Goal: Transaction & Acquisition: Purchase product/service

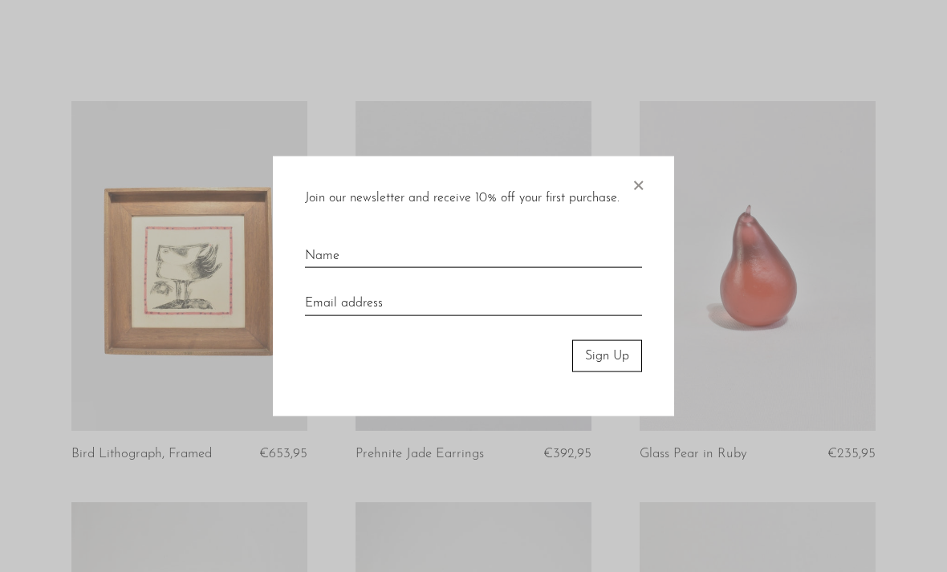
scroll to position [257, 0]
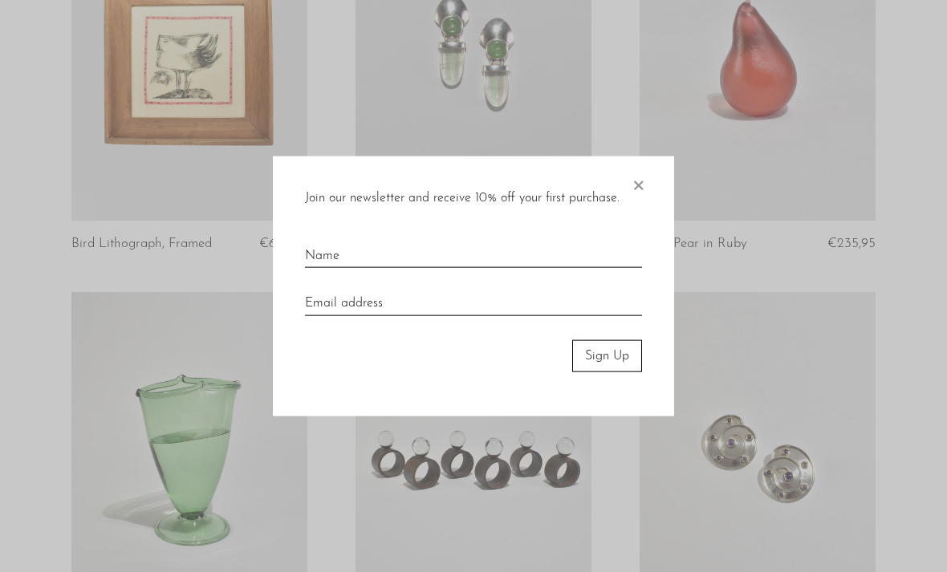
click at [637, 207] on span "×" at bounding box center [638, 181] width 16 height 51
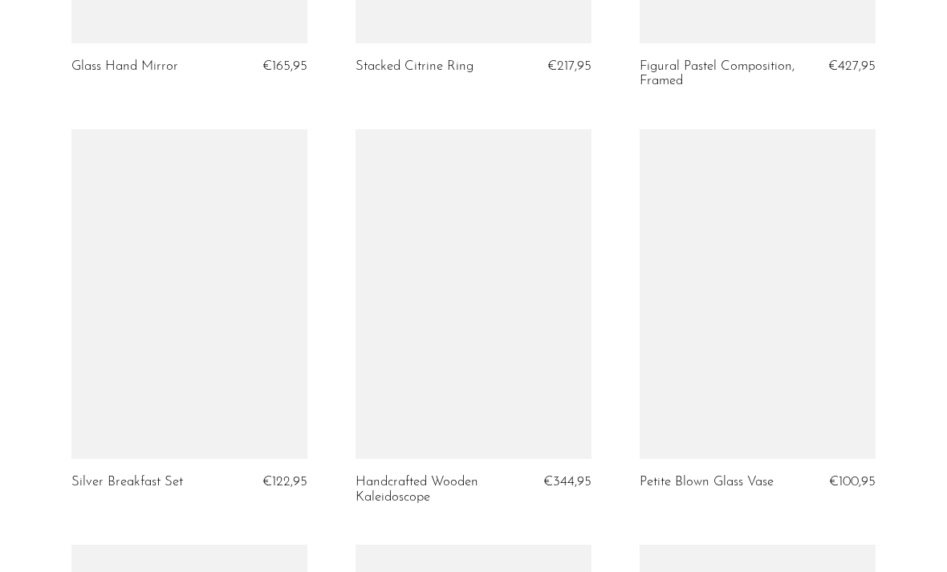
scroll to position [4121, 0]
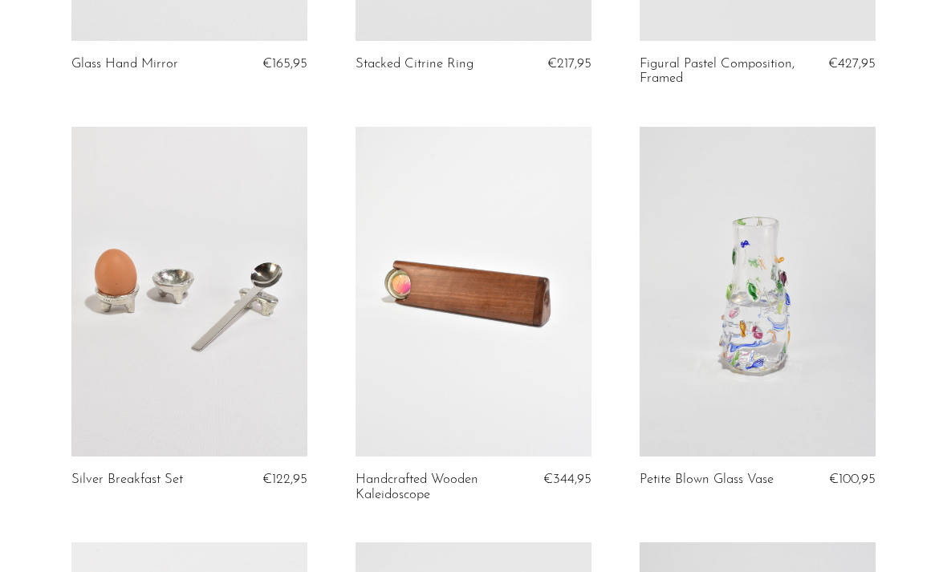
drag, startPoint x: 430, startPoint y: 312, endPoint x: 430, endPoint y: 287, distance: 24.9
click at [430, 312] on link at bounding box center [473, 292] width 236 height 330
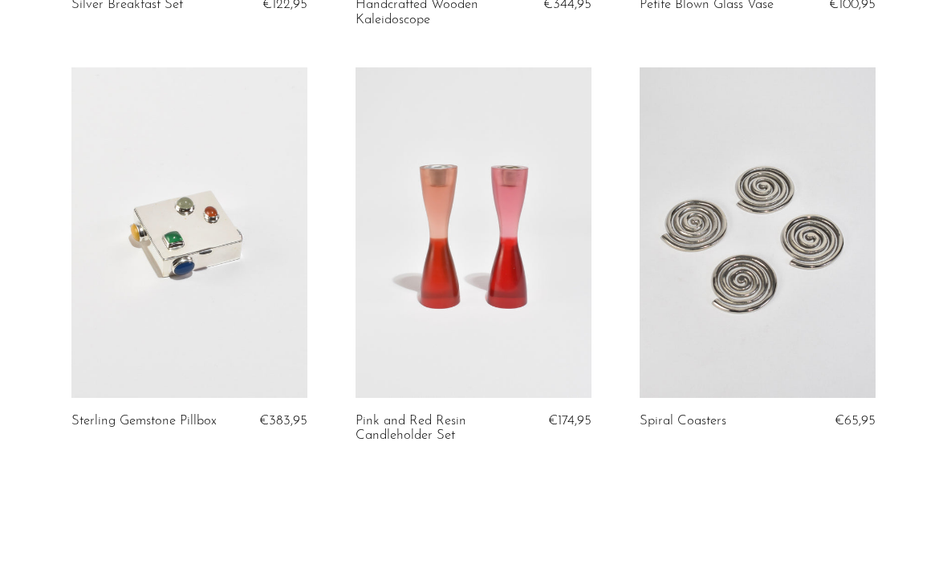
scroll to position [4596, 0]
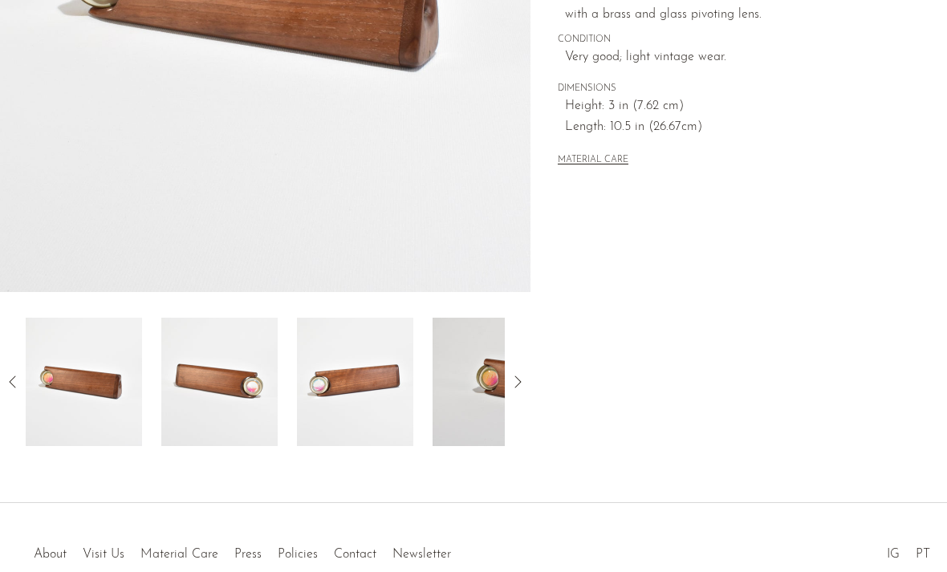
scroll to position [421, 0]
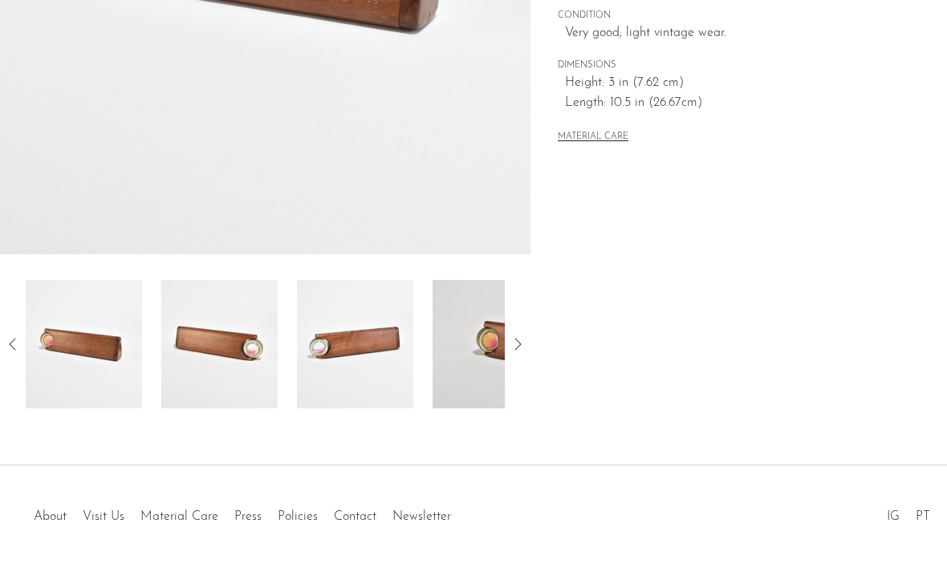
click at [517, 350] on icon at bounding box center [517, 344] width 19 height 19
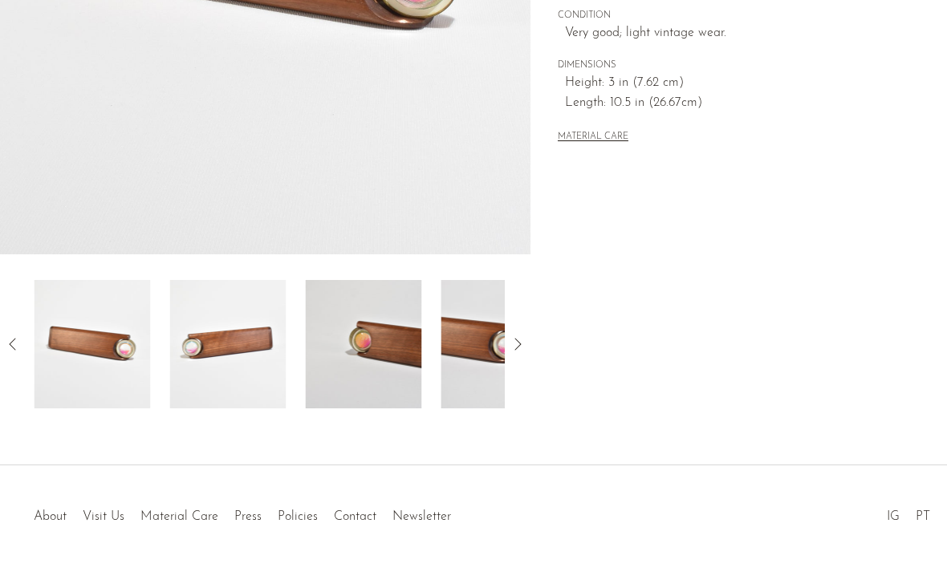
click at [517, 350] on icon at bounding box center [517, 344] width 19 height 19
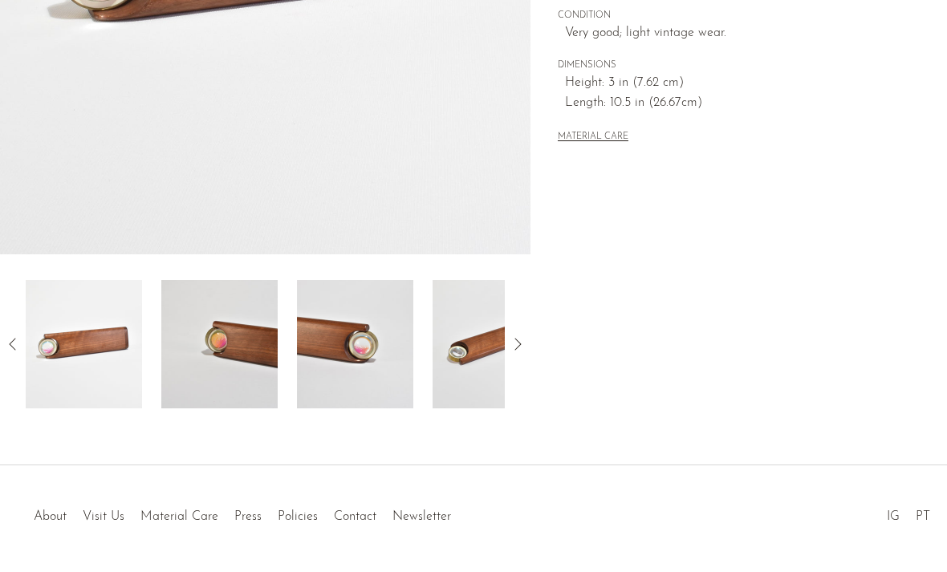
click at [233, 347] on img at bounding box center [219, 344] width 116 height 128
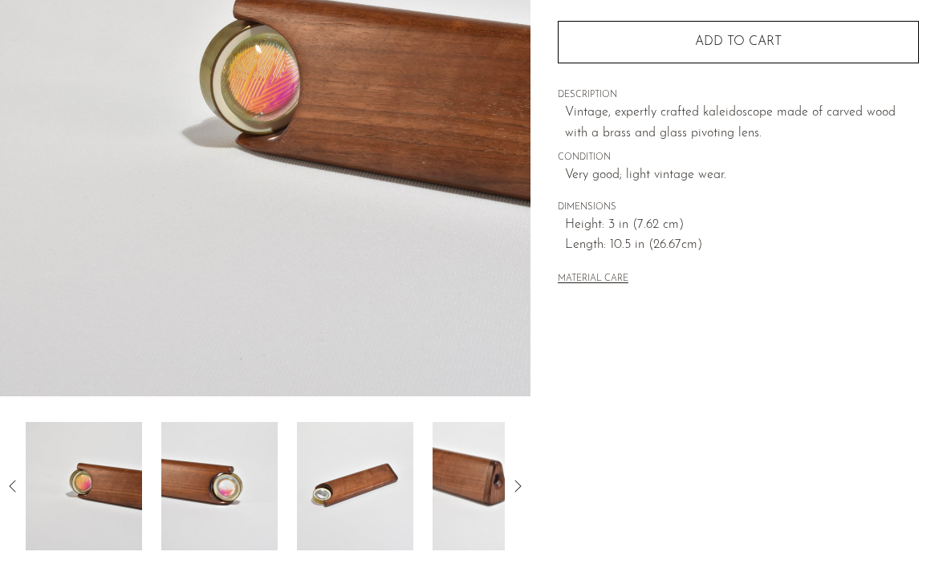
scroll to position [285, 0]
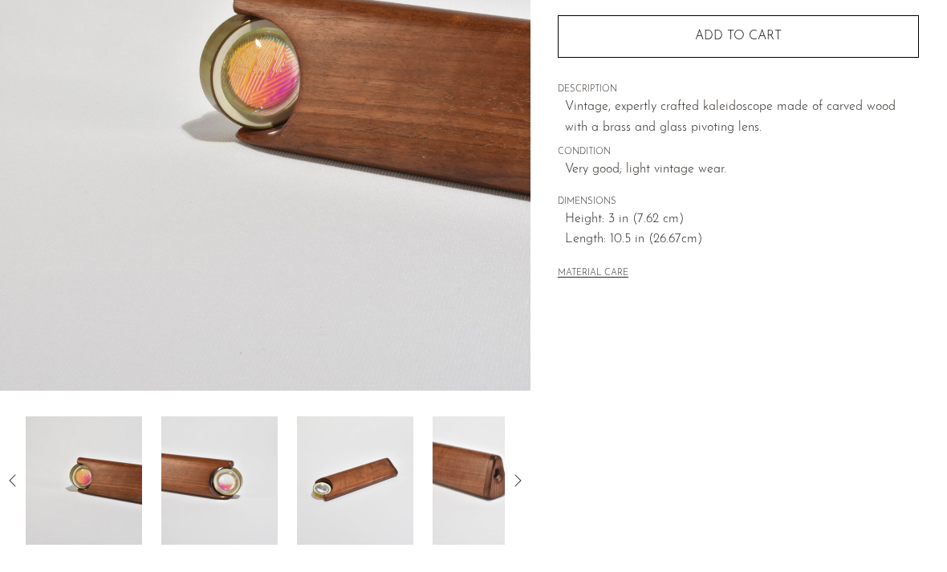
click at [517, 480] on icon at bounding box center [517, 480] width 19 height 19
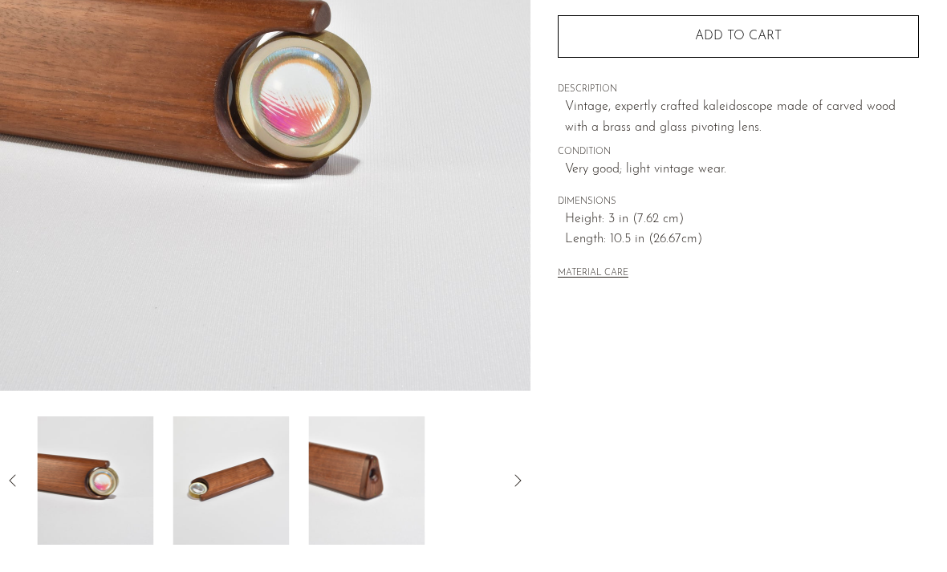
click at [517, 480] on icon at bounding box center [517, 480] width 19 height 19
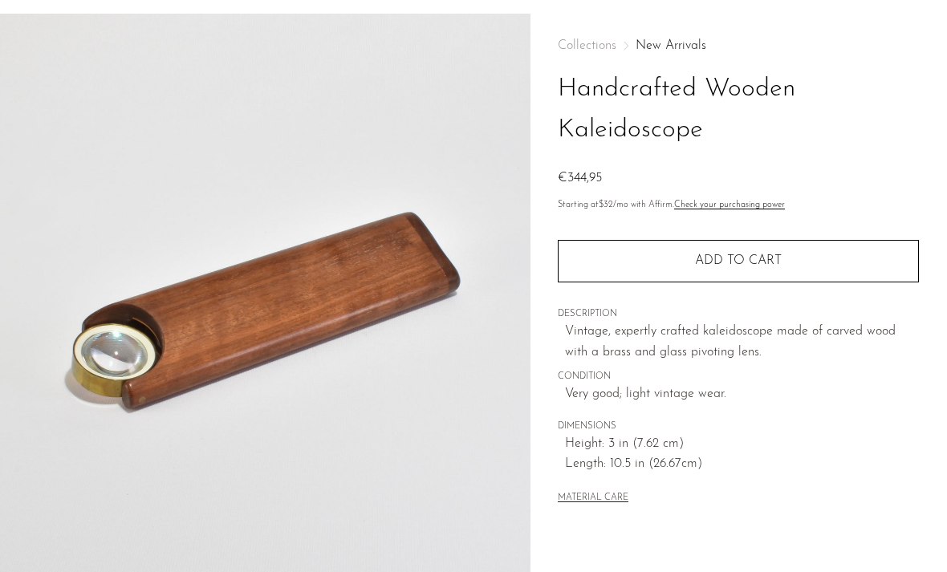
scroll to position [49, 0]
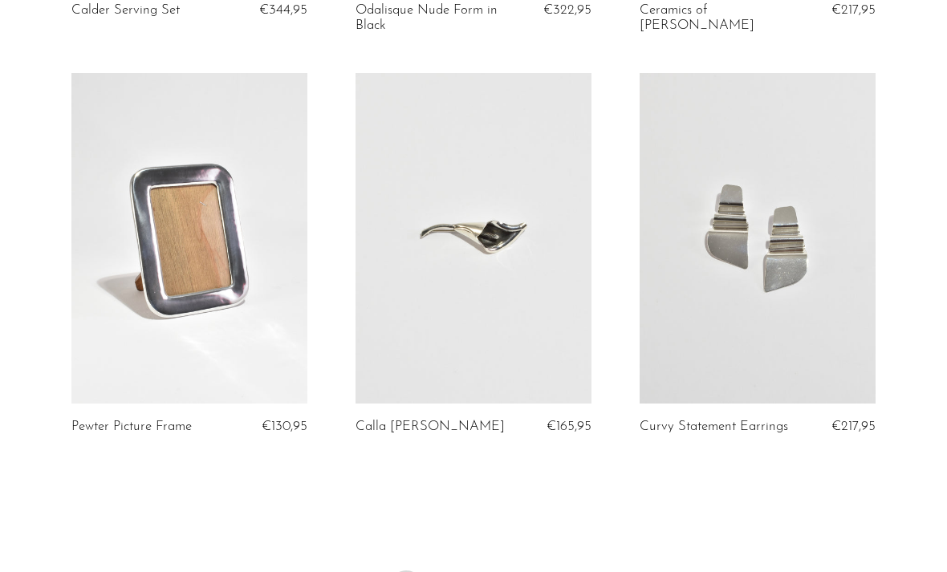
scroll to position [4652, 0]
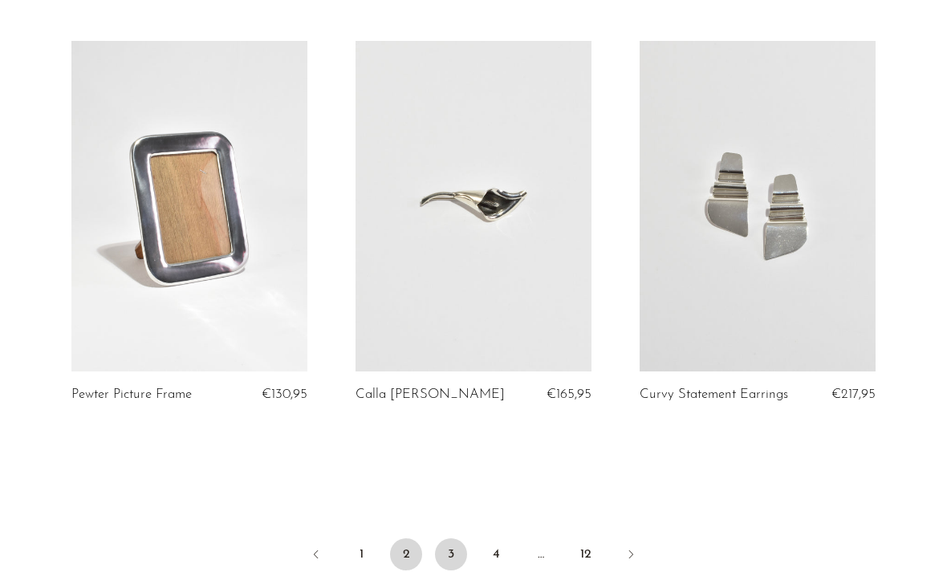
click at [449, 538] on link "3" at bounding box center [451, 554] width 32 height 32
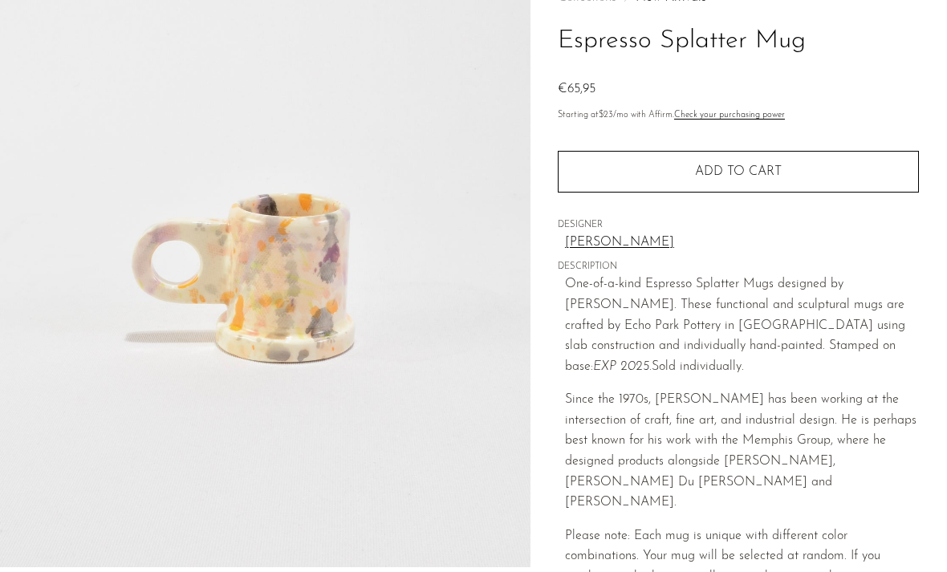
scroll to position [112, 0]
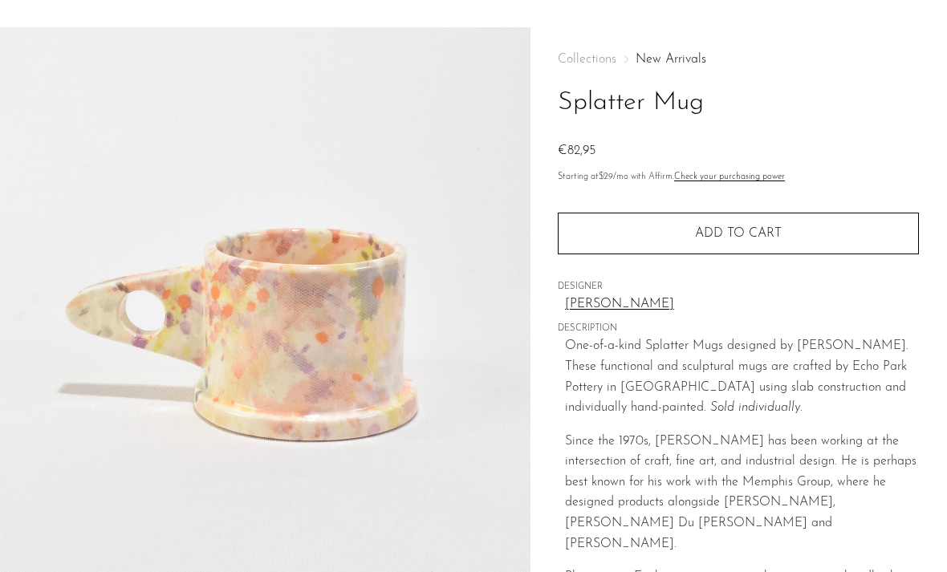
scroll to position [47, 0]
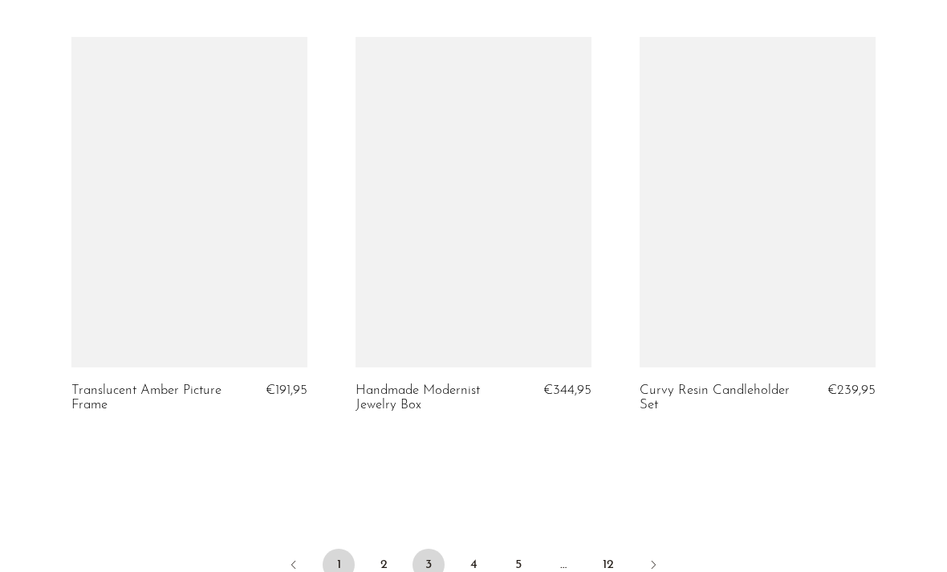
scroll to position [4665, 0]
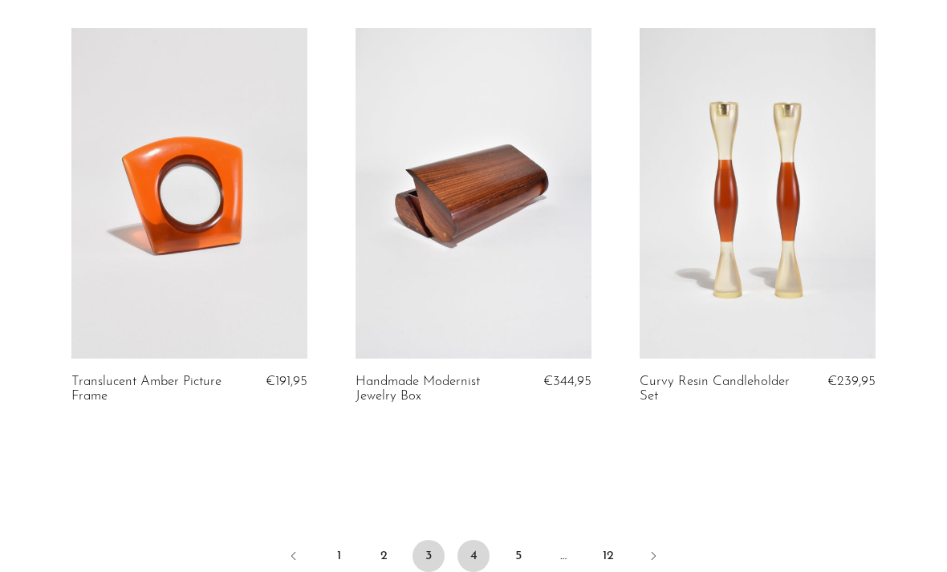
click at [474, 549] on link "4" at bounding box center [473, 556] width 32 height 32
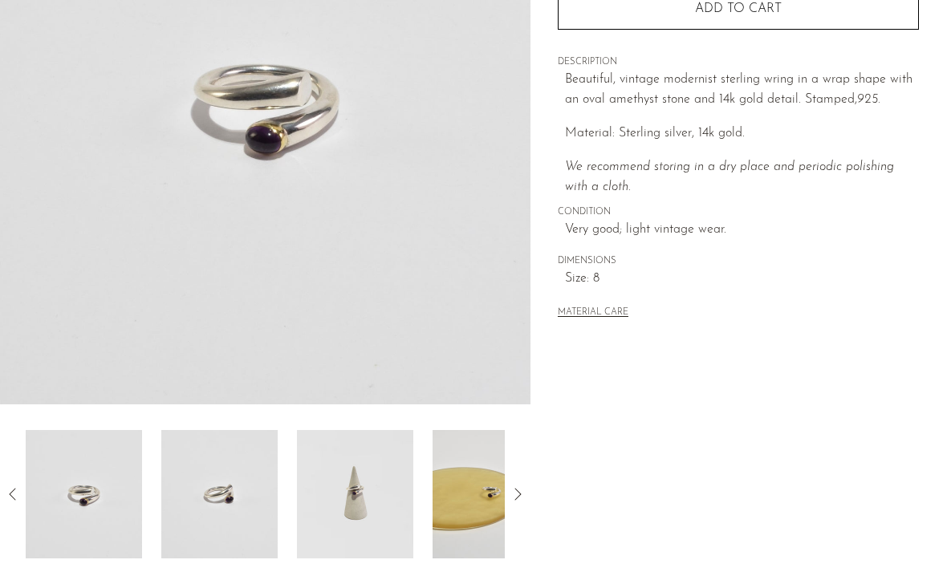
scroll to position [272, 0]
click at [222, 524] on img at bounding box center [219, 493] width 116 height 128
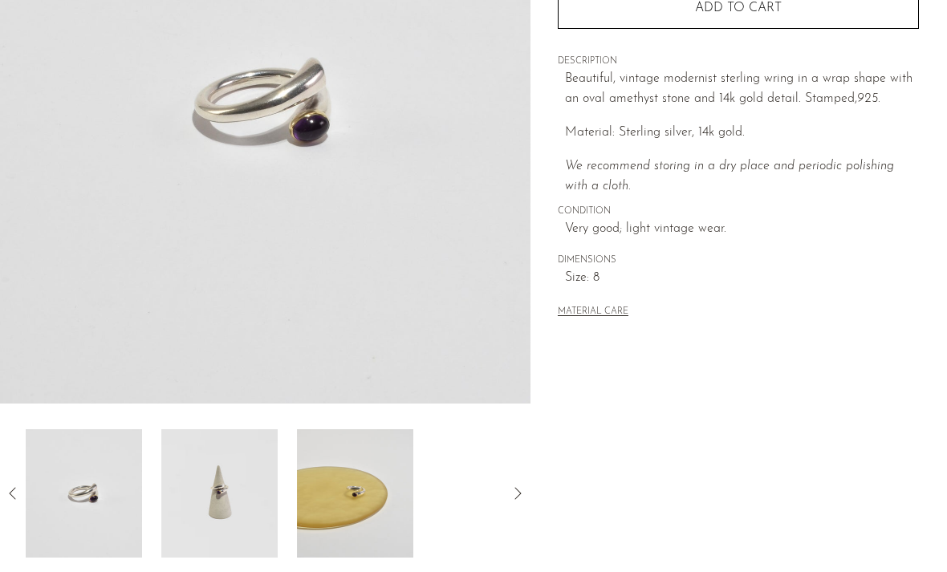
click at [222, 524] on img at bounding box center [219, 493] width 116 height 128
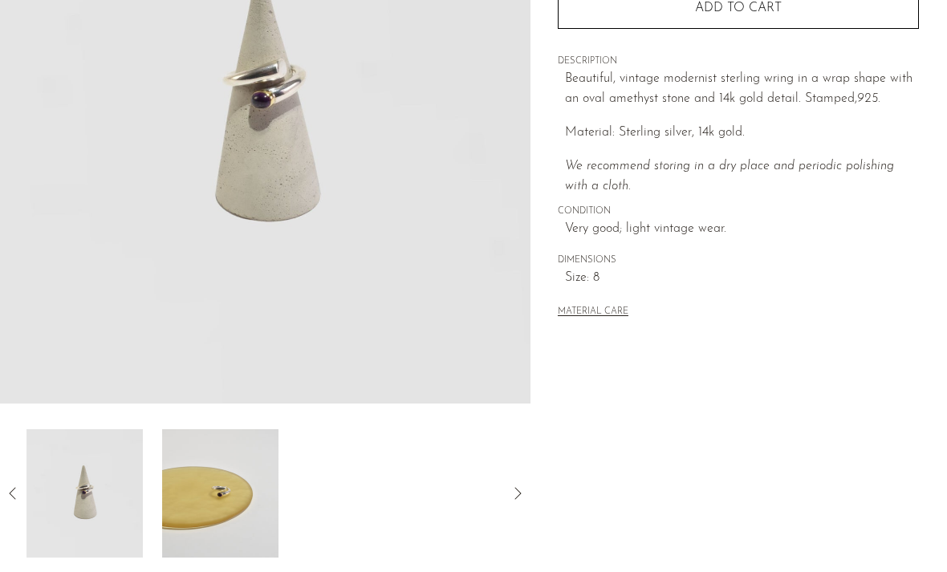
click at [222, 525] on img at bounding box center [220, 493] width 116 height 128
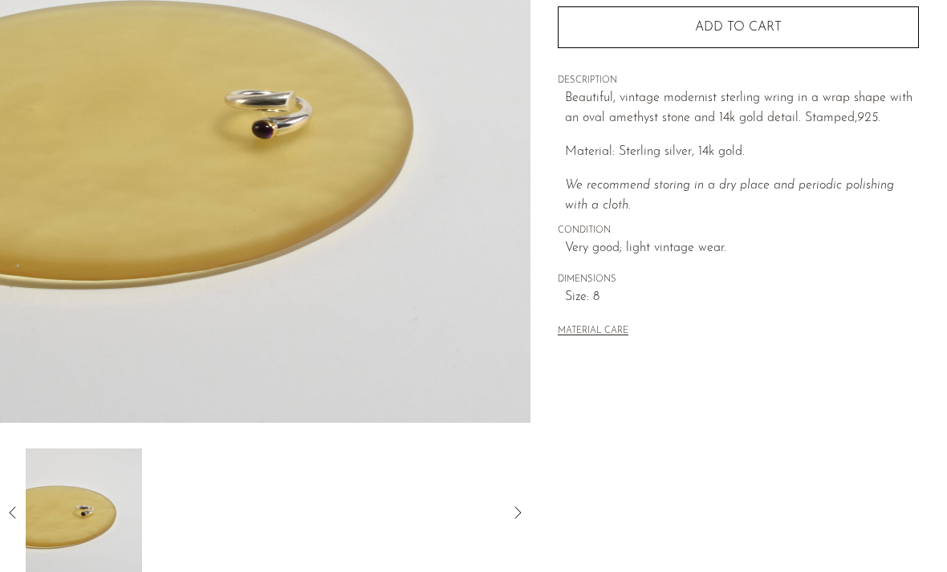
scroll to position [265, 0]
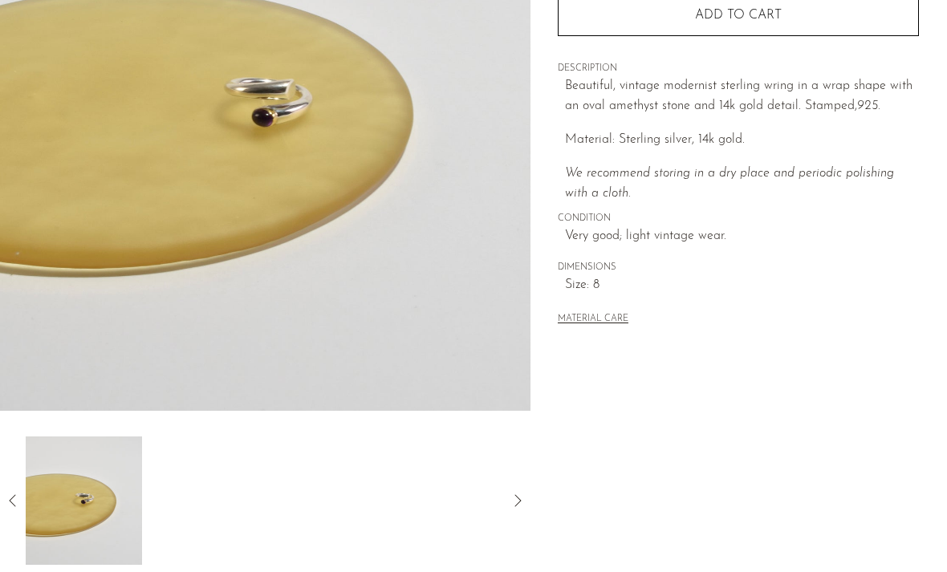
click at [10, 503] on icon at bounding box center [12, 500] width 19 height 19
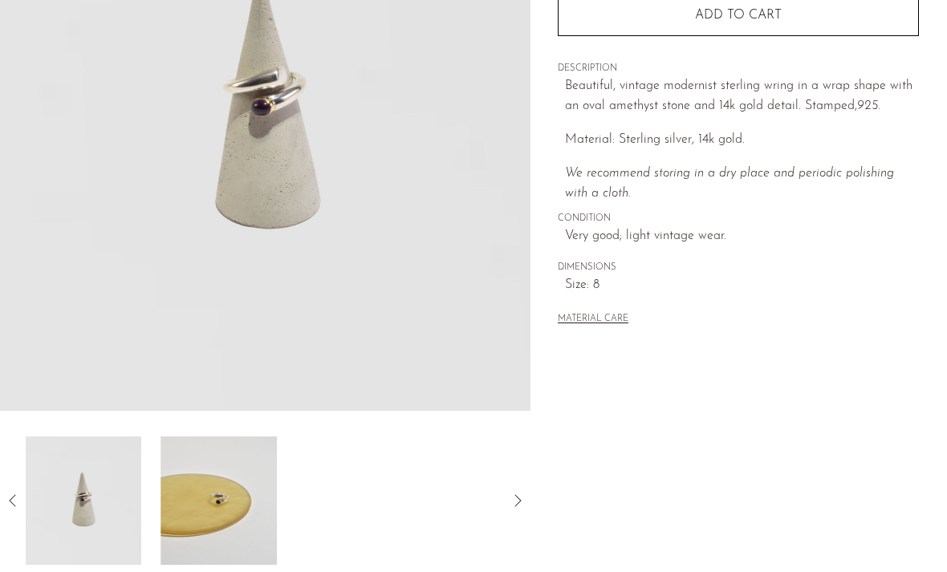
click at [12, 498] on icon at bounding box center [12, 500] width 6 height 12
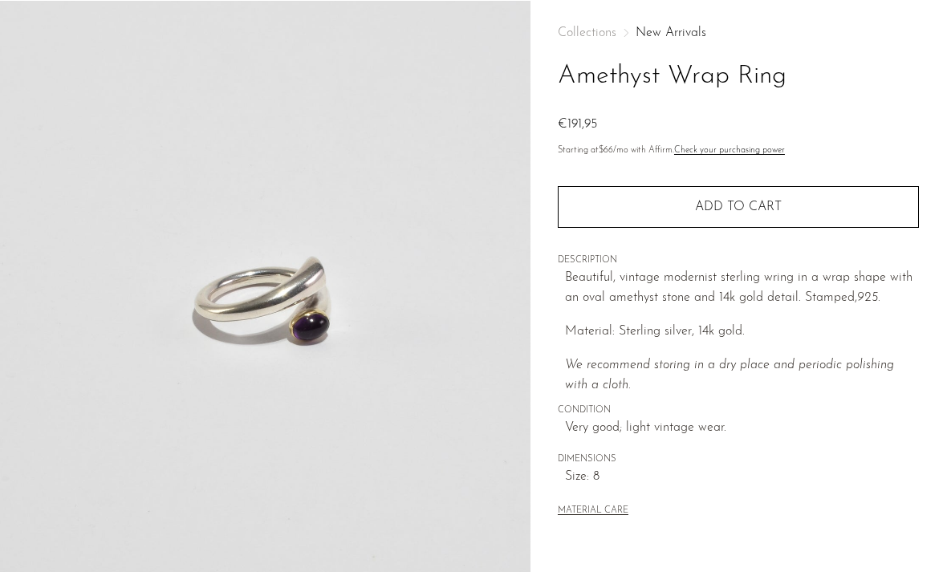
scroll to position [4, 0]
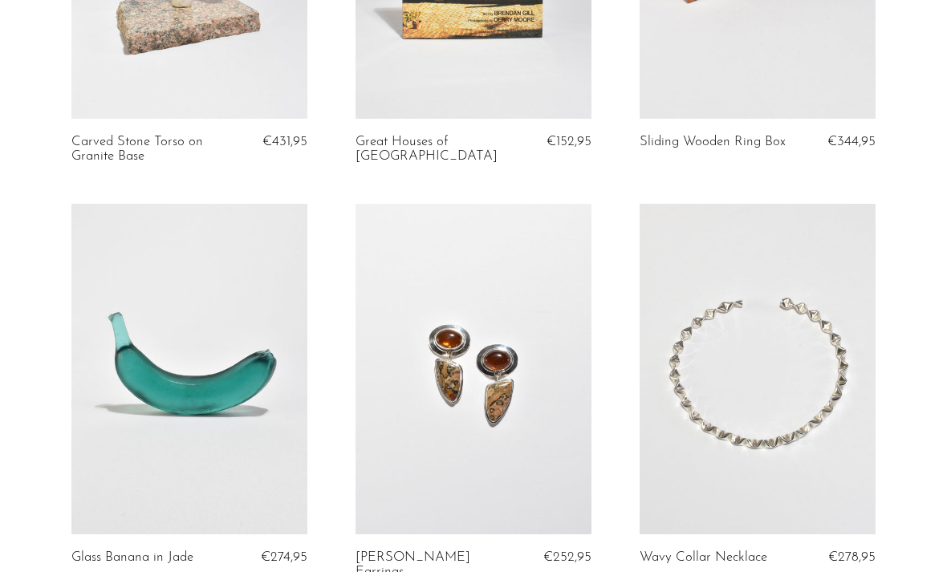
scroll to position [4653, 0]
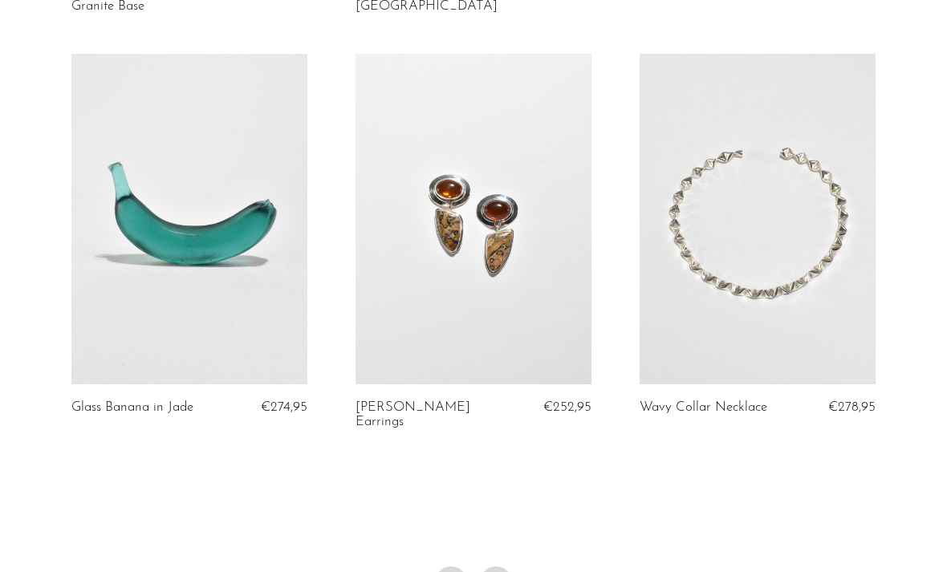
click at [497, 566] on link "5" at bounding box center [496, 582] width 32 height 32
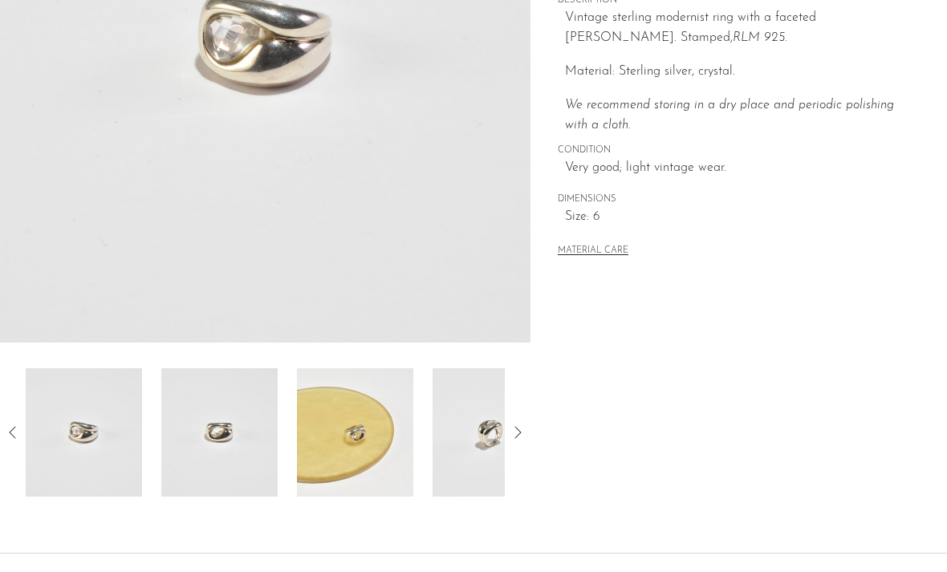
scroll to position [355, 0]
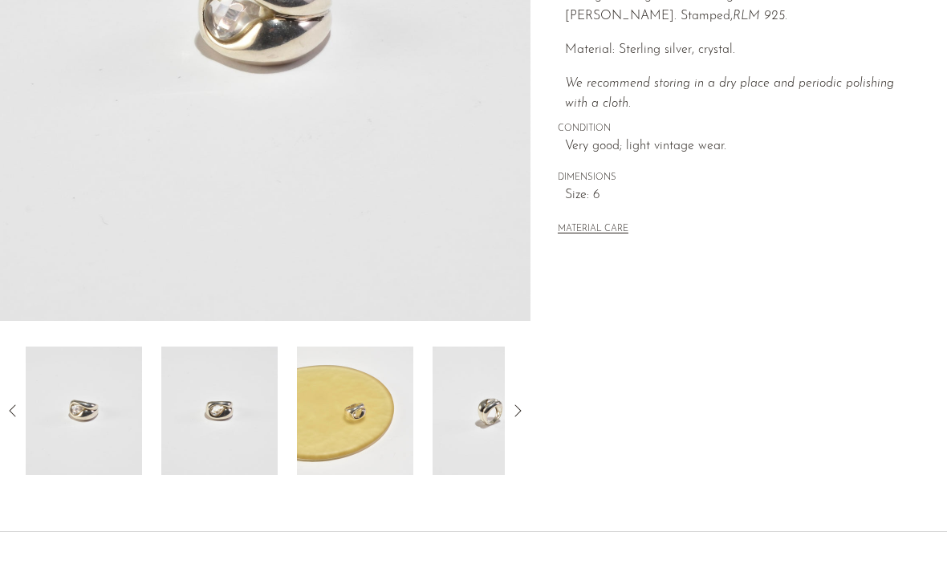
click at [268, 425] on img at bounding box center [219, 411] width 116 height 128
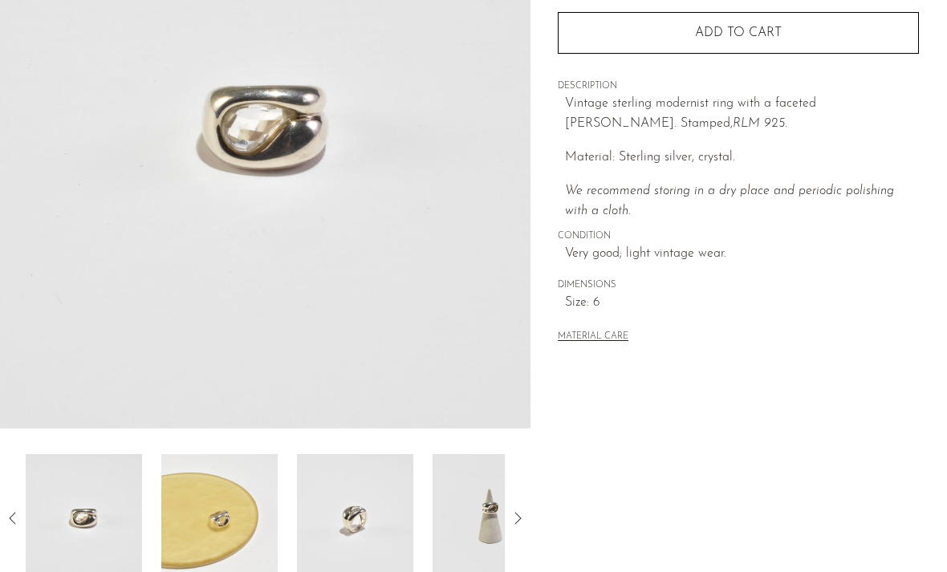
scroll to position [221, 0]
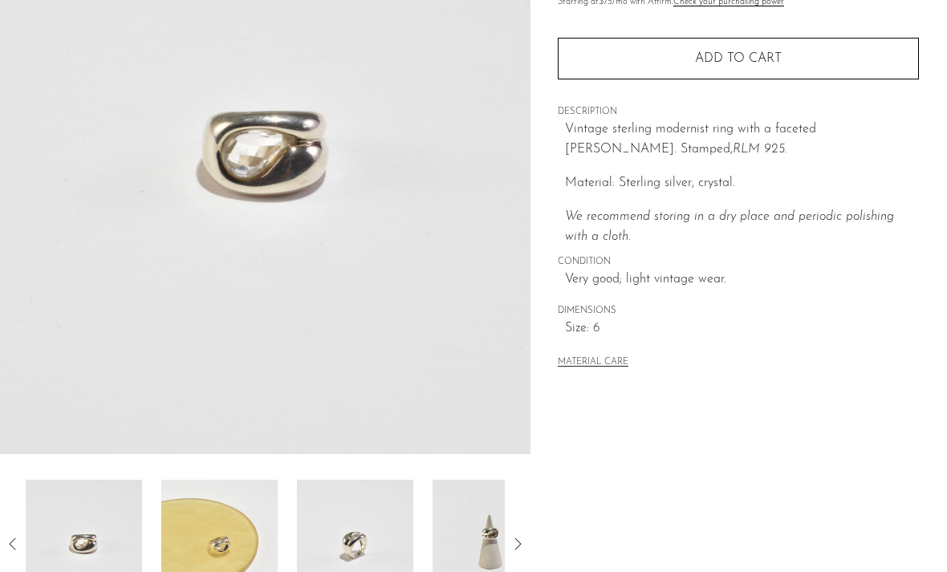
click at [345, 539] on img at bounding box center [355, 544] width 116 height 128
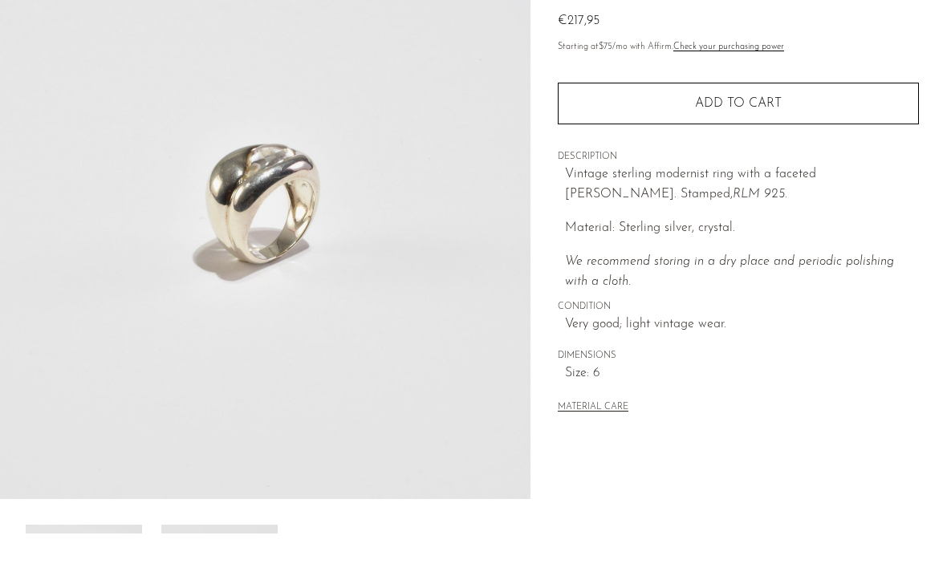
scroll to position [200, 0]
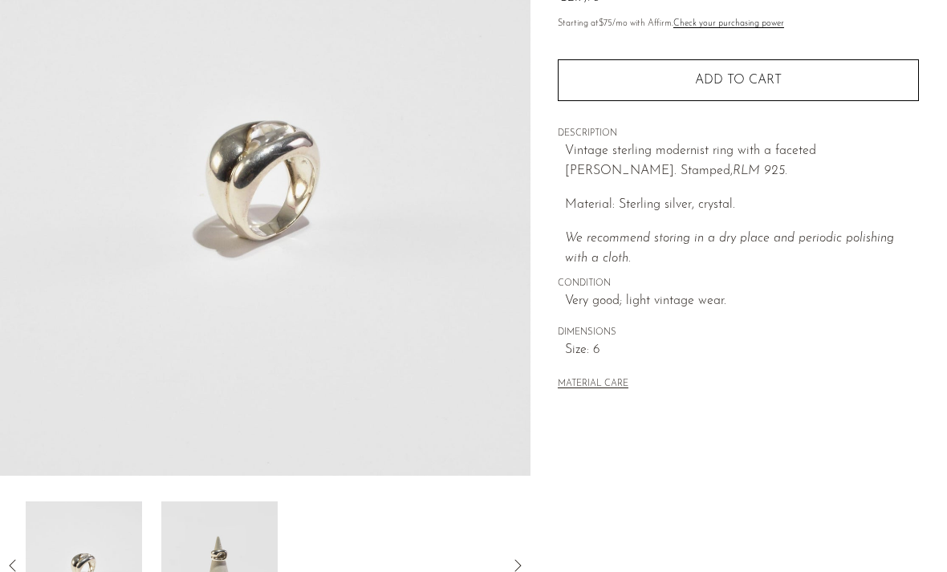
click at [221, 524] on img at bounding box center [219, 565] width 116 height 128
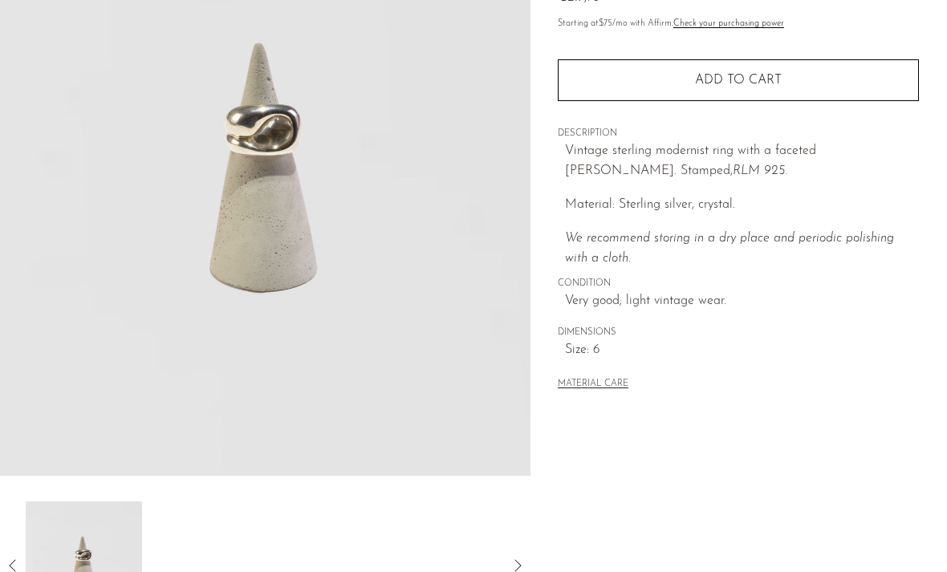
click at [18, 571] on div at bounding box center [265, 565] width 530 height 128
click at [15, 566] on icon at bounding box center [12, 565] width 19 height 19
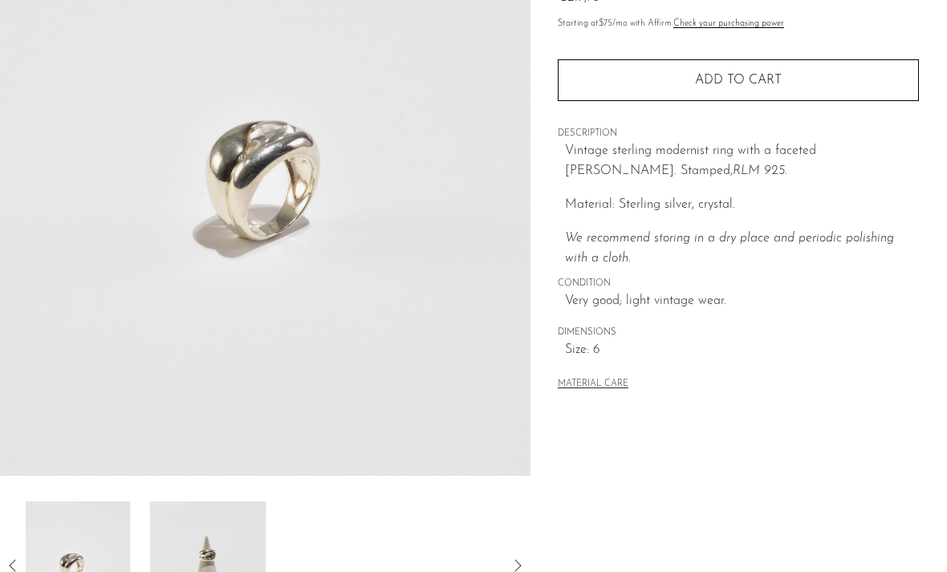
click at [15, 566] on icon at bounding box center [12, 565] width 19 height 19
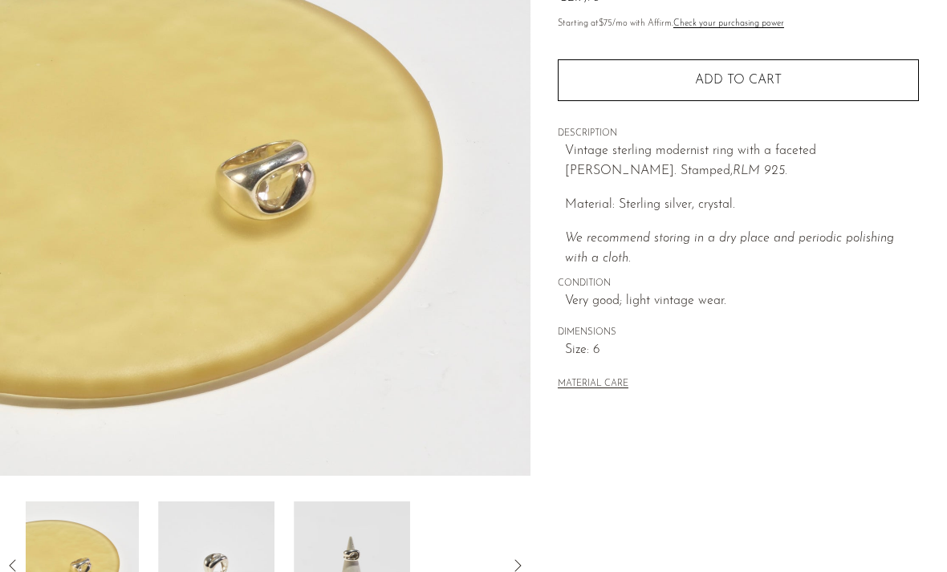
click at [14, 566] on icon at bounding box center [12, 565] width 19 height 19
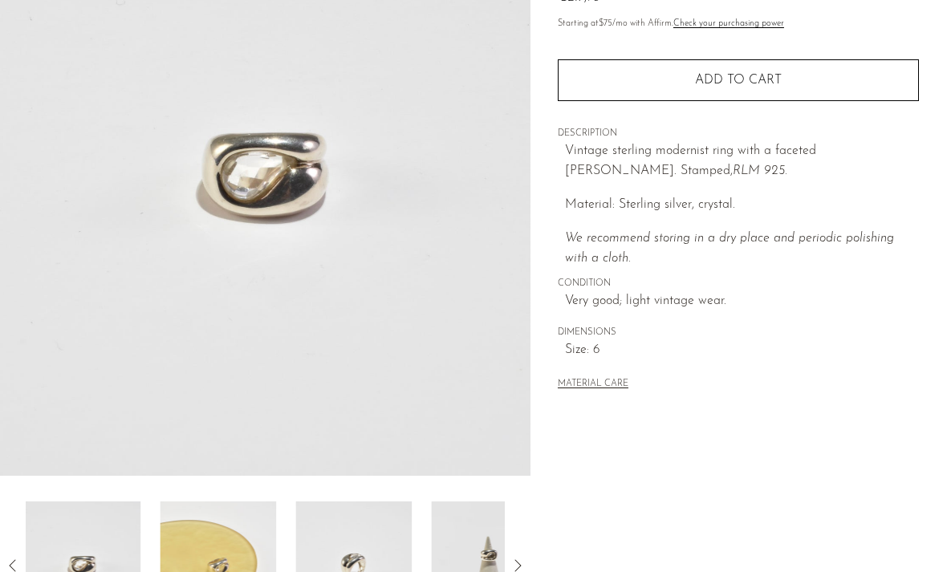
click at [14, 565] on icon at bounding box center [12, 565] width 19 height 19
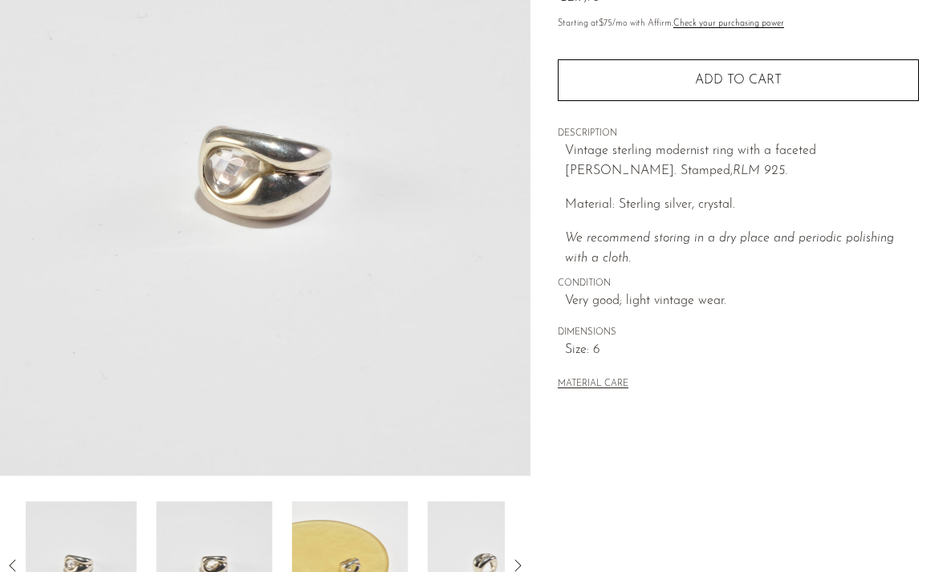
click at [13, 564] on icon at bounding box center [12, 565] width 19 height 19
click at [56, 559] on img at bounding box center [84, 565] width 116 height 128
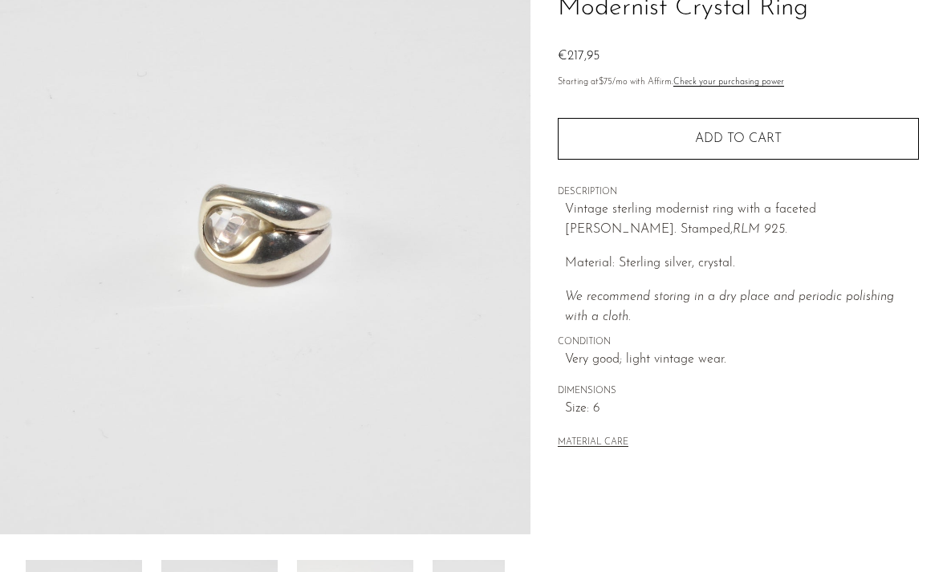
scroll to position [143, 0]
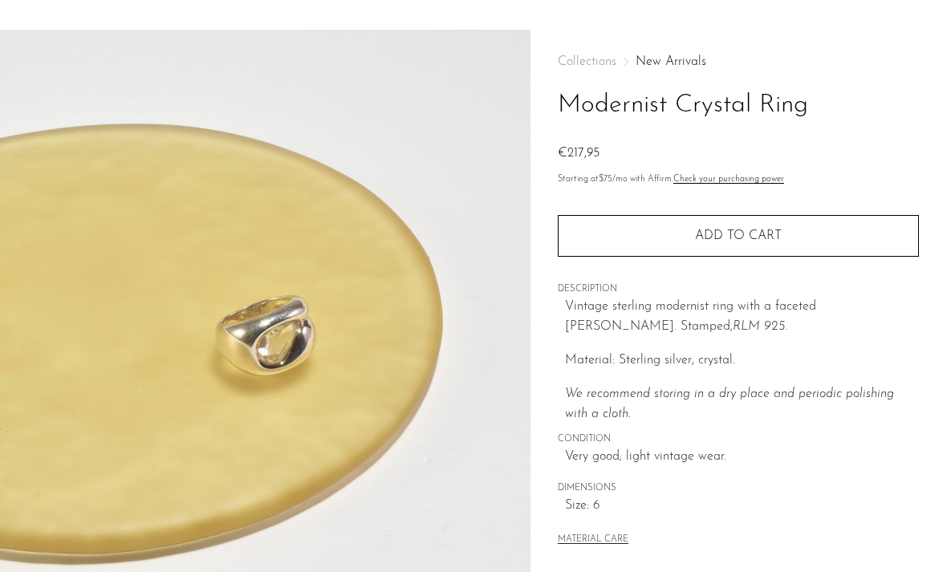
scroll to position [0, 0]
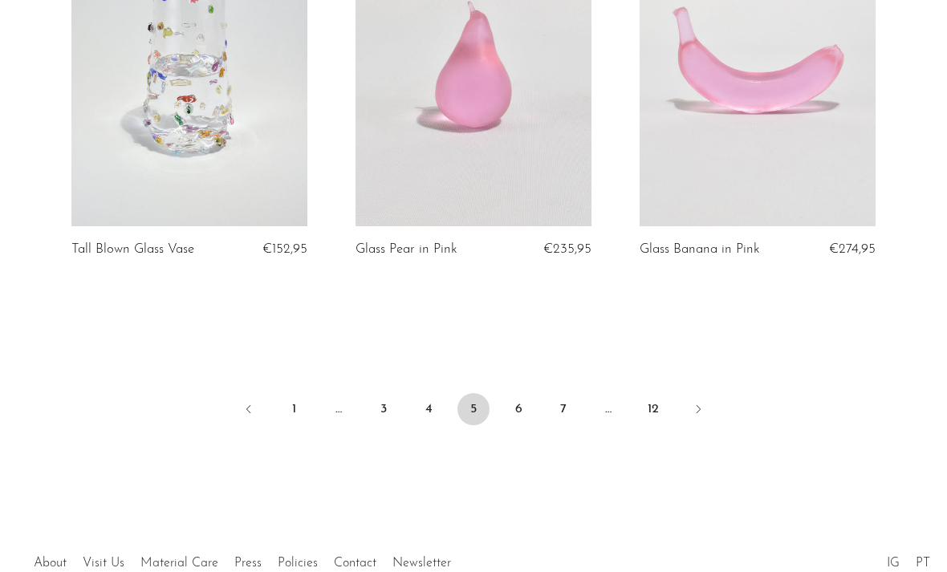
scroll to position [4813, 0]
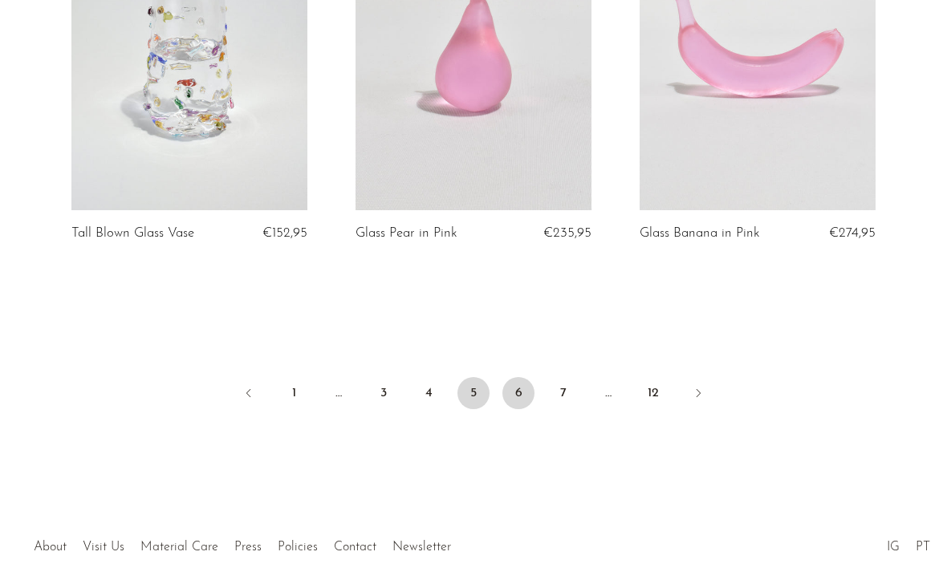
click at [521, 384] on link "6" at bounding box center [518, 393] width 32 height 32
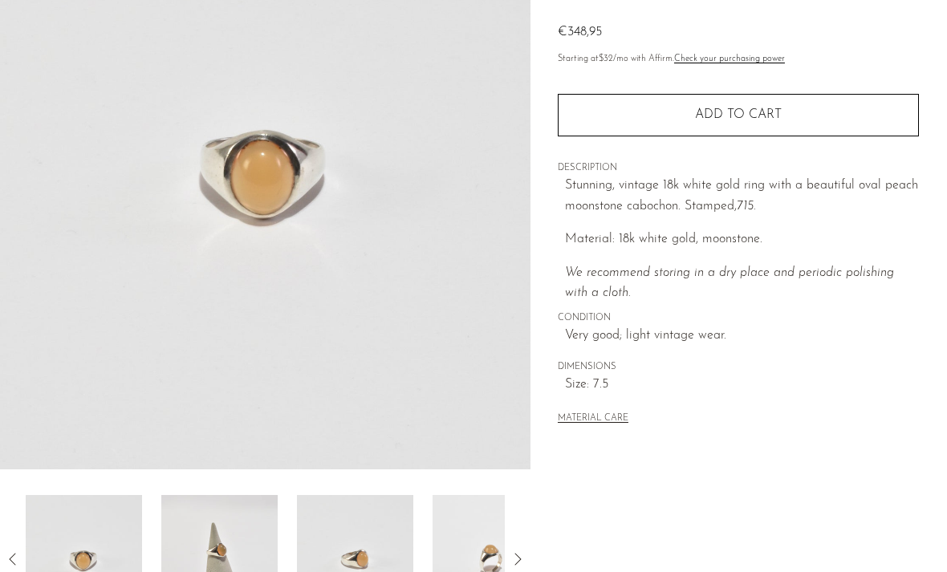
scroll to position [207, 0]
click at [217, 536] on img at bounding box center [219, 558] width 116 height 128
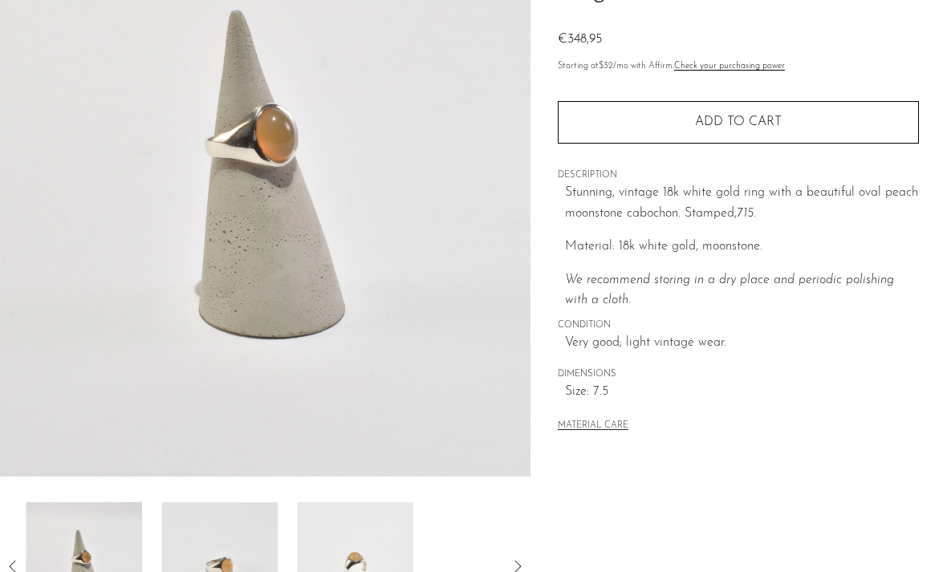
scroll to position [197, 0]
click at [234, 543] on img at bounding box center [219, 568] width 116 height 128
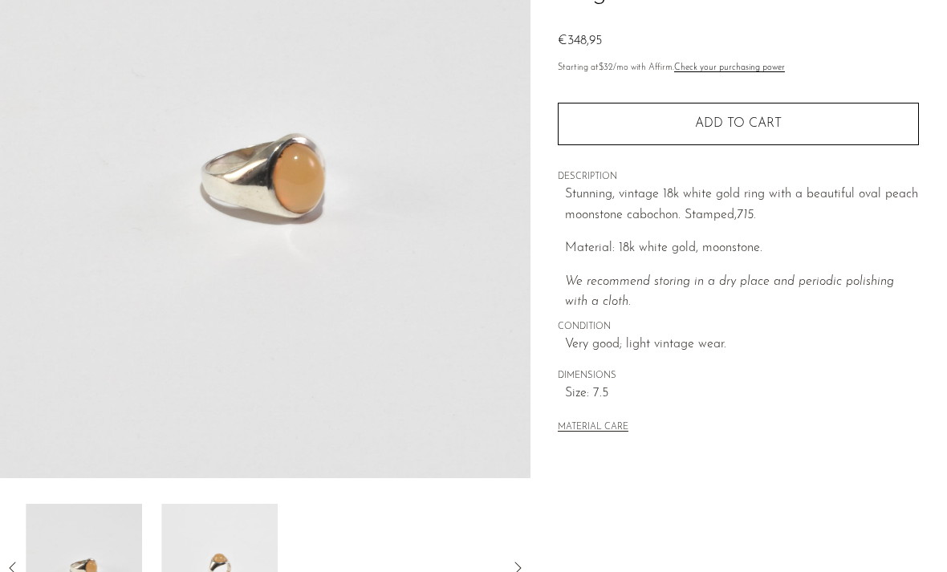
click at [234, 542] on img at bounding box center [219, 568] width 116 height 128
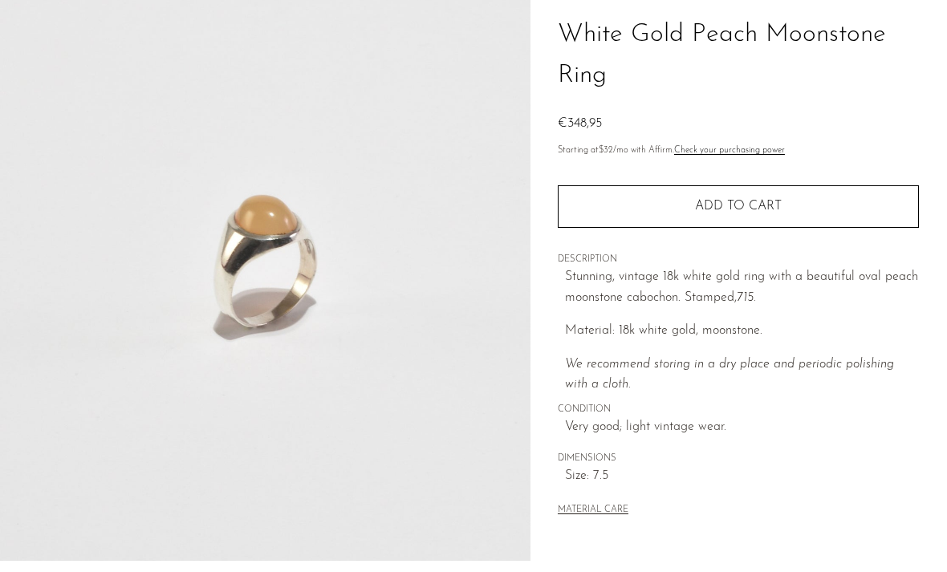
scroll to position [0, 0]
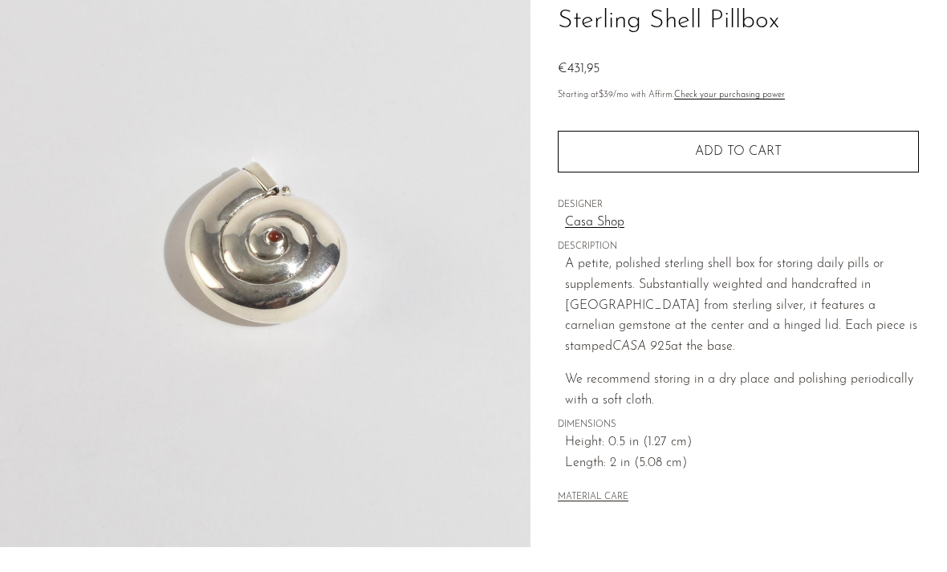
scroll to position [226, 0]
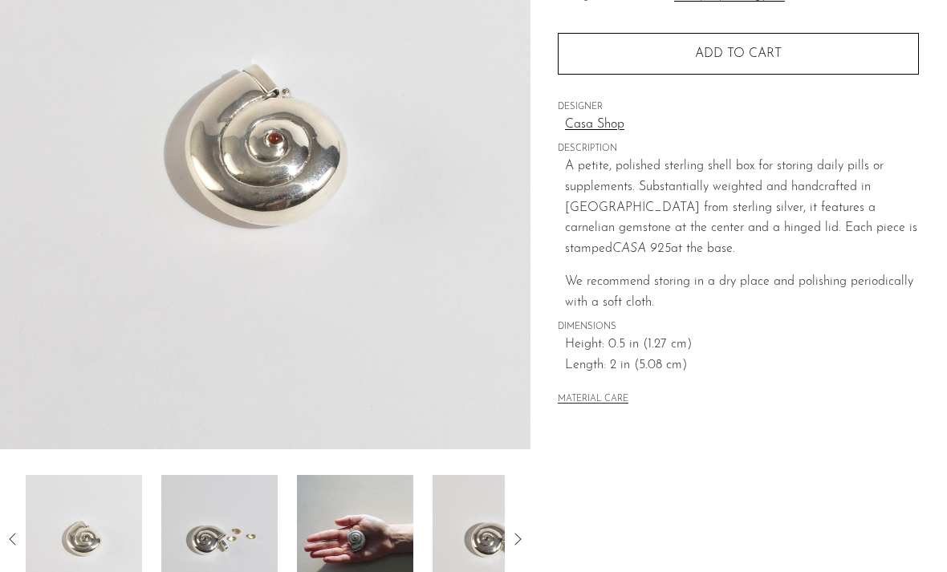
click at [224, 531] on img at bounding box center [219, 539] width 116 height 128
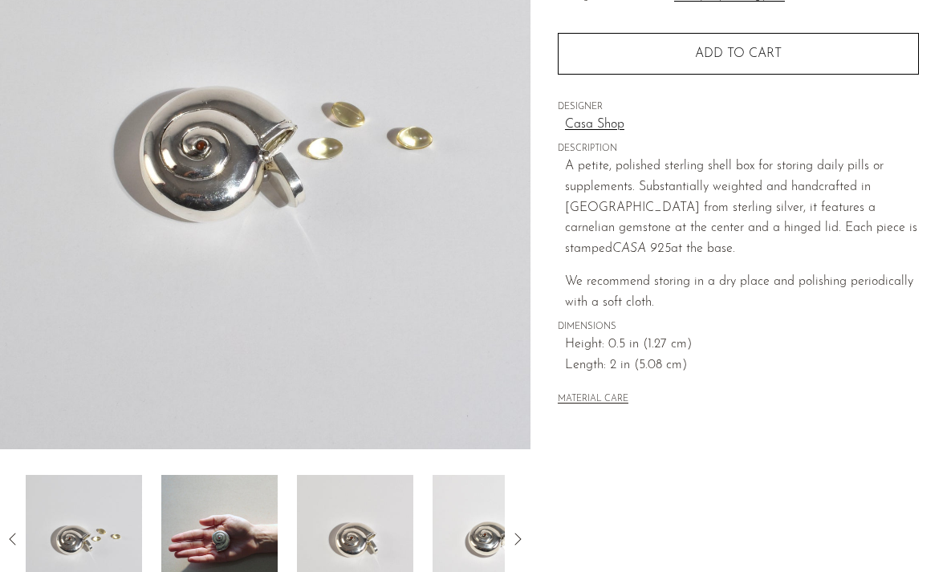
click at [198, 535] on img at bounding box center [219, 539] width 116 height 128
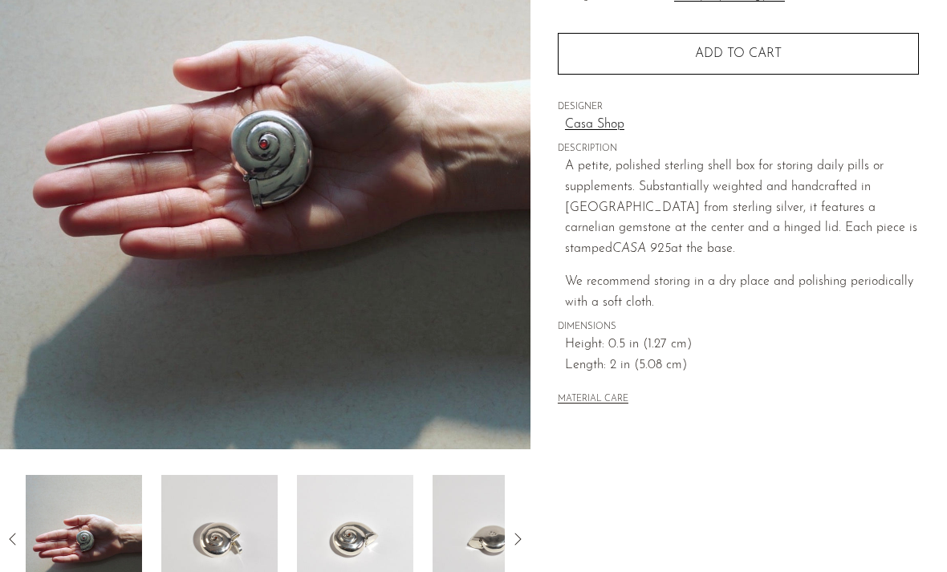
click at [180, 540] on img at bounding box center [219, 539] width 116 height 128
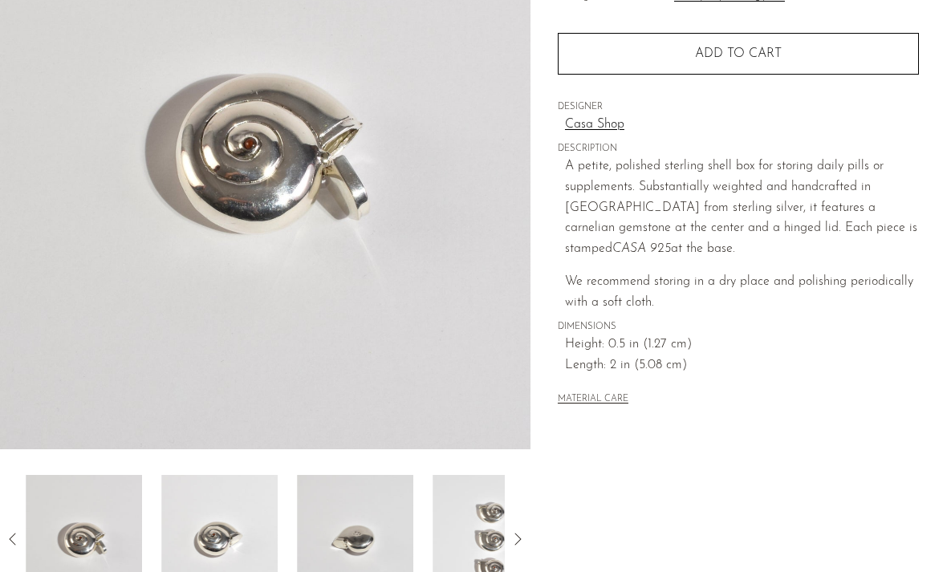
click at [194, 541] on img at bounding box center [219, 539] width 116 height 128
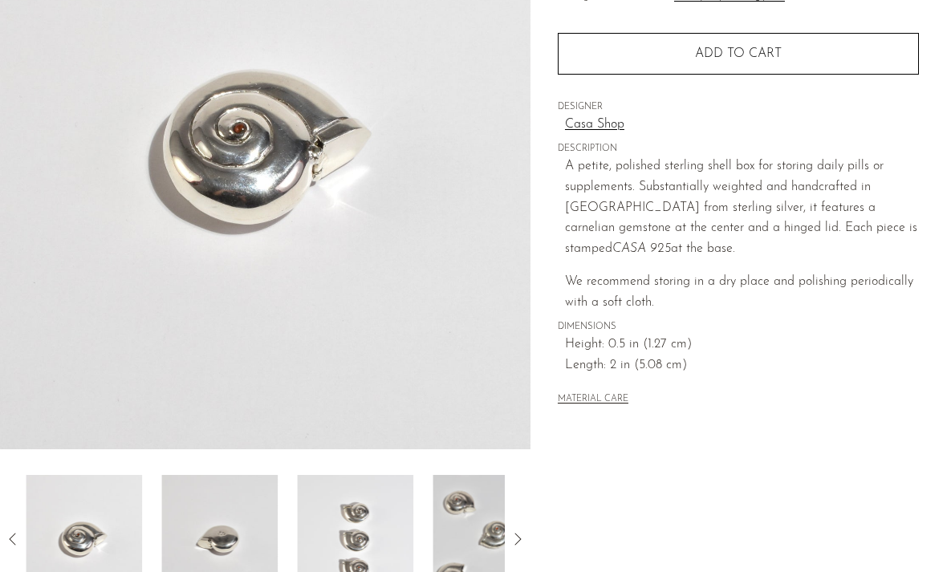
click at [196, 541] on img at bounding box center [219, 539] width 116 height 128
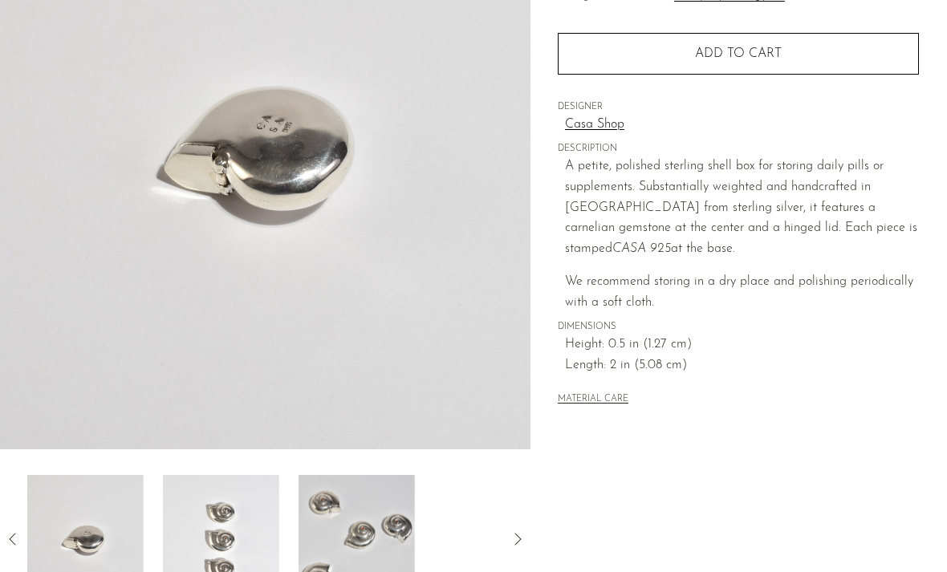
click at [221, 542] on img at bounding box center [221, 539] width 116 height 128
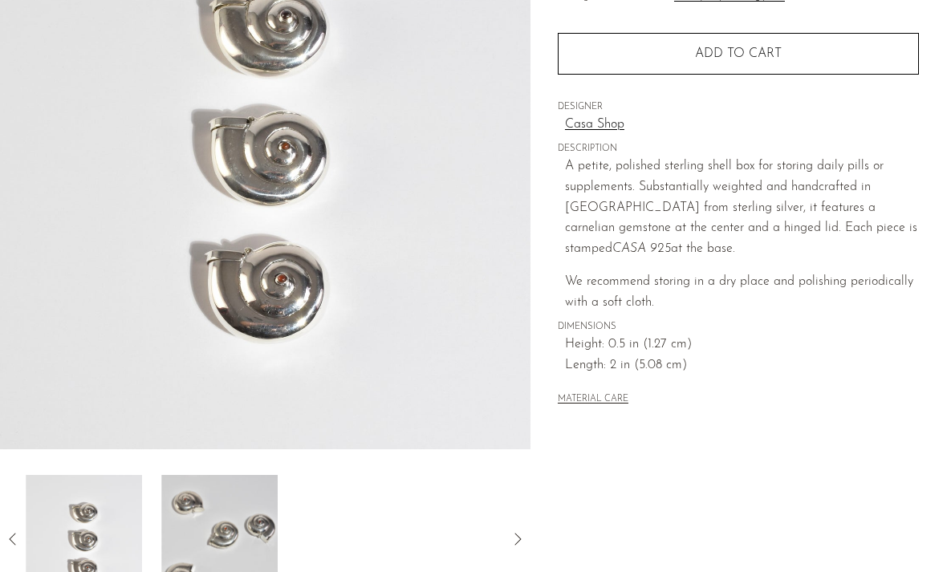
click at [220, 542] on img at bounding box center [219, 539] width 116 height 128
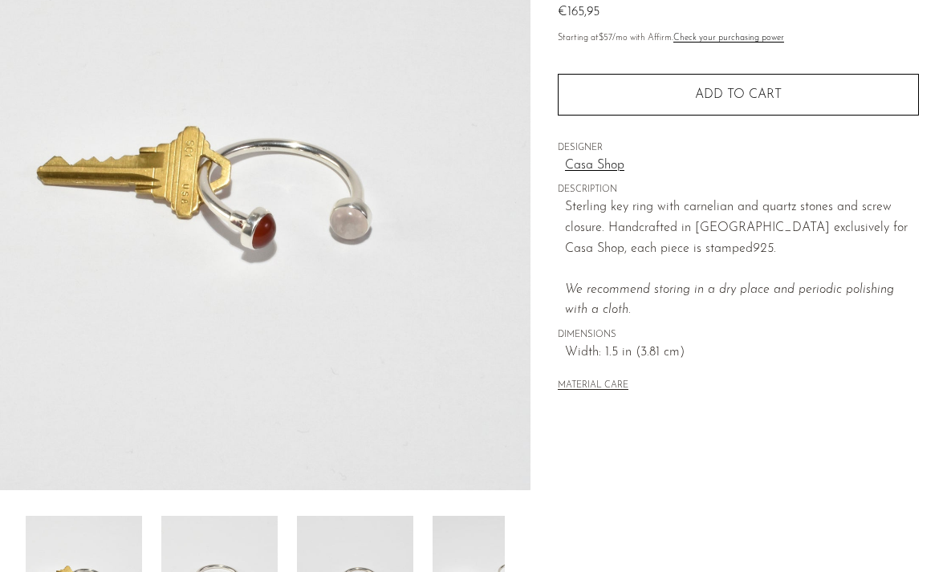
scroll to position [197, 0]
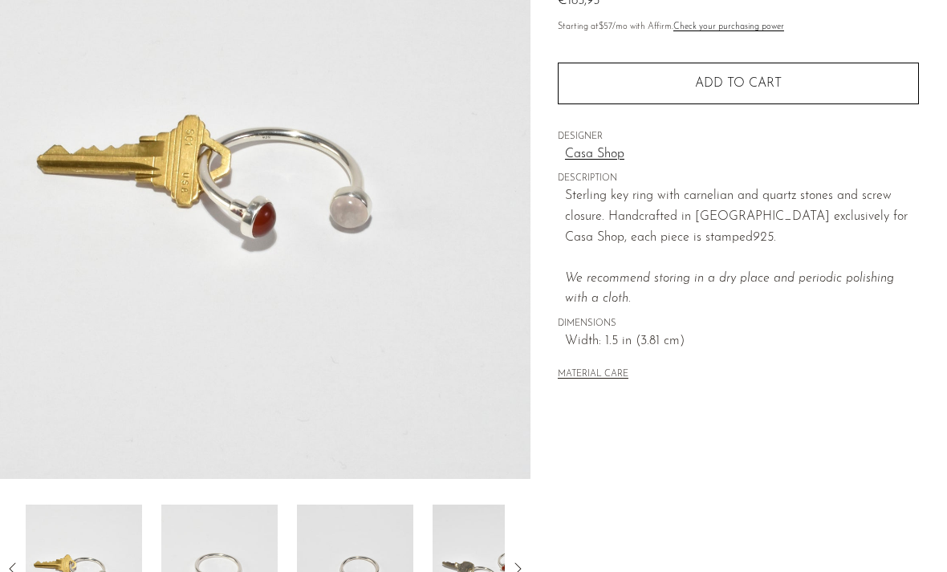
click at [254, 571] on img at bounding box center [219, 569] width 116 height 128
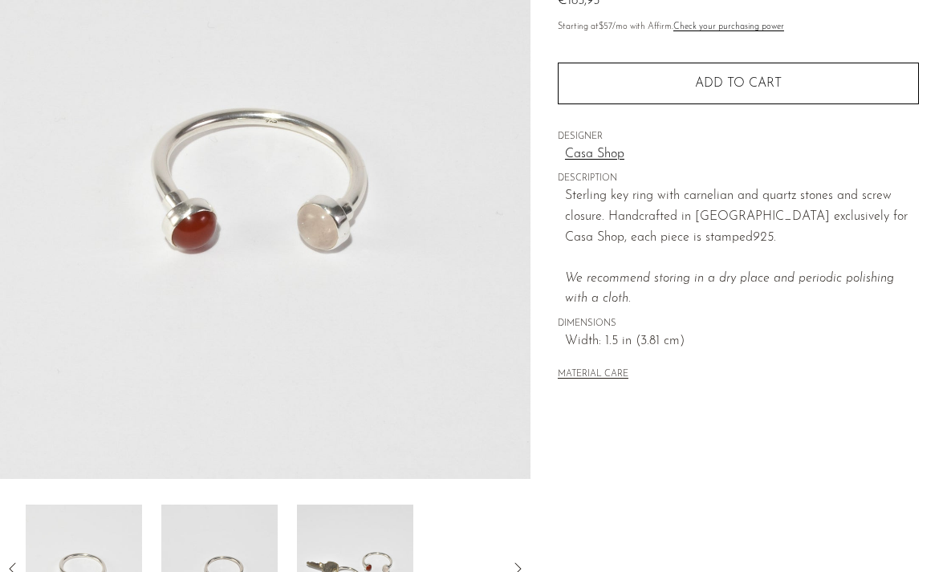
click at [213, 571] on img at bounding box center [219, 569] width 116 height 128
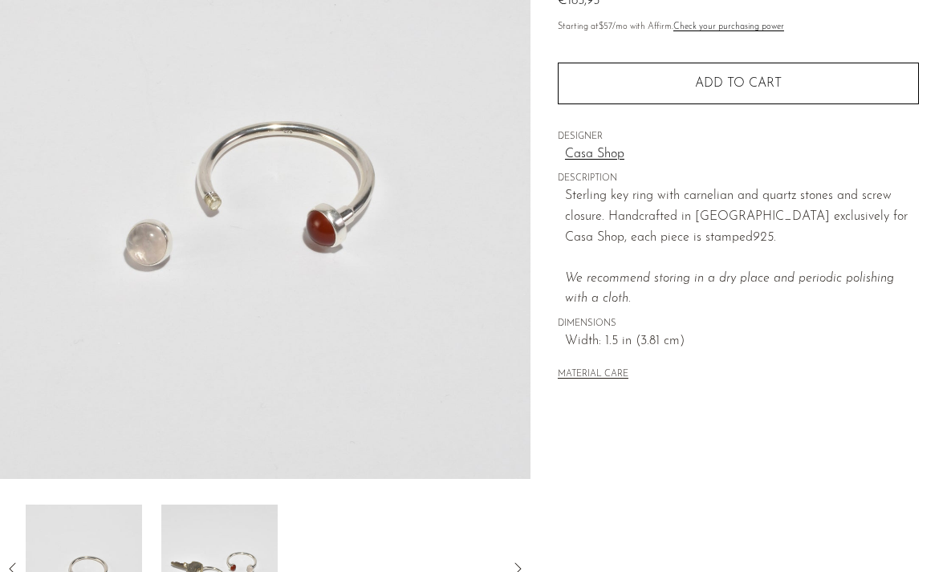
click at [191, 565] on img at bounding box center [219, 569] width 116 height 128
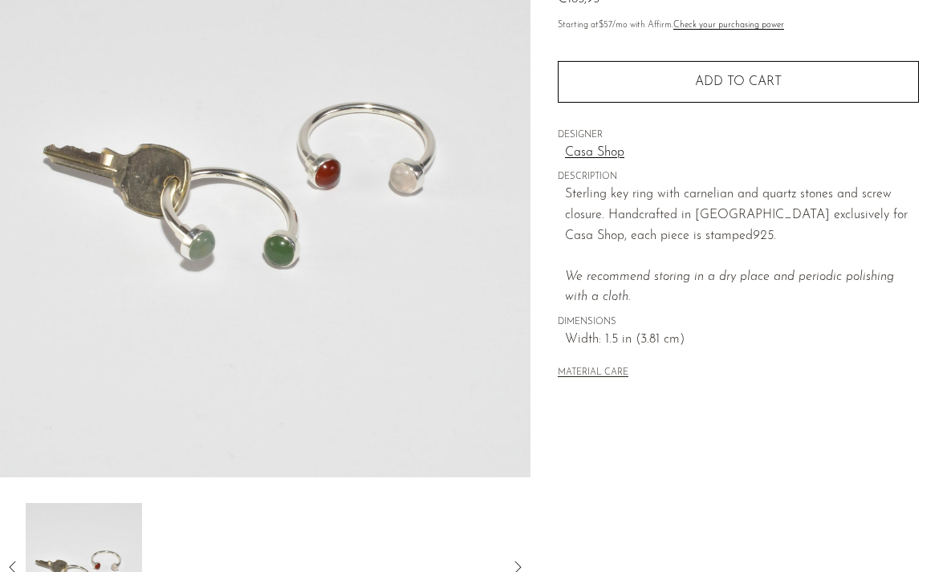
scroll to position [197, 0]
click at [12, 570] on icon at bounding box center [12, 567] width 19 height 19
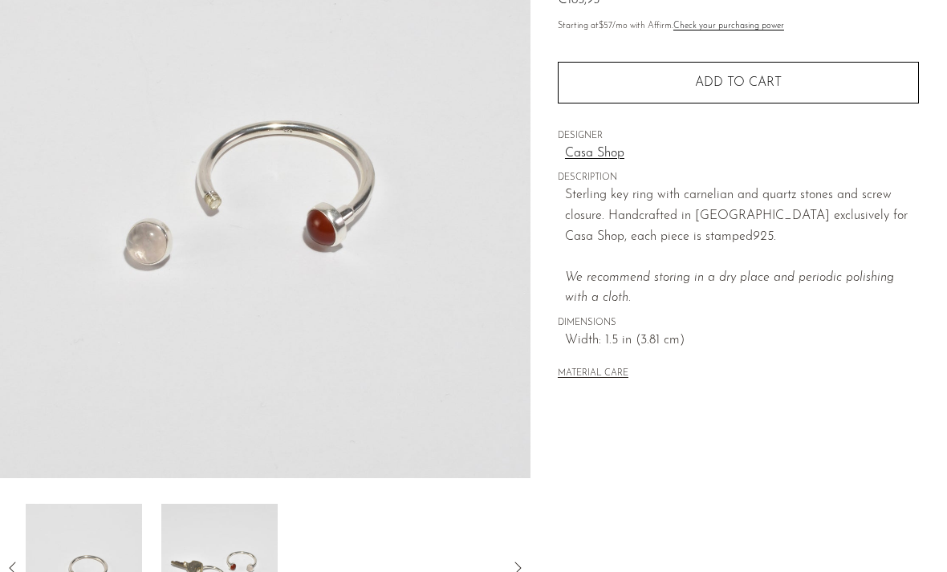
click at [12, 565] on icon at bounding box center [12, 567] width 19 height 19
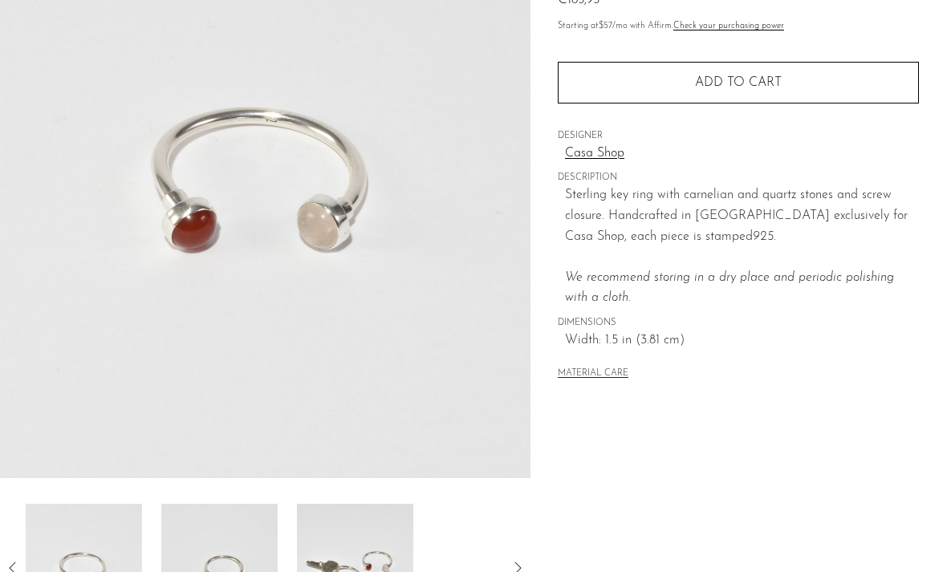
click at [12, 564] on icon at bounding box center [12, 567] width 19 height 19
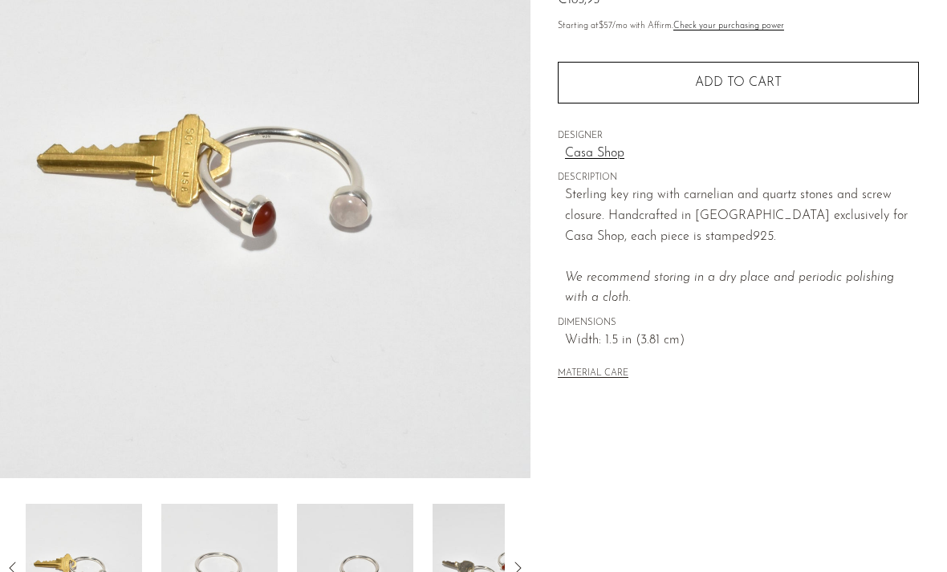
click at [12, 564] on icon at bounding box center [12, 567] width 19 height 19
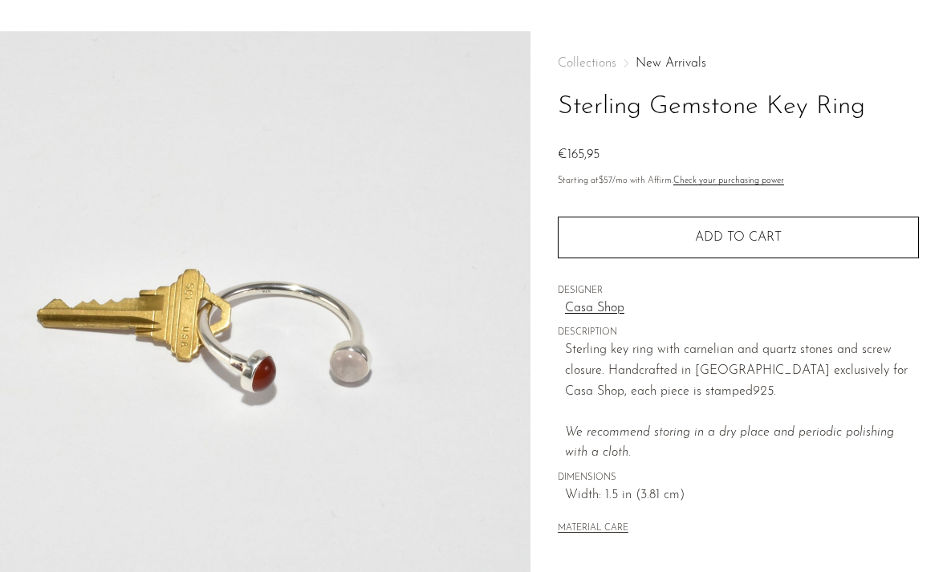
scroll to position [0, 0]
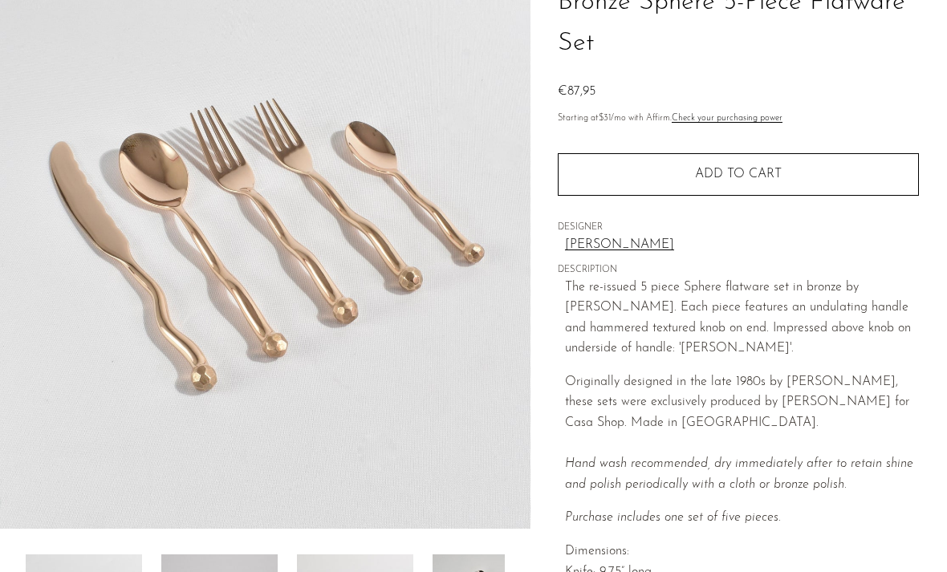
scroll to position [162, 0]
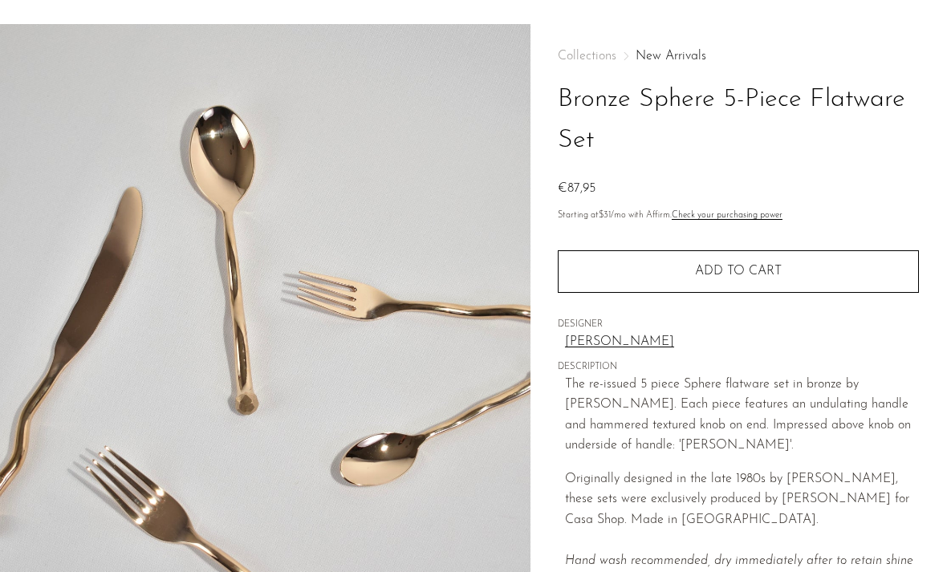
scroll to position [35, 0]
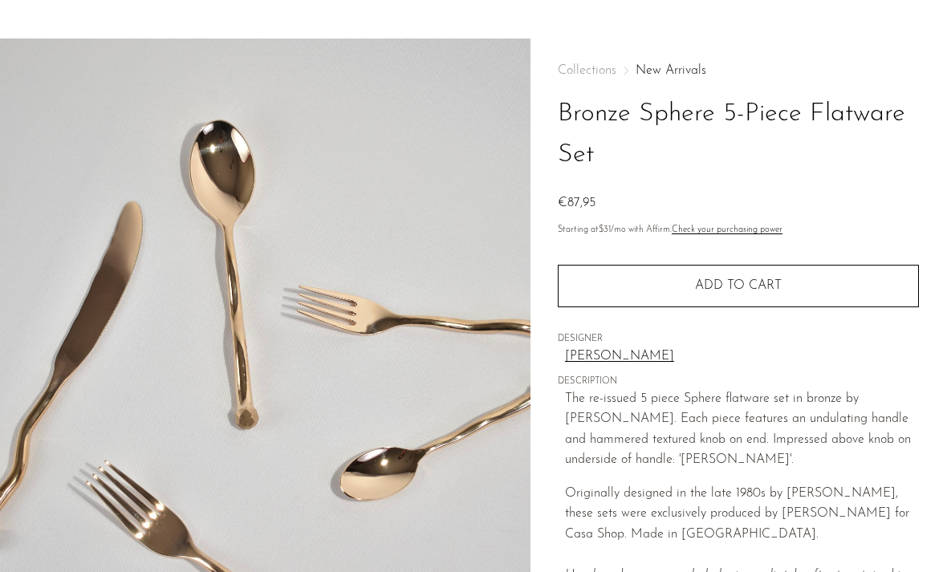
click at [622, 298] on button "Add to cart" at bounding box center [738, 286] width 361 height 42
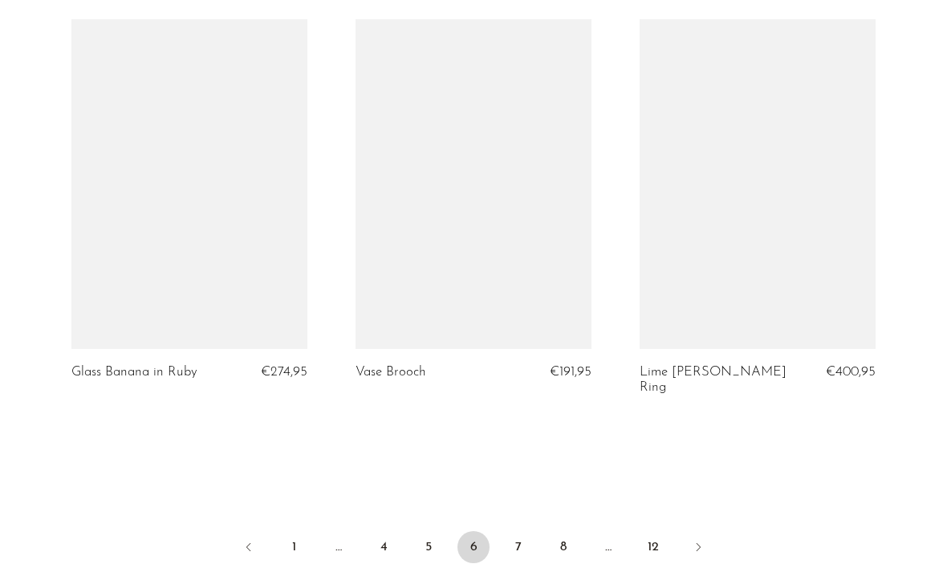
scroll to position [4704, 0]
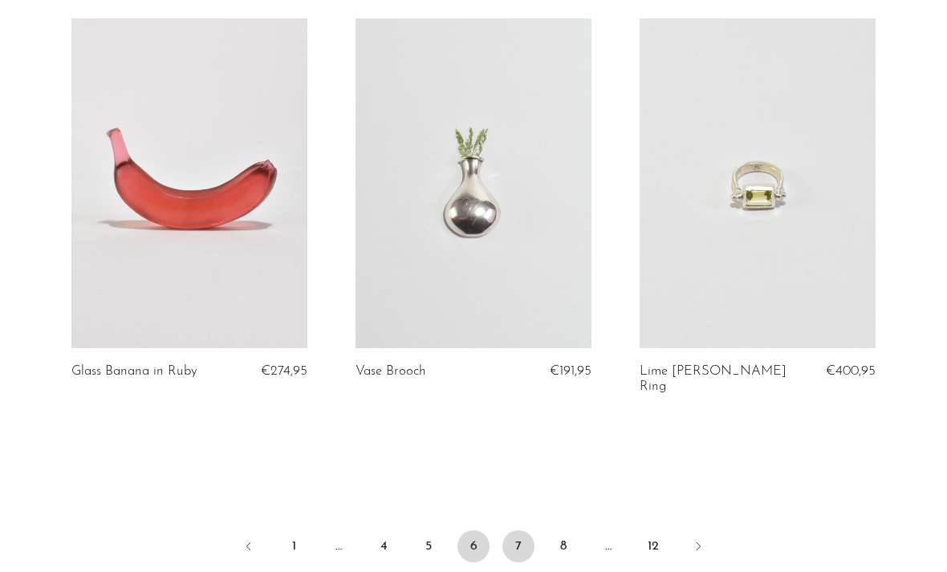
click at [522, 530] on link "7" at bounding box center [518, 546] width 32 height 32
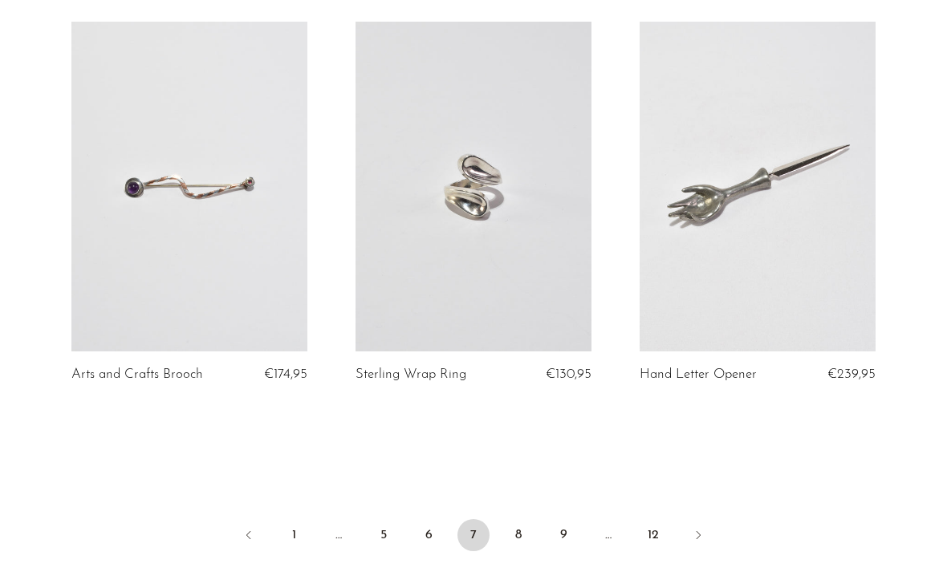
scroll to position [4685, 0]
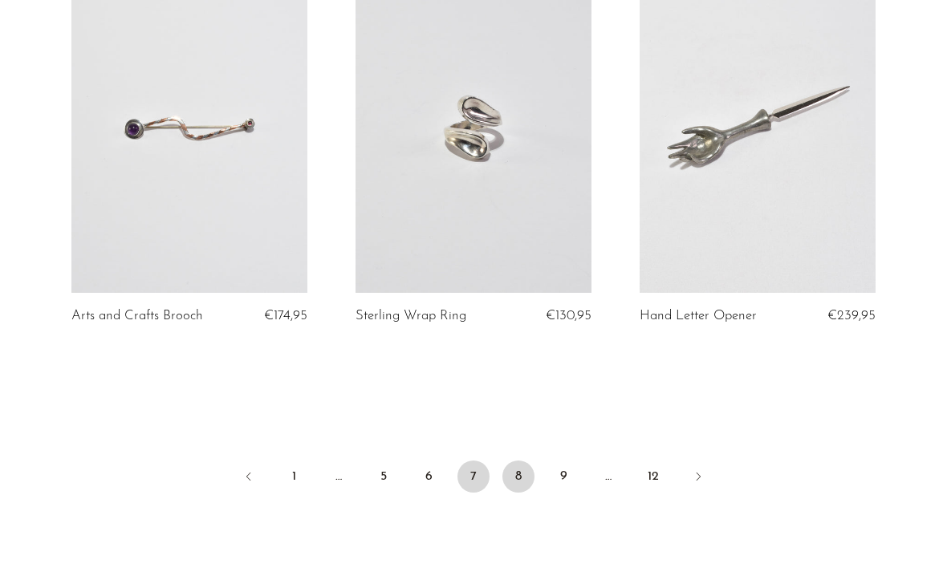
click at [519, 481] on link "8" at bounding box center [518, 476] width 32 height 32
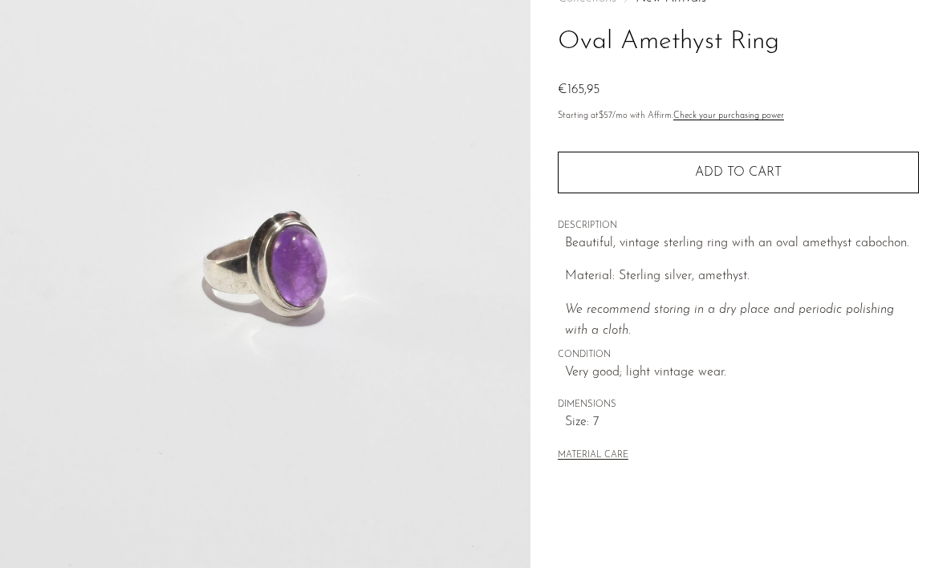
scroll to position [232, 0]
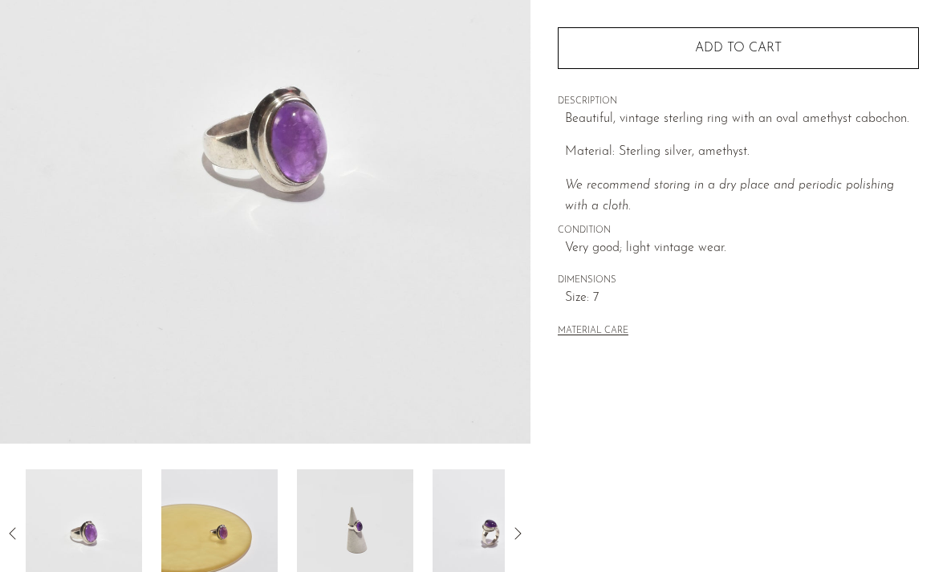
click at [241, 511] on img at bounding box center [219, 533] width 116 height 128
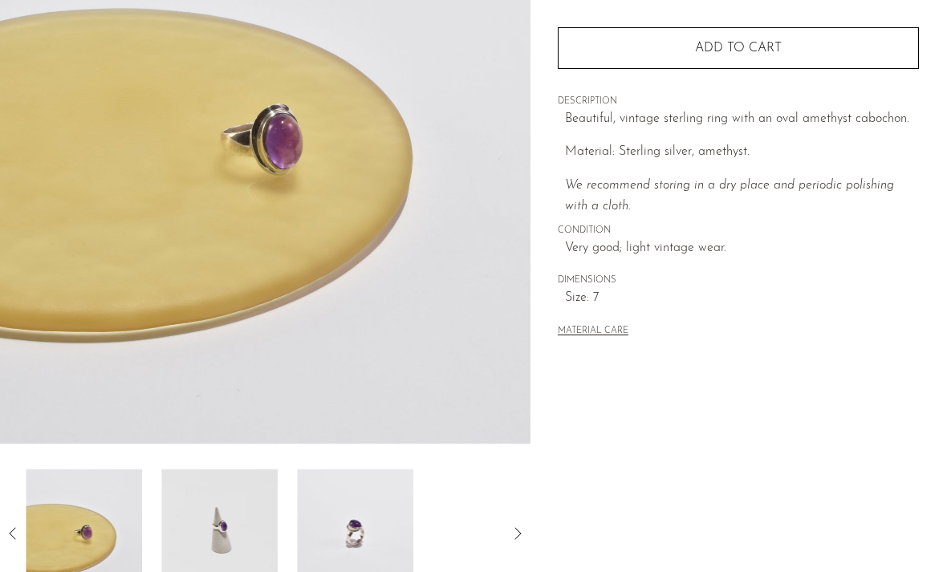
click at [205, 530] on img at bounding box center [219, 533] width 116 height 128
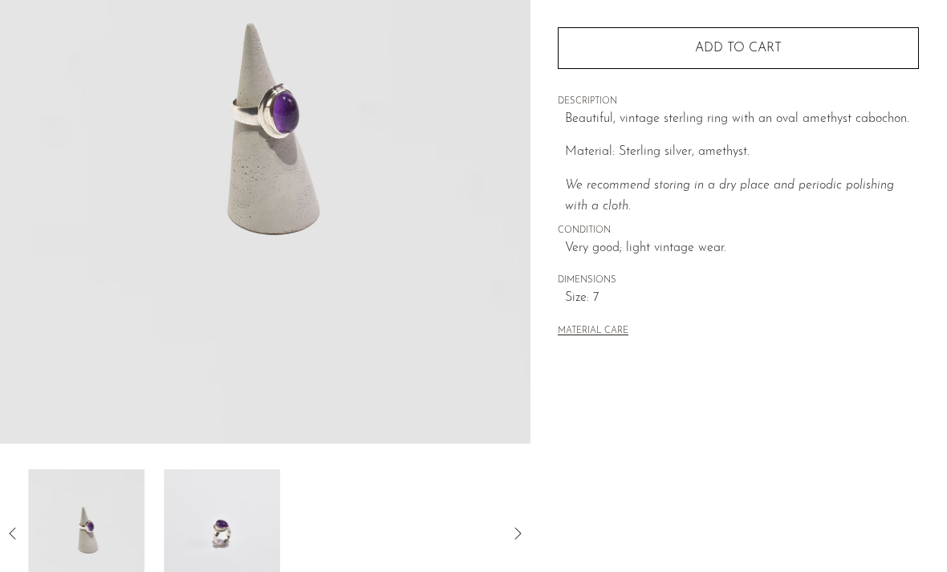
click at [205, 530] on img at bounding box center [222, 533] width 116 height 128
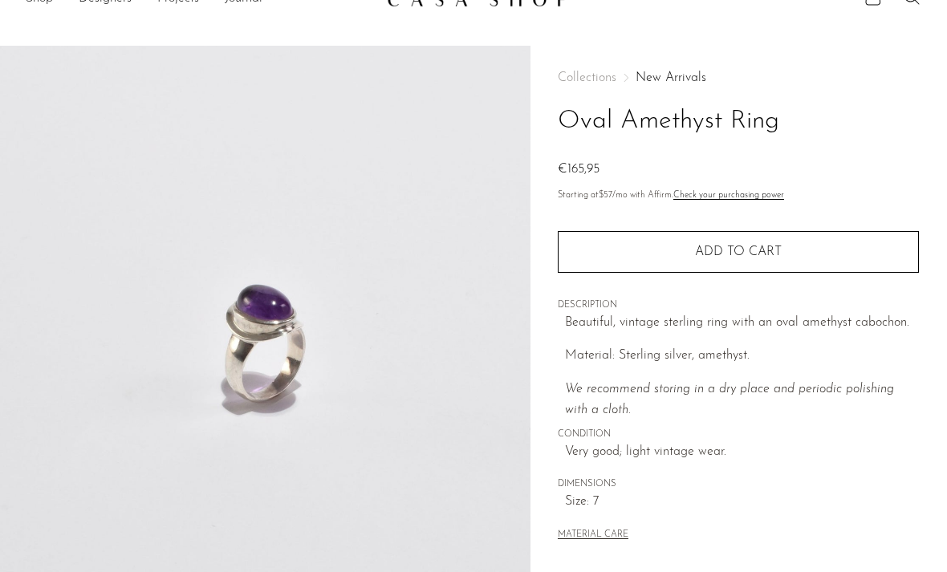
scroll to position [0, 0]
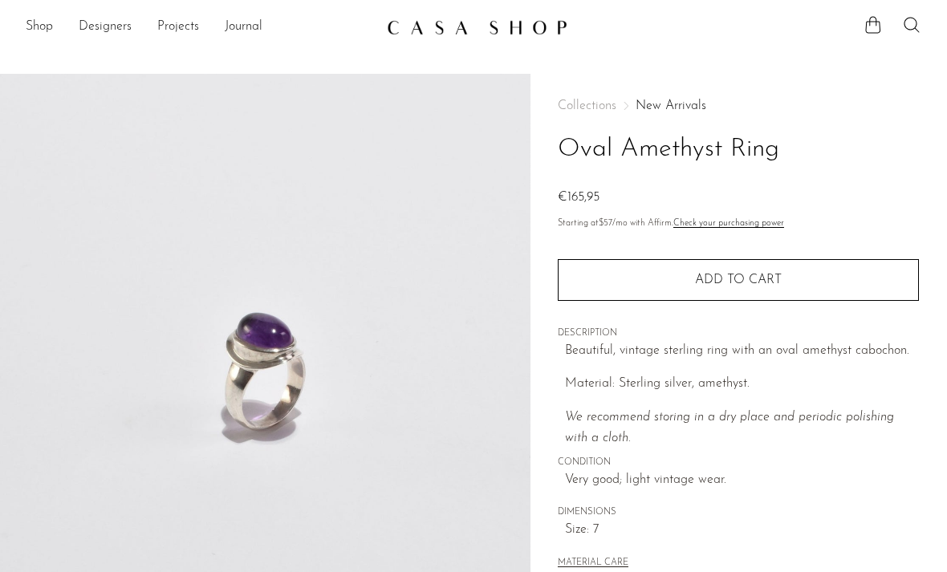
click at [582, 286] on button "Add to cart" at bounding box center [738, 280] width 361 height 42
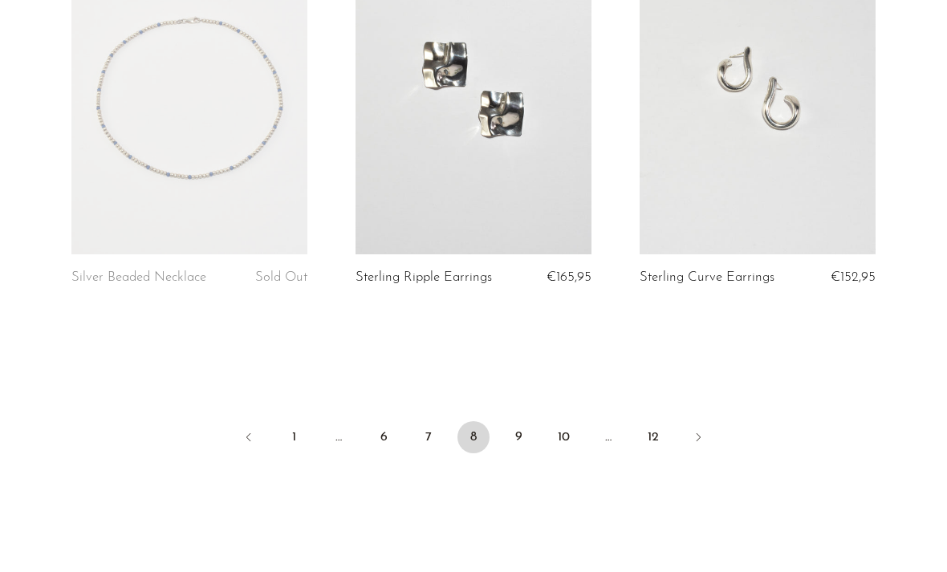
scroll to position [4741, 0]
click at [514, 422] on link "9" at bounding box center [518, 436] width 32 height 32
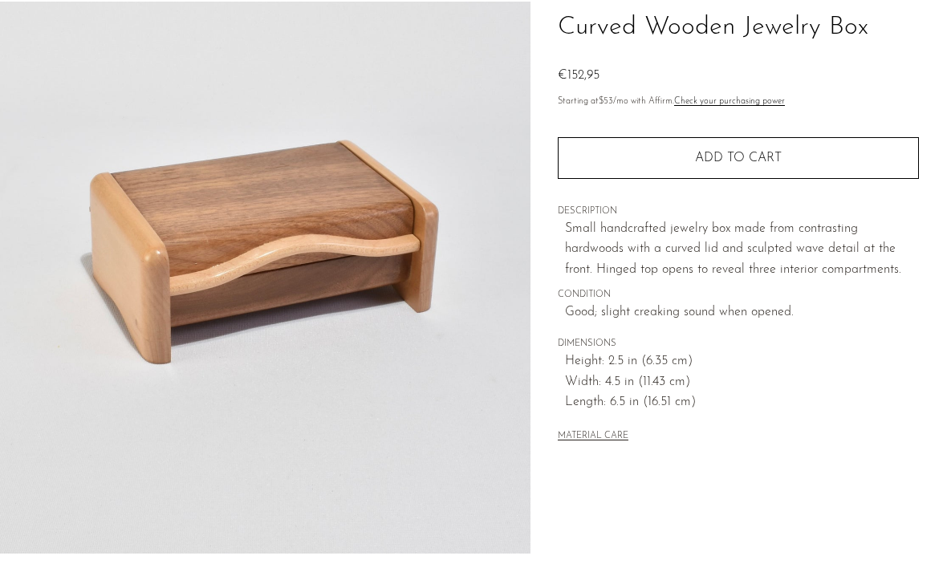
scroll to position [135, 0]
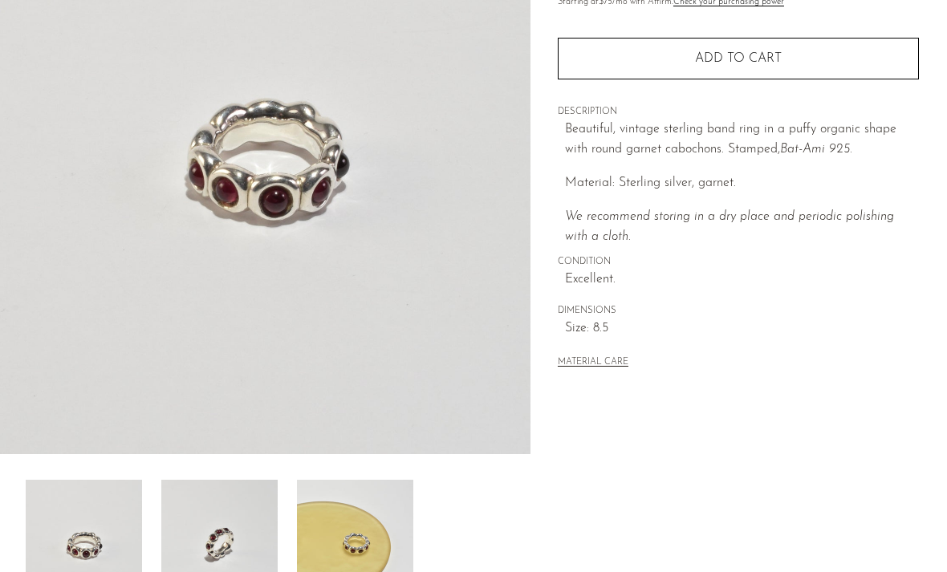
scroll to position [247, 0]
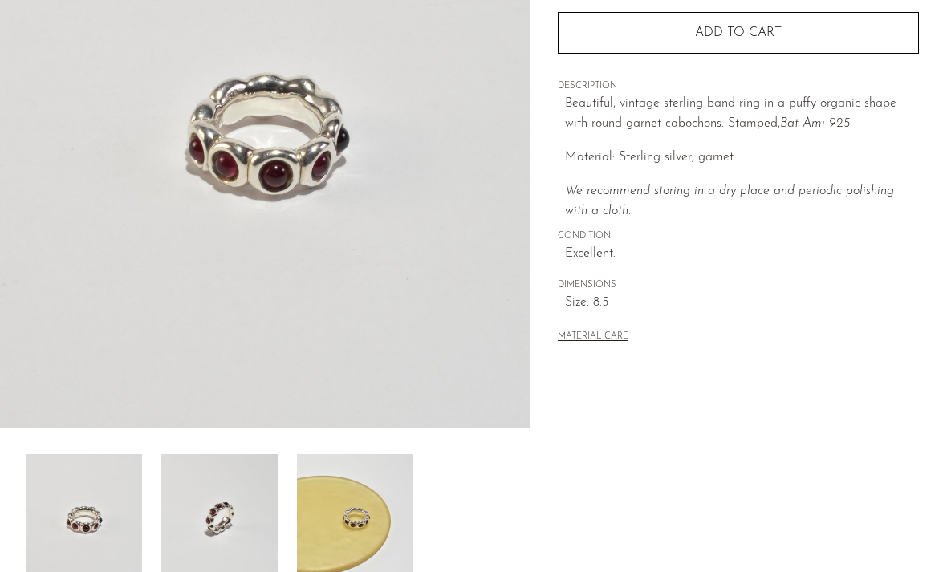
click at [193, 509] on img at bounding box center [219, 518] width 116 height 128
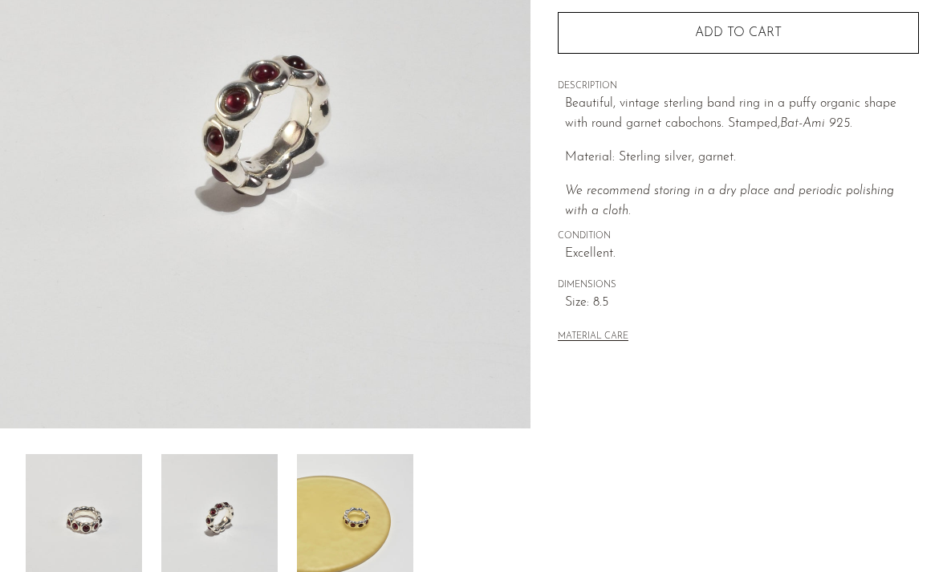
click at [348, 516] on img at bounding box center [355, 518] width 116 height 128
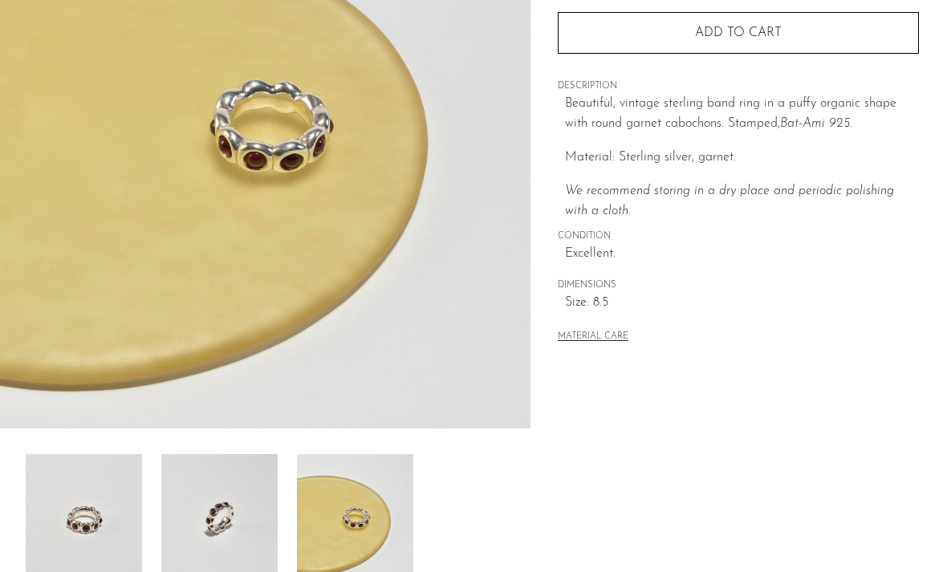
click at [83, 519] on img at bounding box center [84, 518] width 116 height 128
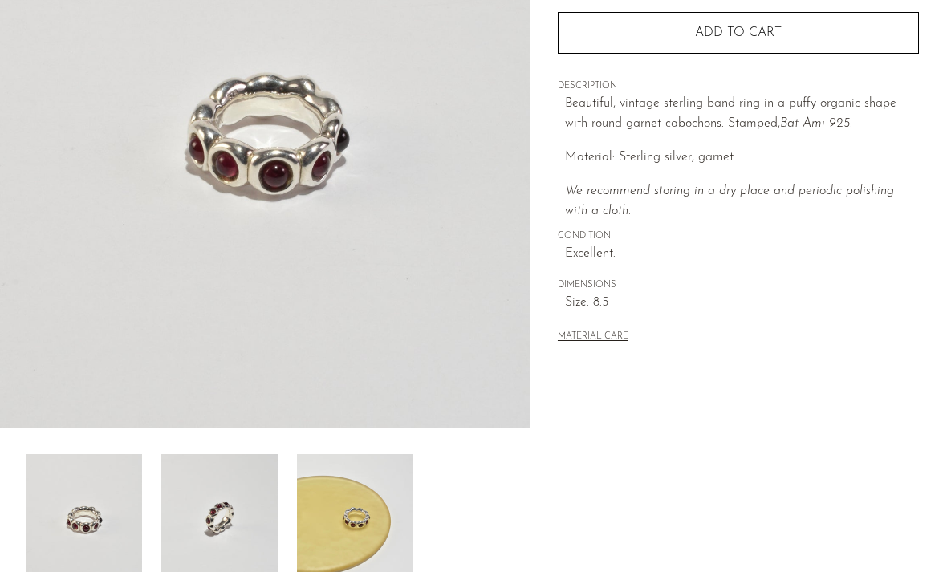
click at [194, 501] on img at bounding box center [219, 518] width 116 height 128
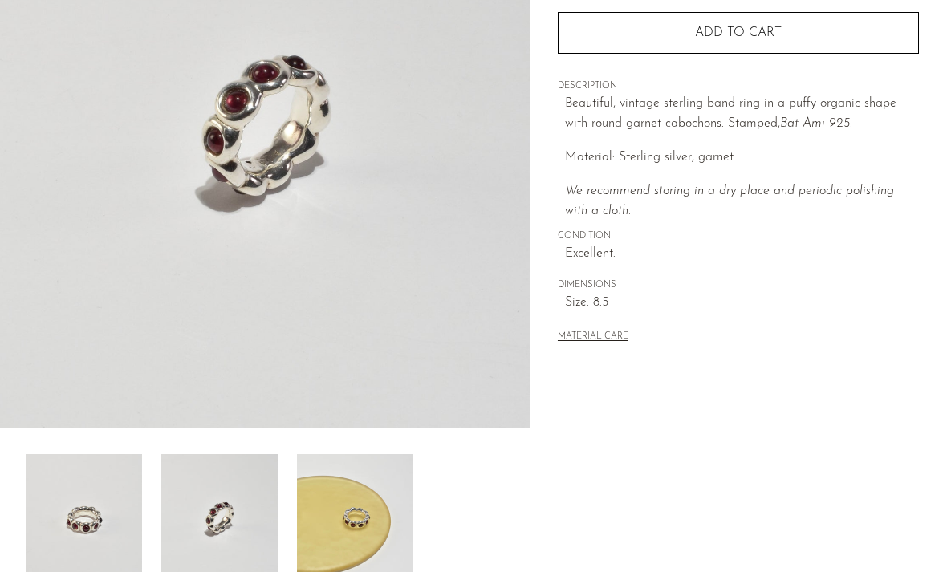
click at [367, 515] on img at bounding box center [355, 518] width 116 height 128
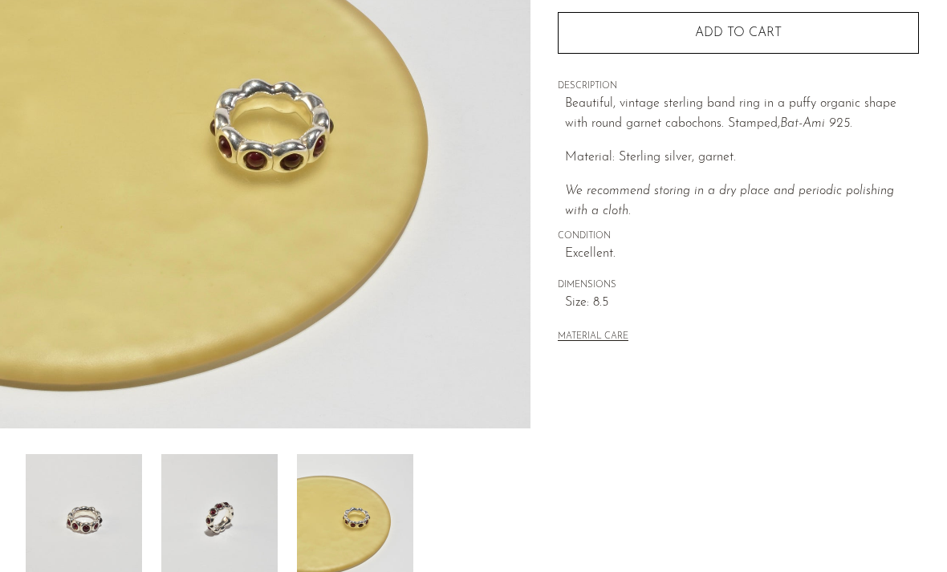
click at [93, 514] on img at bounding box center [84, 518] width 116 height 128
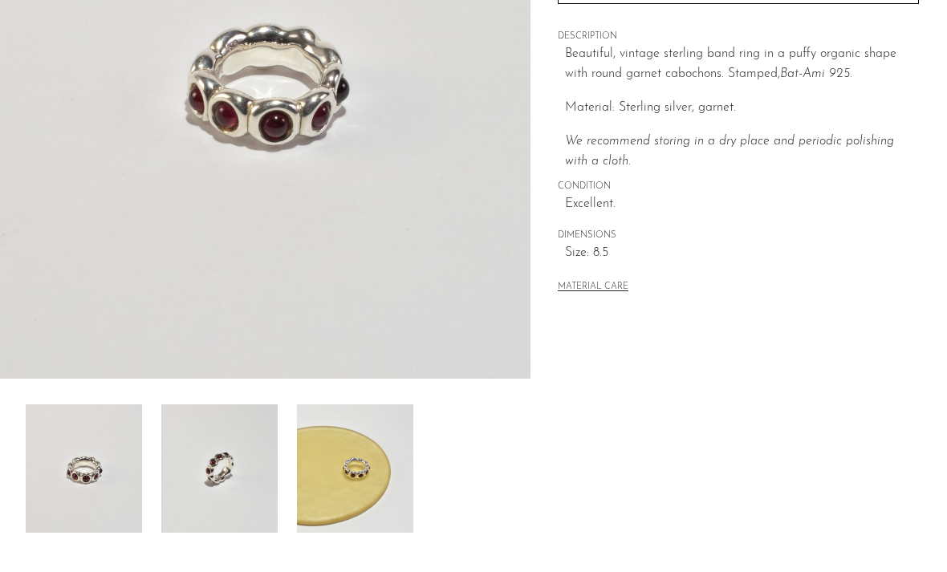
scroll to position [302, 0]
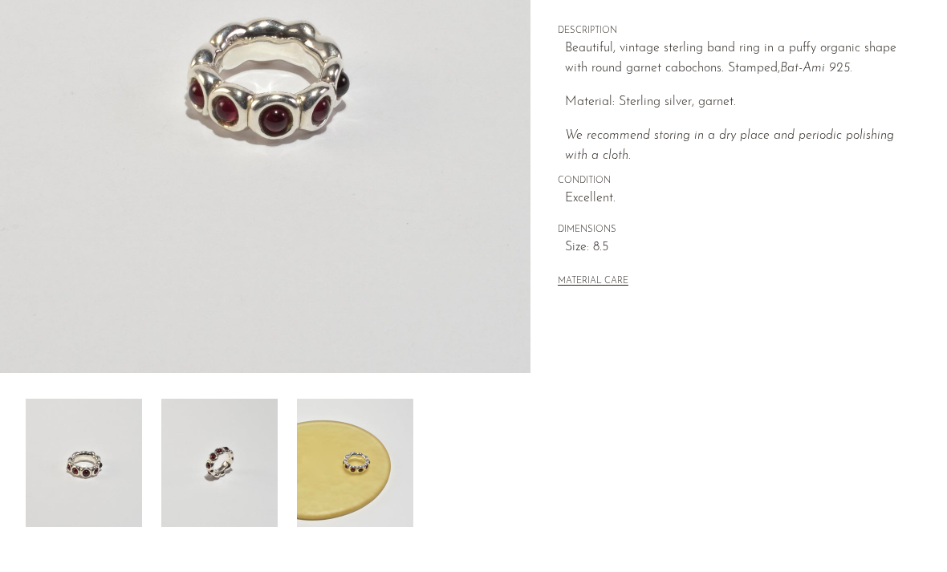
click at [225, 497] on img at bounding box center [219, 463] width 116 height 128
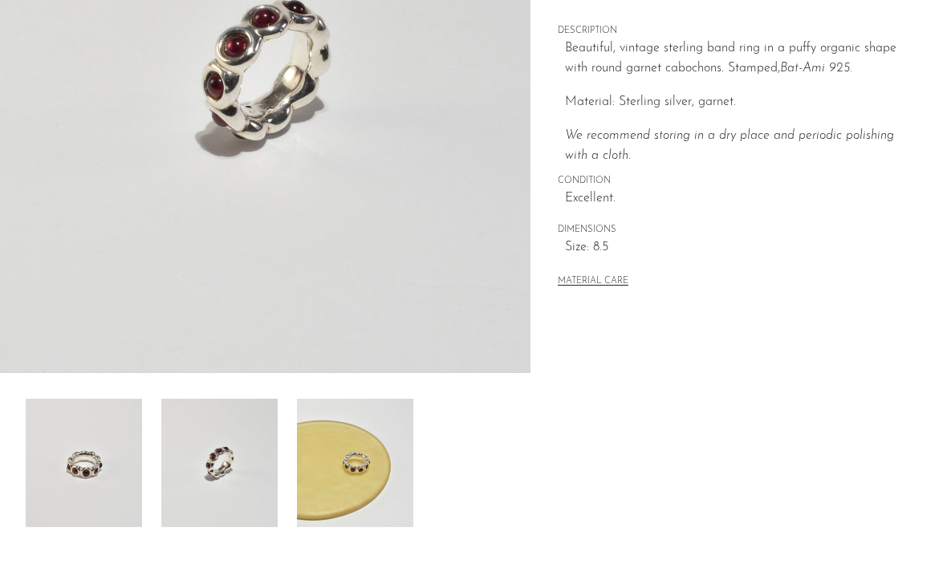
click at [361, 476] on img at bounding box center [355, 463] width 116 height 128
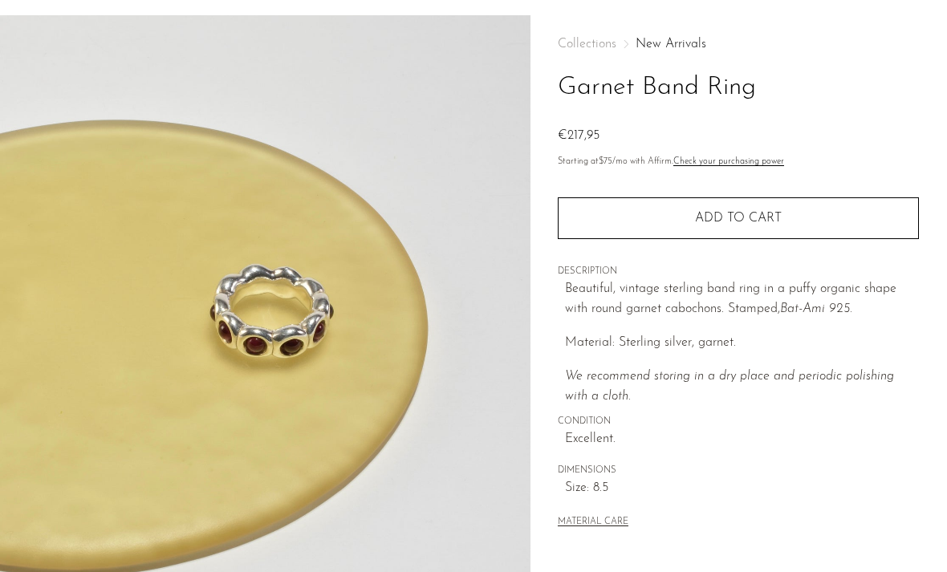
scroll to position [0, 0]
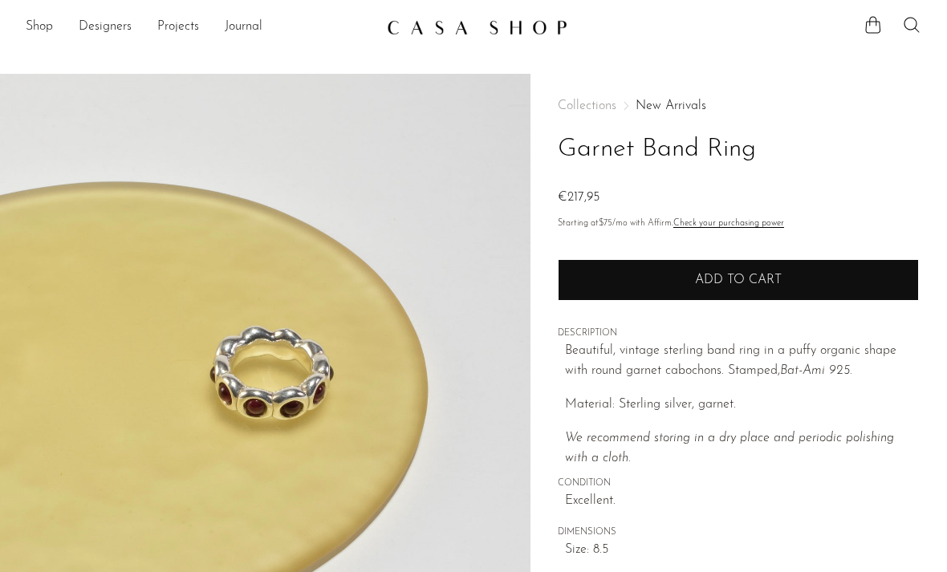
click at [712, 290] on button "Add to cart" at bounding box center [738, 280] width 361 height 42
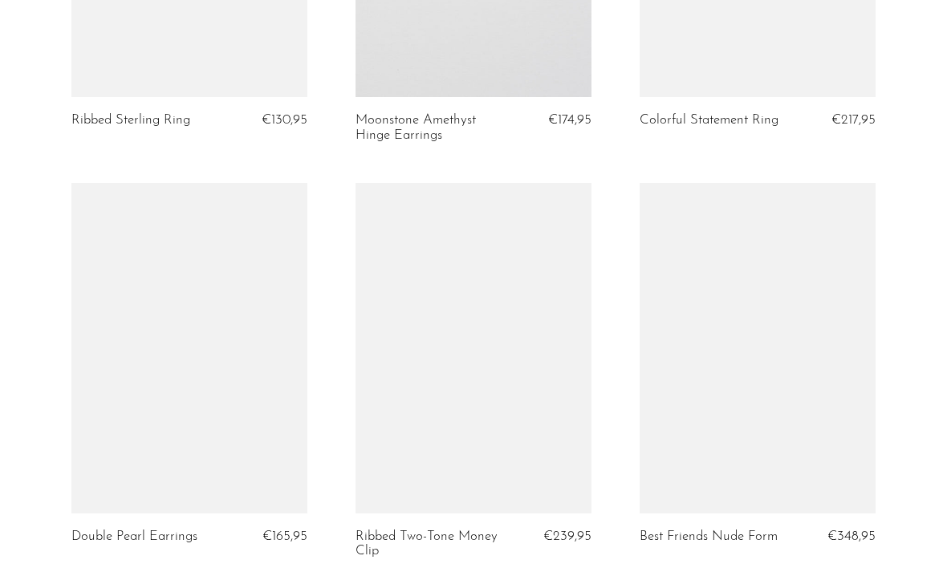
scroll to position [4657, 0]
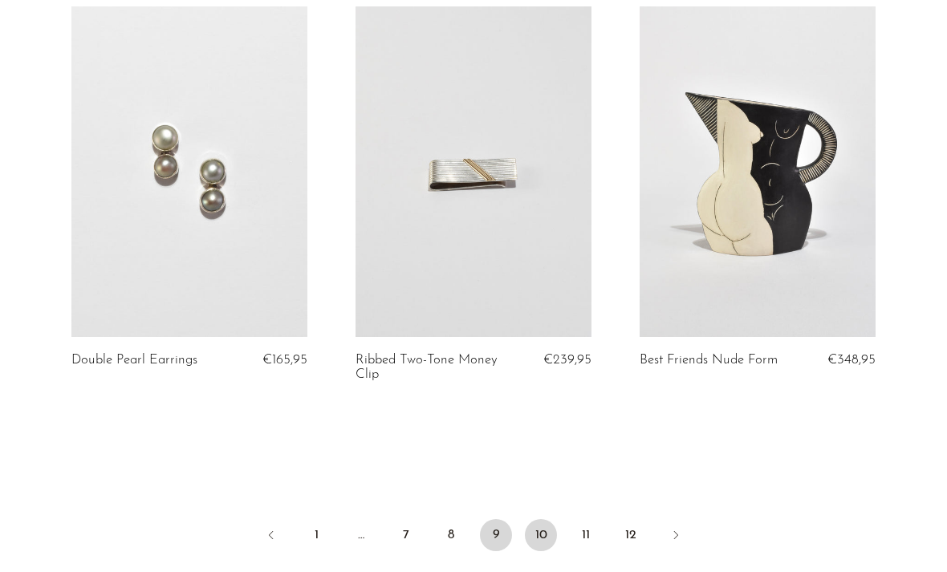
click at [535, 544] on link "10" at bounding box center [541, 535] width 32 height 32
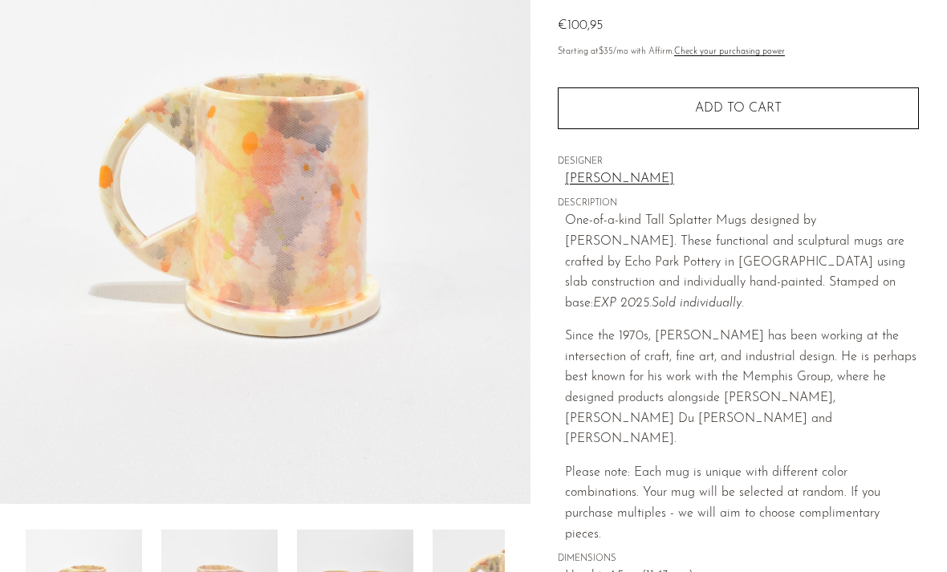
scroll to position [172, 0]
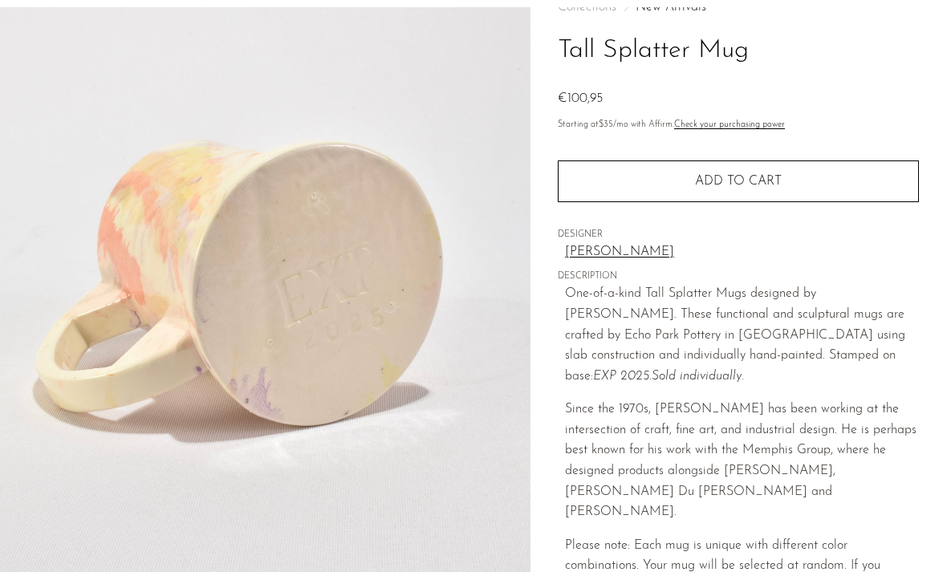
scroll to position [56, 0]
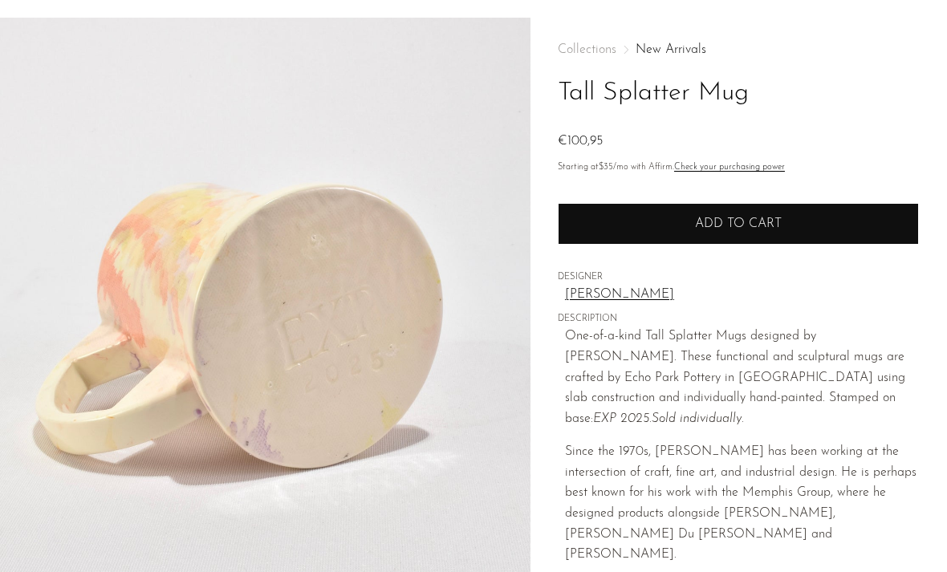
click at [614, 237] on button "Add to cart" at bounding box center [738, 224] width 361 height 42
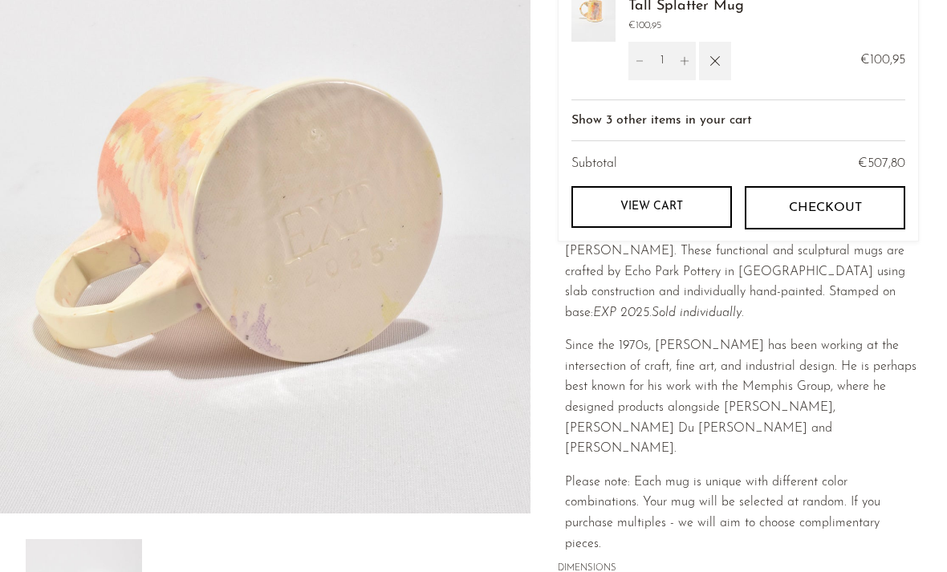
scroll to position [156, 0]
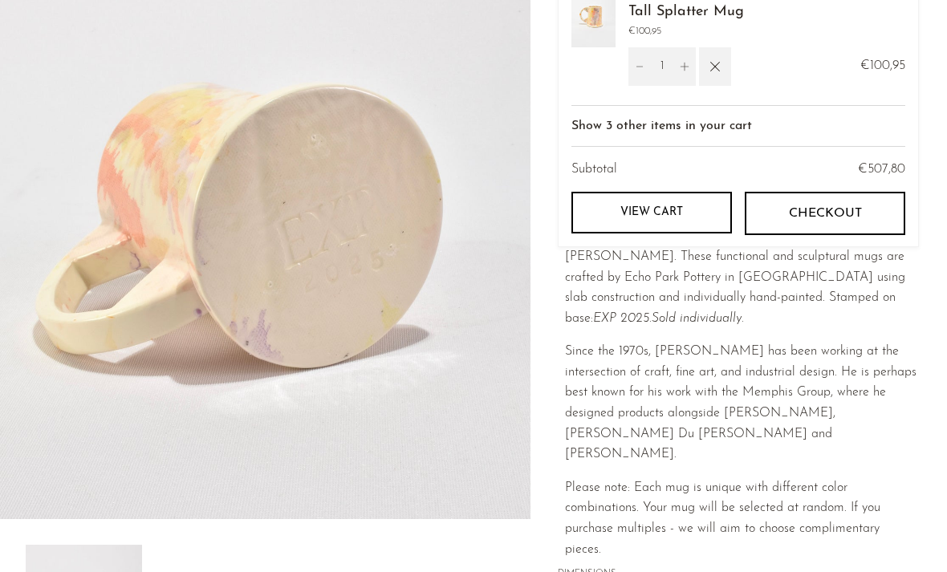
click at [699, 345] on span "Since the 1970s, Shire has been working at the intersection of craft, fine art,…" at bounding box center [740, 403] width 351 height 116
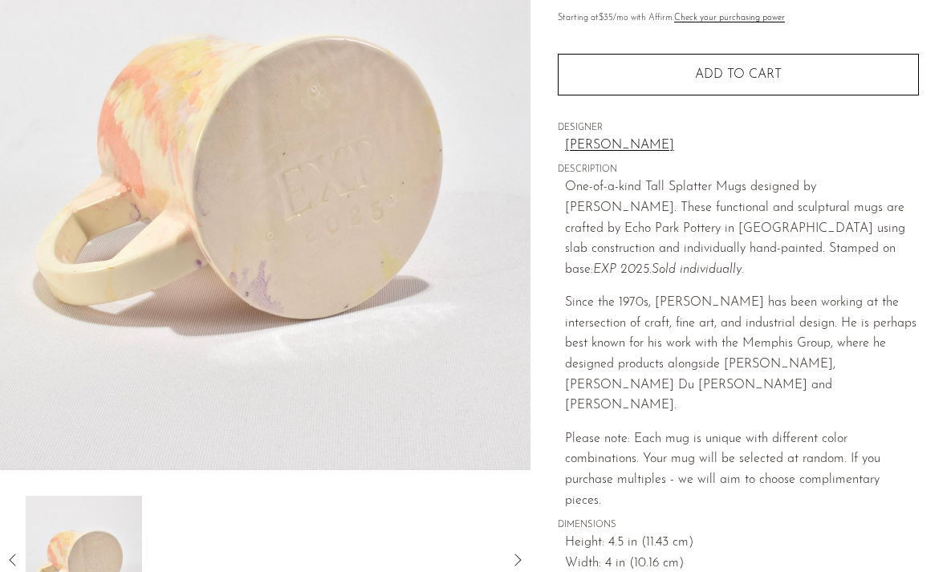
scroll to position [209, 0]
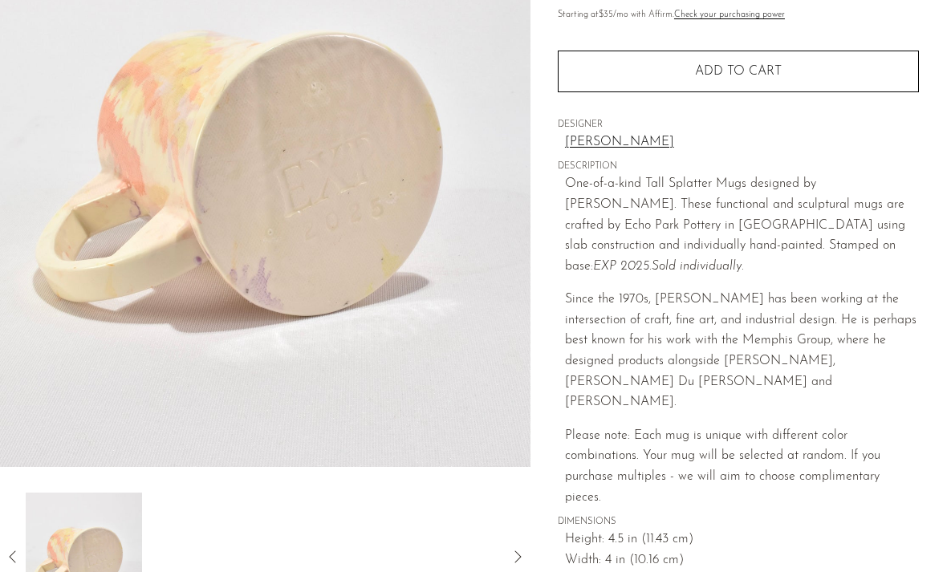
click at [11, 559] on icon at bounding box center [12, 556] width 19 height 19
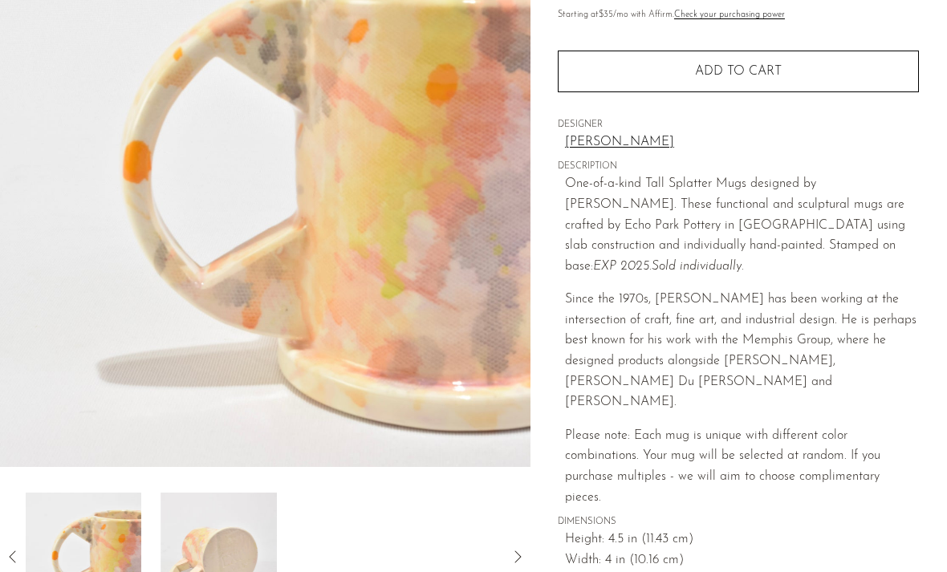
click at [11, 559] on icon at bounding box center [12, 556] width 19 height 19
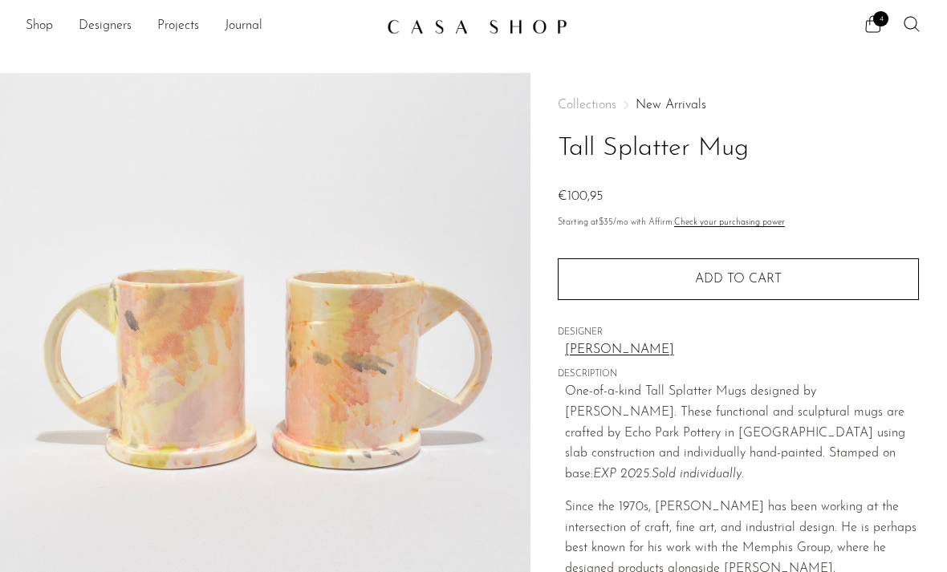
scroll to position [1, 0]
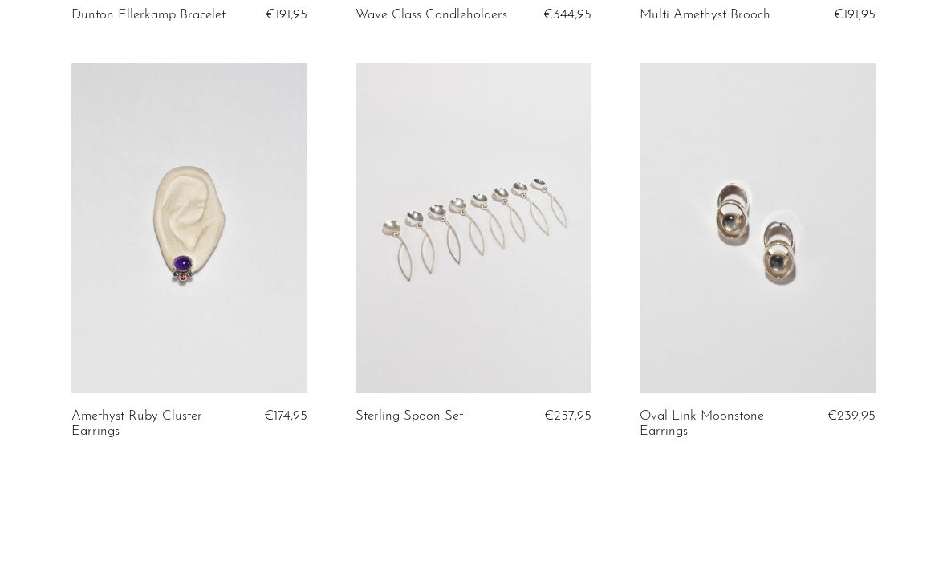
scroll to position [4687, 0]
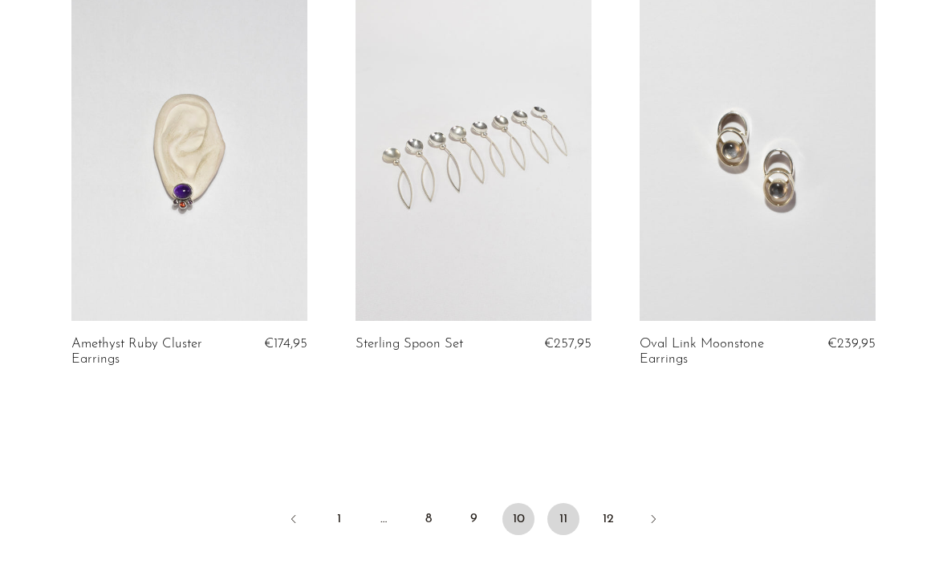
click at [566, 533] on link "11" at bounding box center [563, 519] width 32 height 32
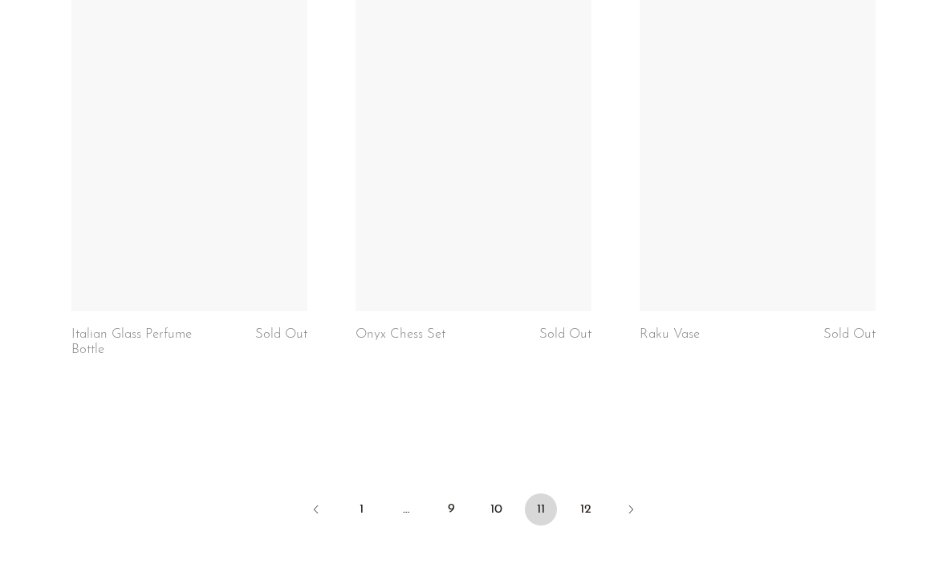
scroll to position [4697, 0]
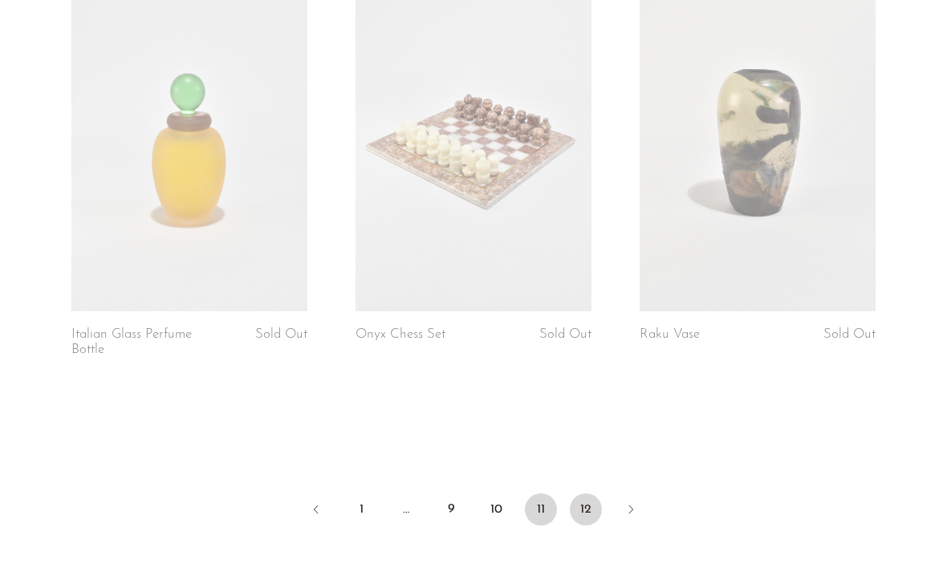
drag, startPoint x: 587, startPoint y: 489, endPoint x: 587, endPoint y: 476, distance: 12.8
click at [587, 493] on link "12" at bounding box center [586, 509] width 32 height 32
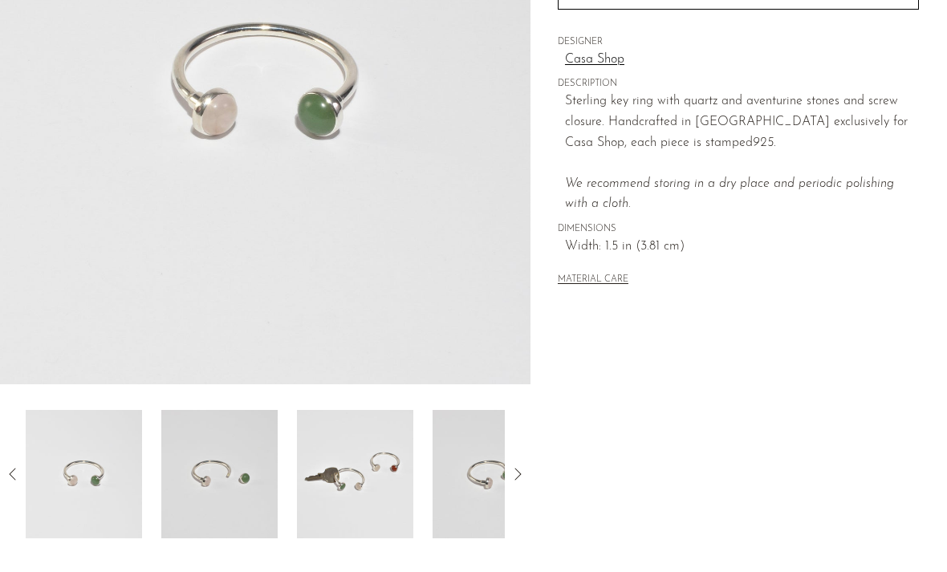
scroll to position [331, 0]
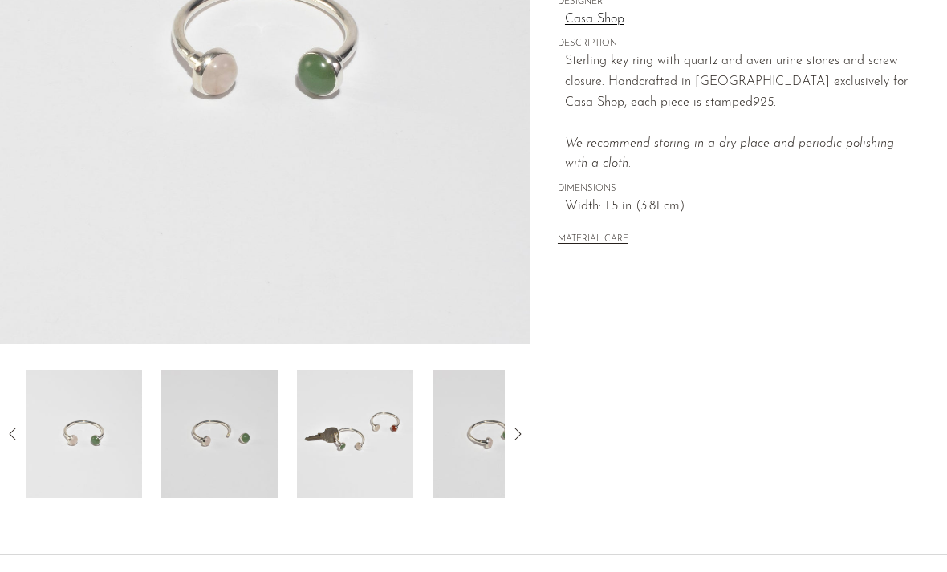
click at [241, 444] on img at bounding box center [219, 434] width 116 height 128
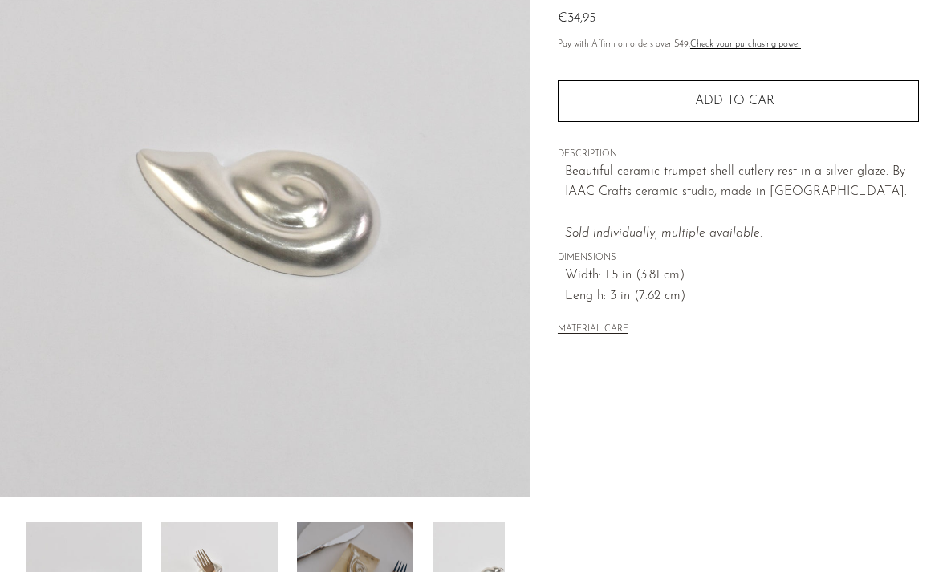
scroll to position [225, 0]
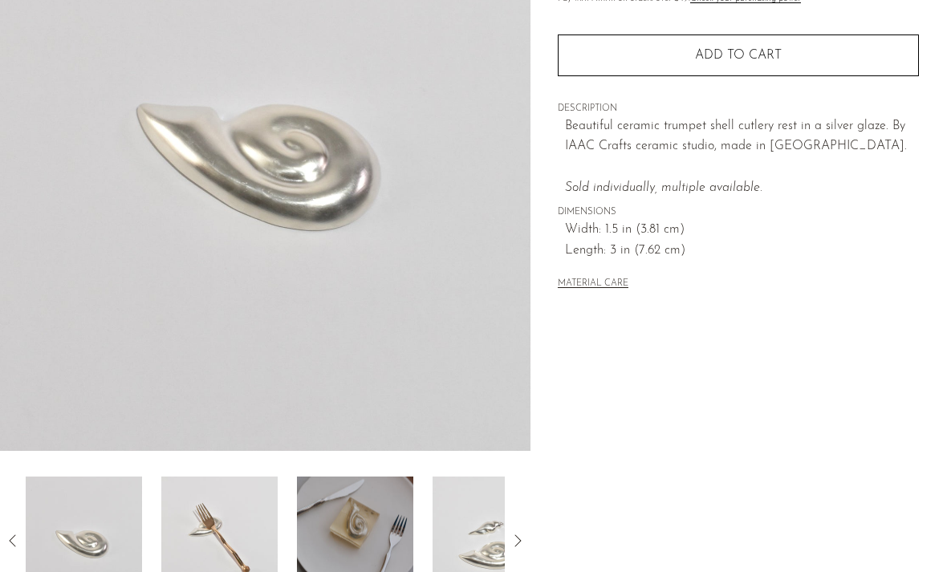
click at [226, 522] on img at bounding box center [219, 540] width 116 height 128
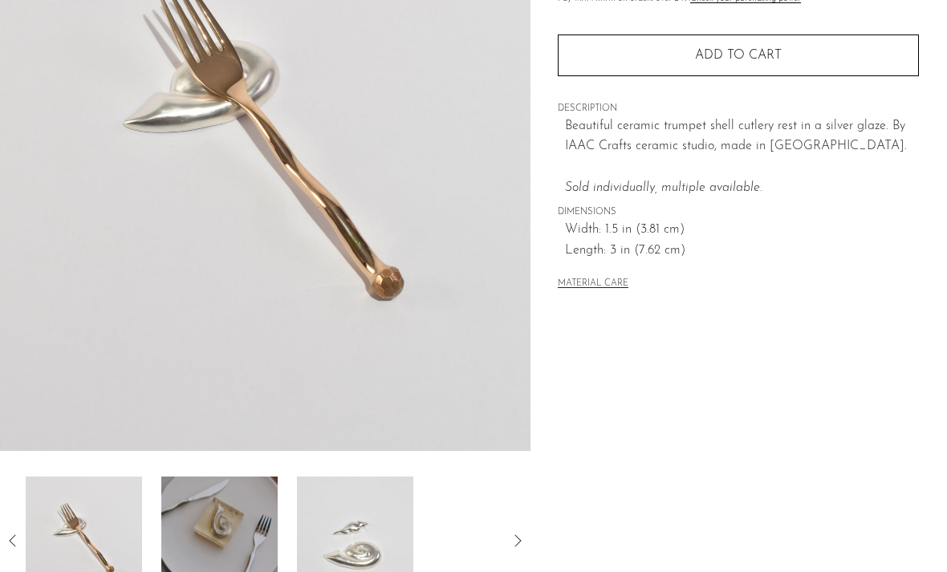
click at [226, 522] on img at bounding box center [219, 540] width 116 height 128
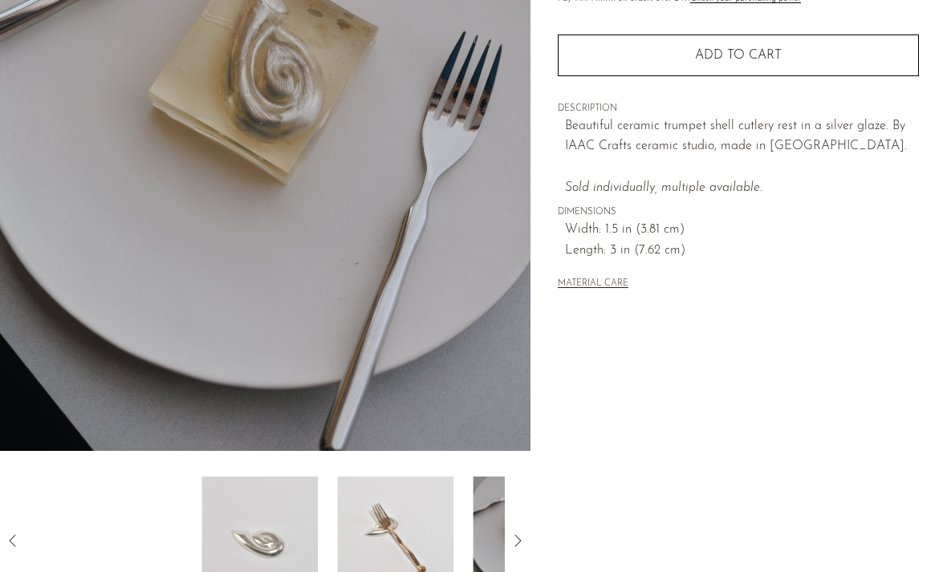
click at [714, 499] on div "Collections New Arrivals Silver Trumpet Shell Rest €34,95 Pay with Affirm on or…" at bounding box center [738, 227] width 416 height 756
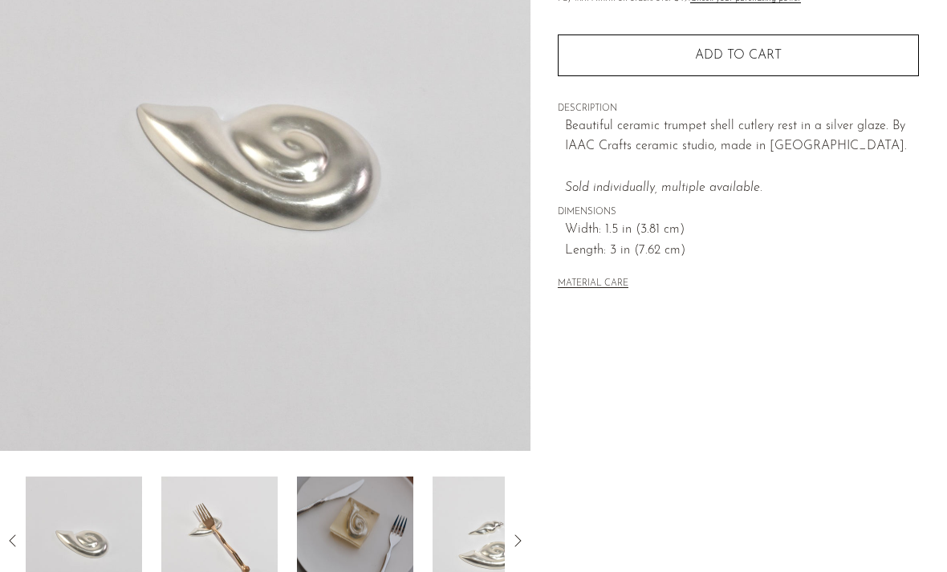
click at [519, 539] on icon at bounding box center [517, 540] width 6 height 12
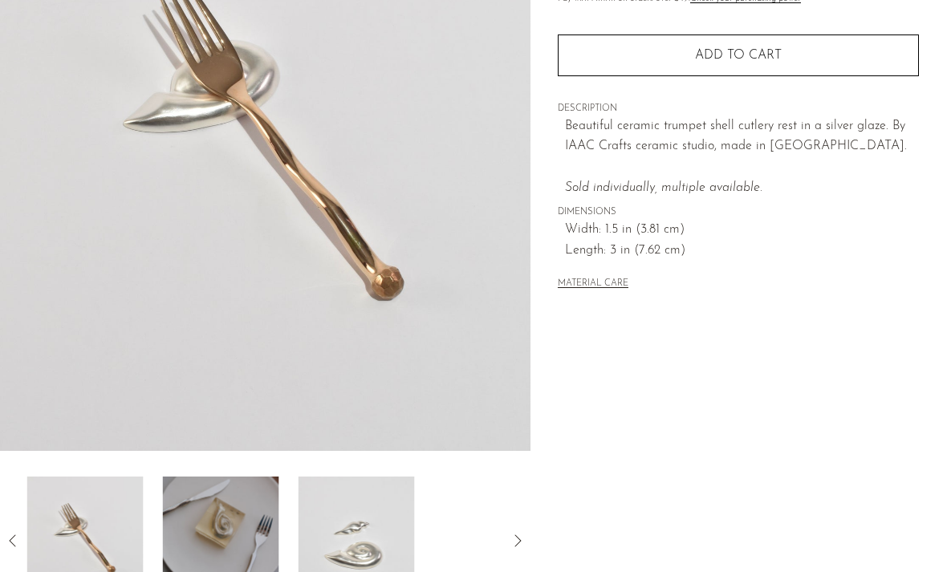
click at [519, 539] on icon at bounding box center [517, 540] width 6 height 12
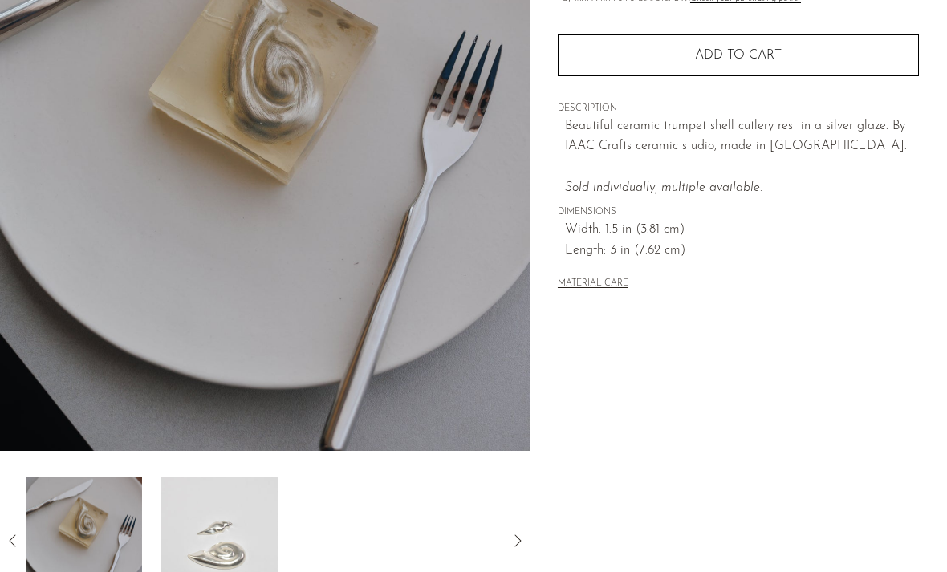
click at [518, 539] on icon at bounding box center [517, 540] width 19 height 19
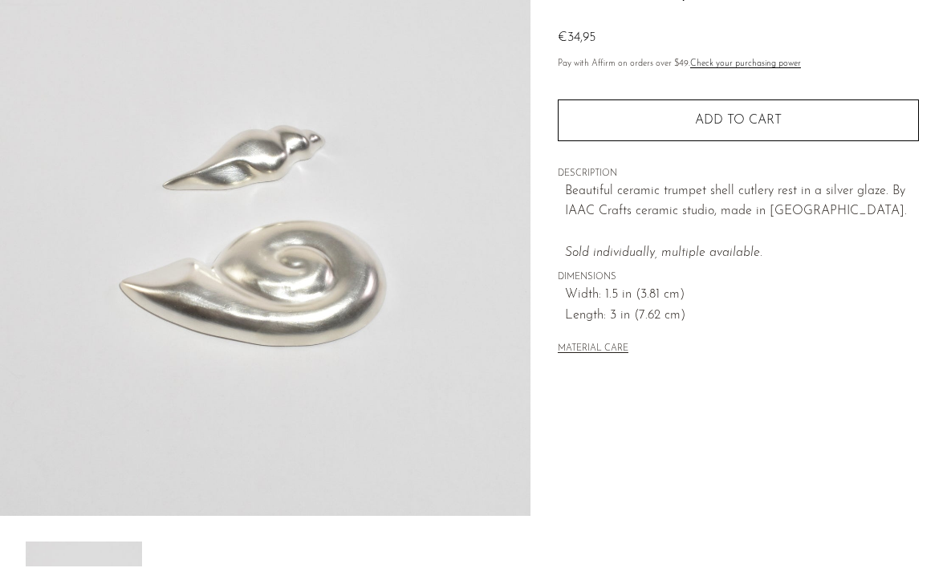
scroll to position [165, 0]
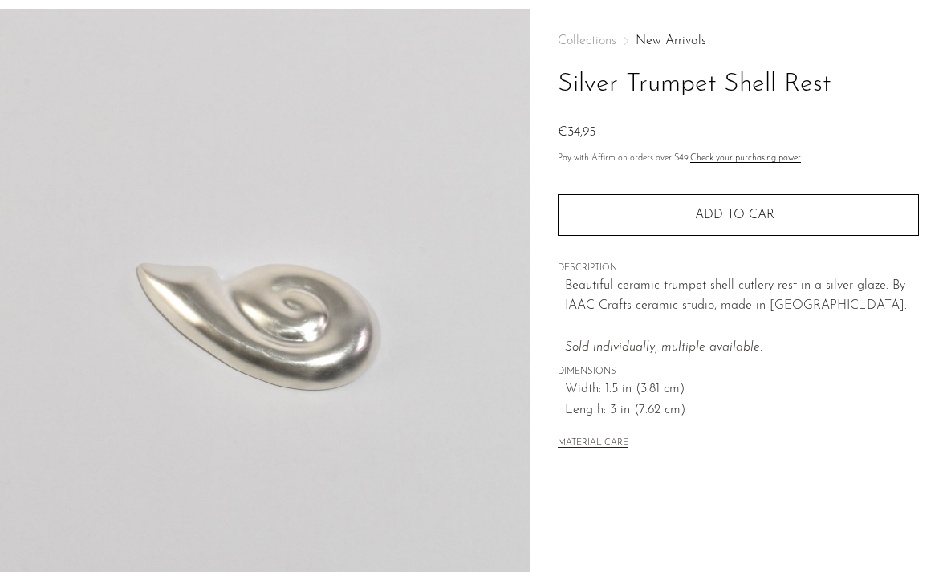
scroll to position [0, 0]
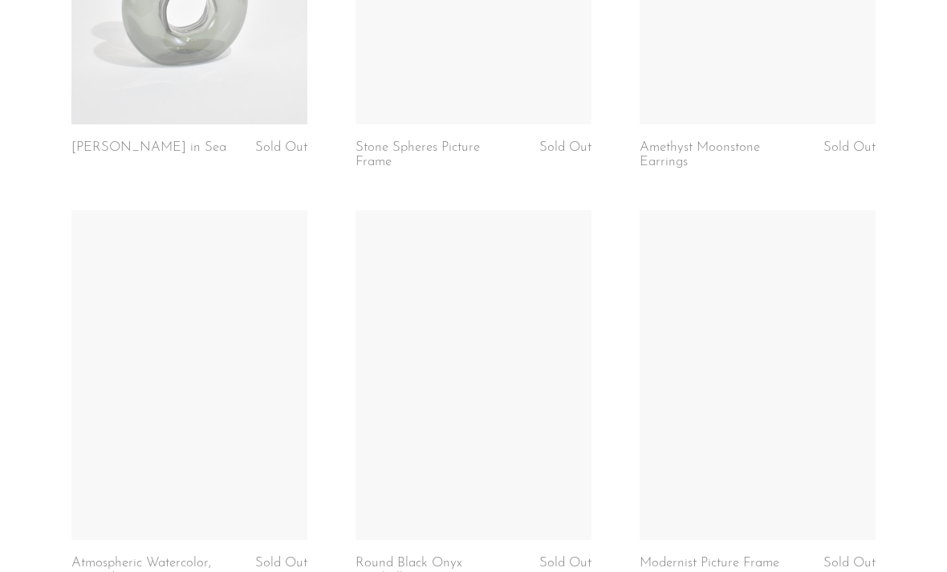
scroll to position [973, 0]
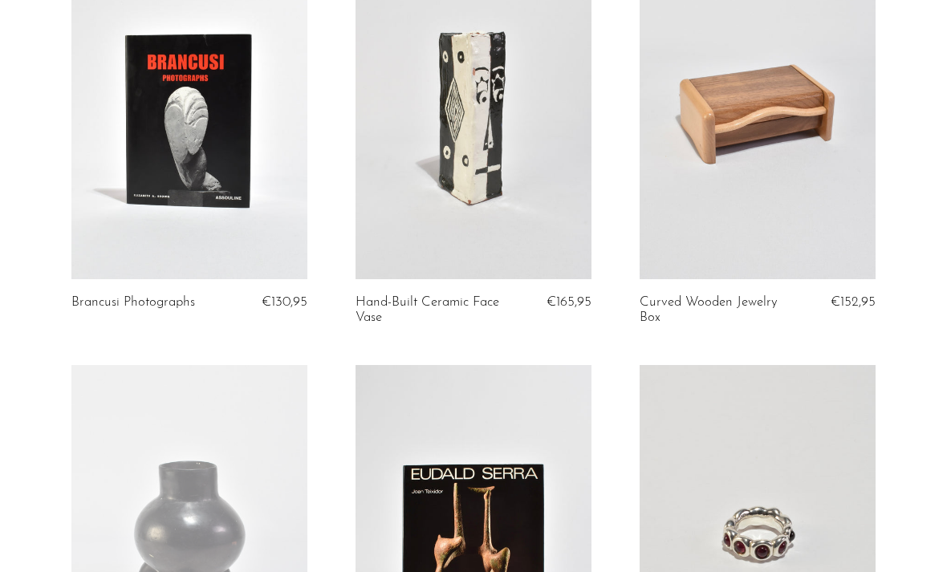
scroll to position [3492, 0]
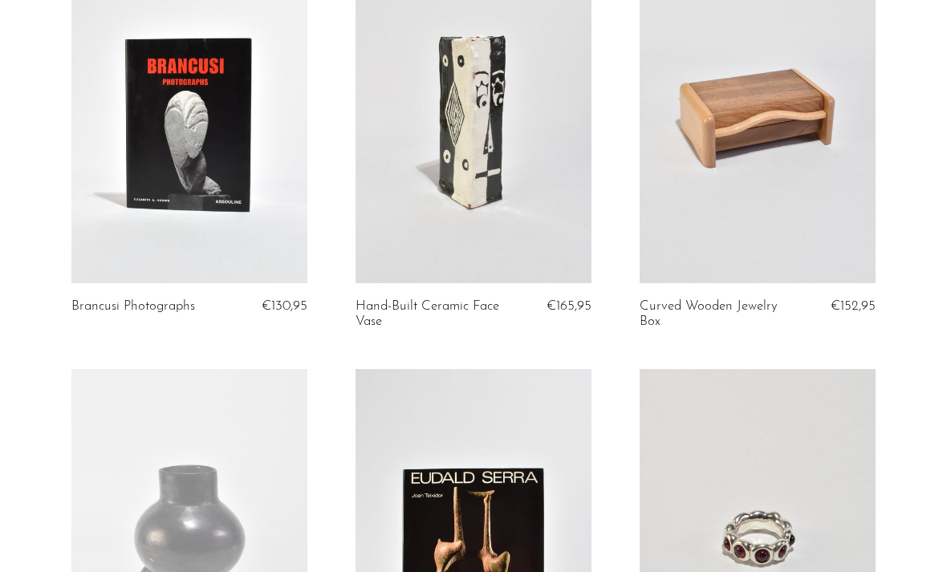
click at [672, 231] on link at bounding box center [757, 118] width 236 height 330
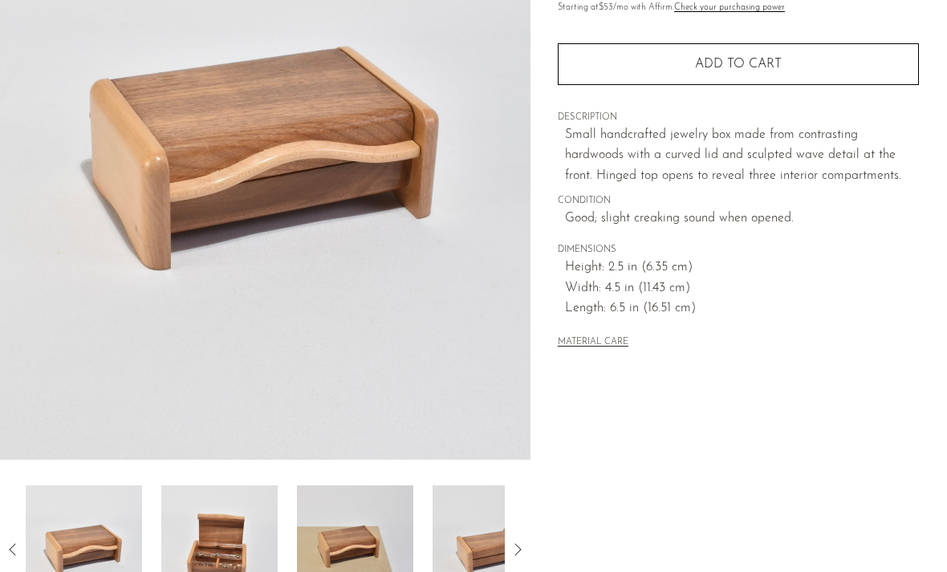
scroll to position [224, 0]
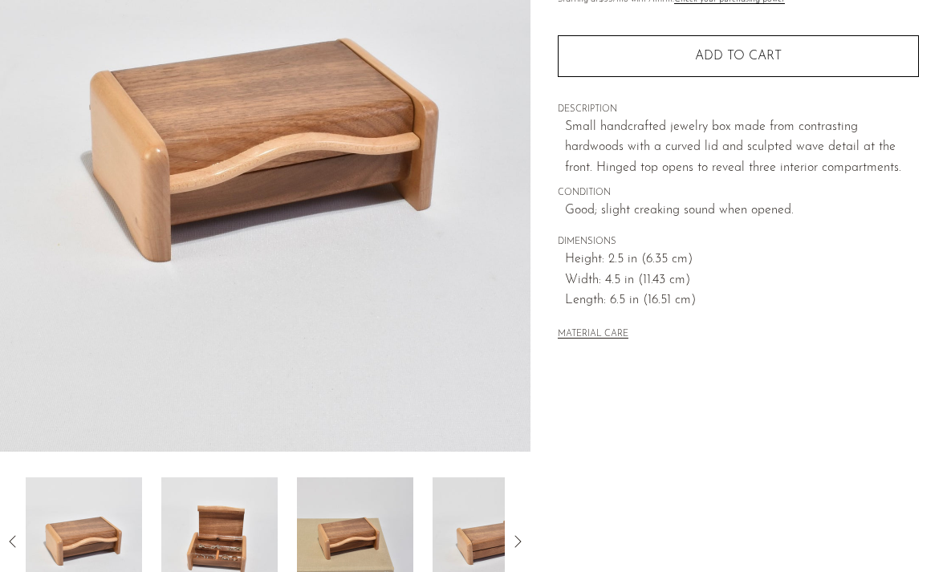
click at [236, 552] on img at bounding box center [219, 541] width 116 height 128
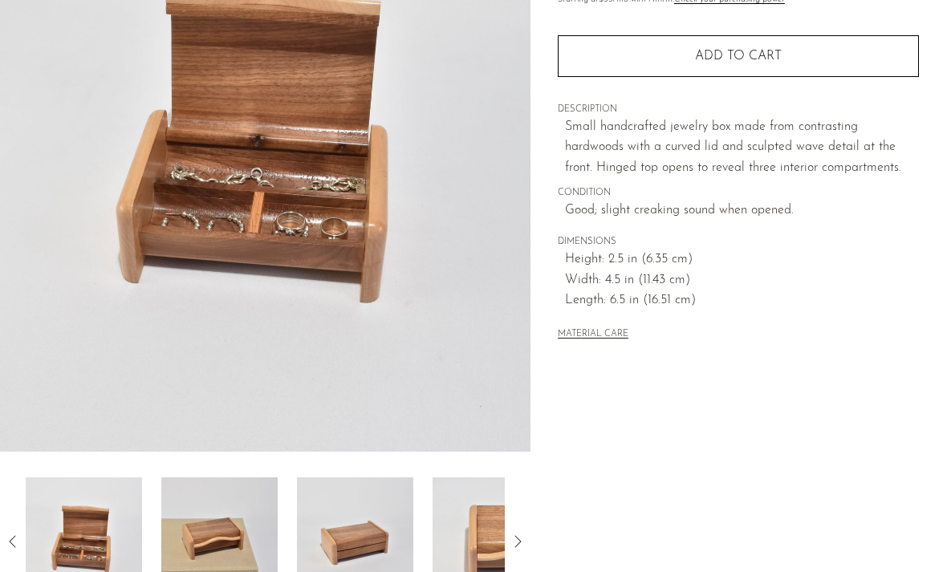
click at [221, 553] on img at bounding box center [219, 541] width 116 height 128
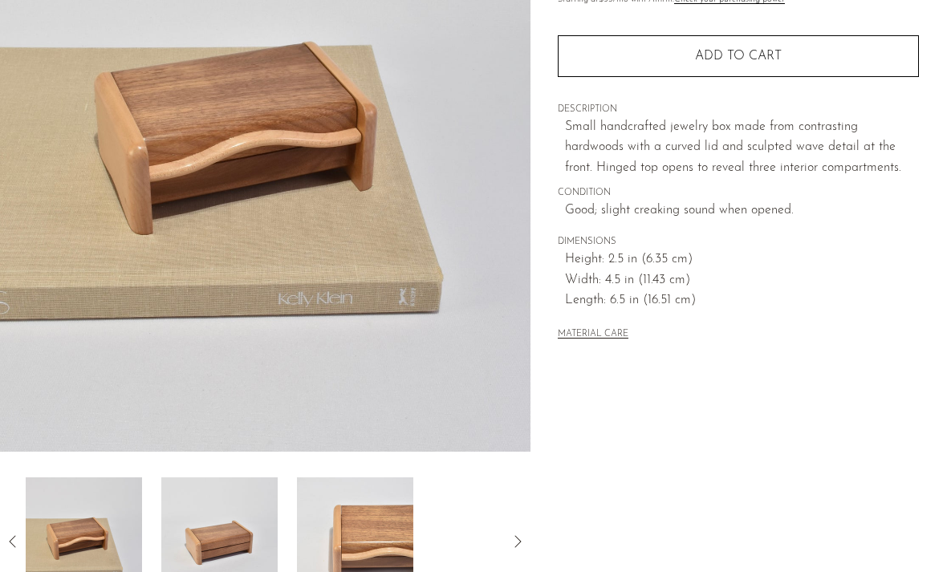
click at [222, 550] on img at bounding box center [219, 541] width 116 height 128
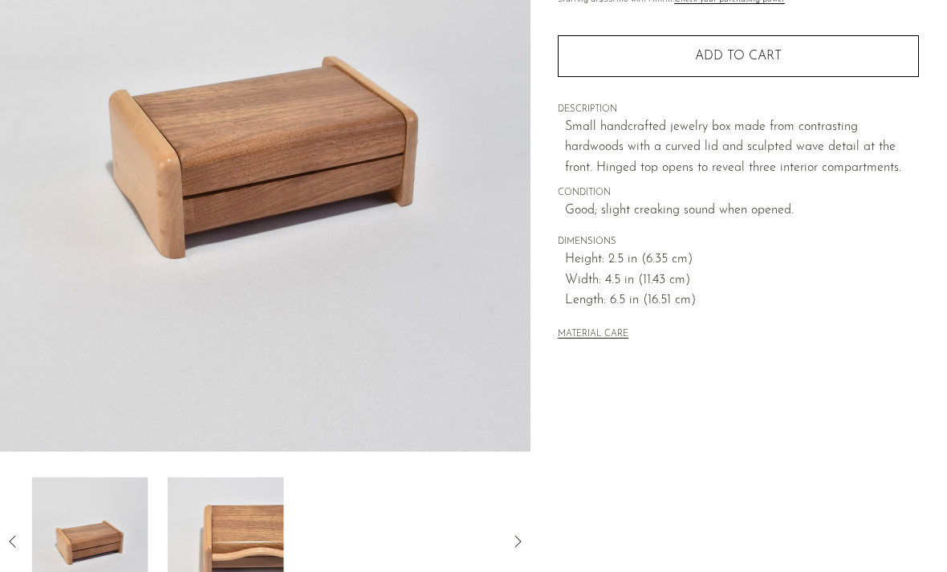
click at [222, 551] on img at bounding box center [226, 541] width 116 height 128
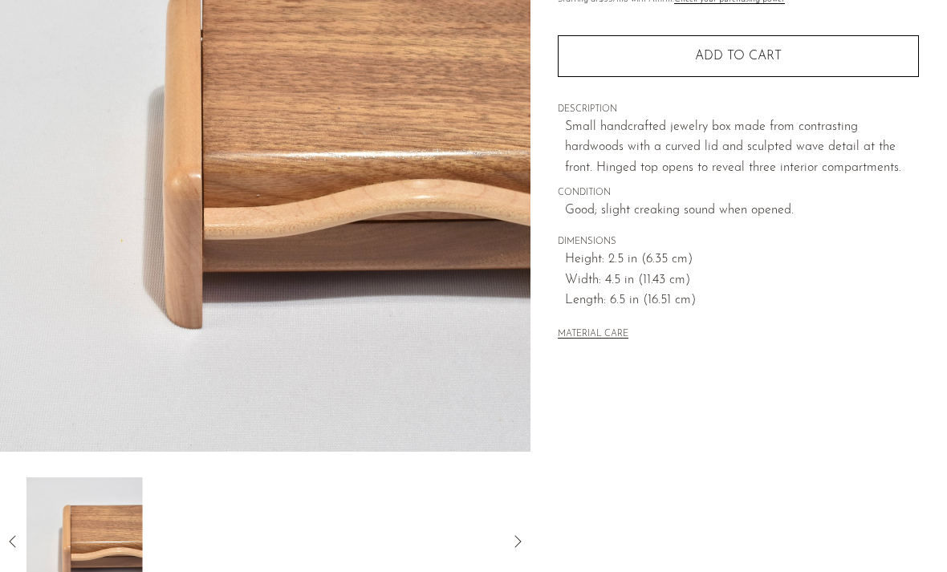
scroll to position [0, 0]
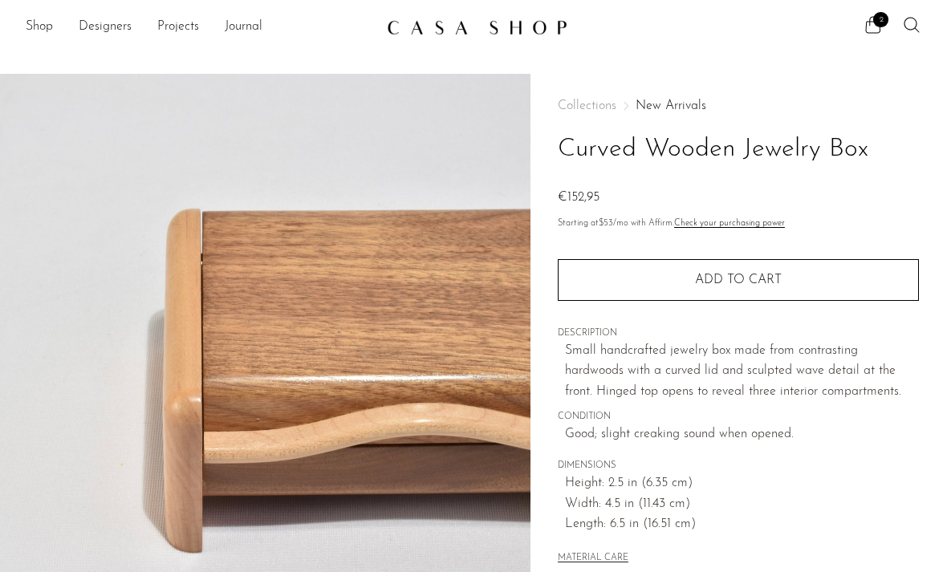
click at [623, 294] on button "Add to cart" at bounding box center [738, 280] width 361 height 42
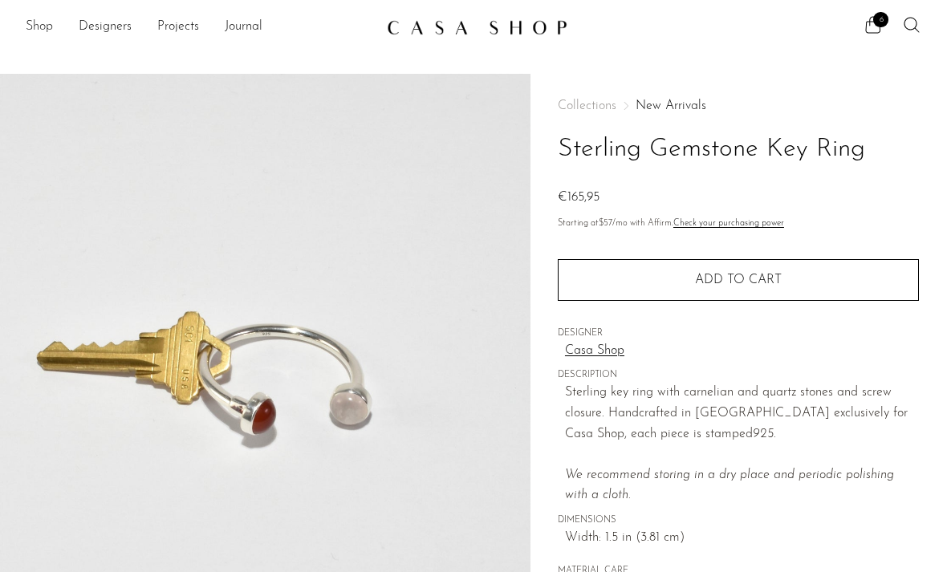
click at [40, 27] on link "Shop" at bounding box center [39, 27] width 27 height 21
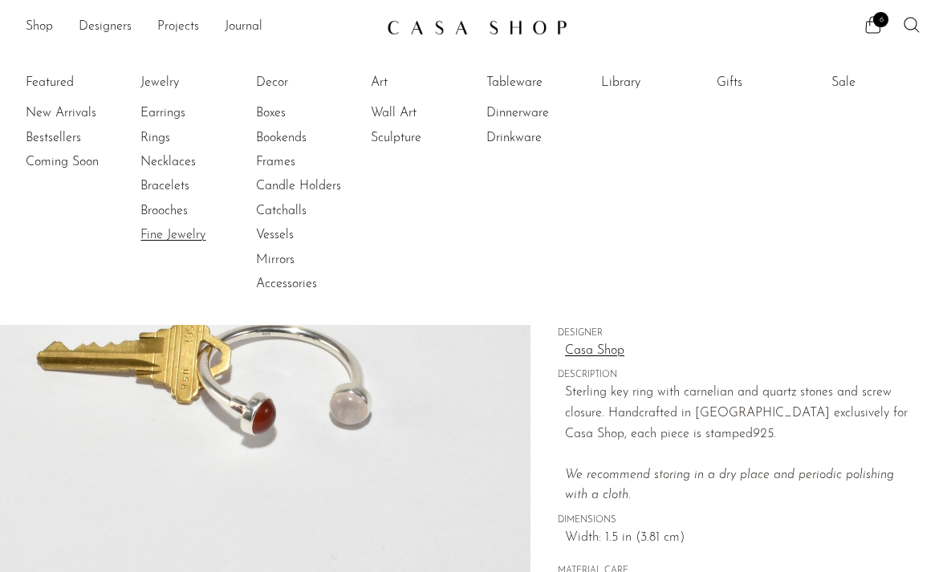
click at [164, 236] on link "Fine Jewelry" at bounding box center [200, 235] width 120 height 18
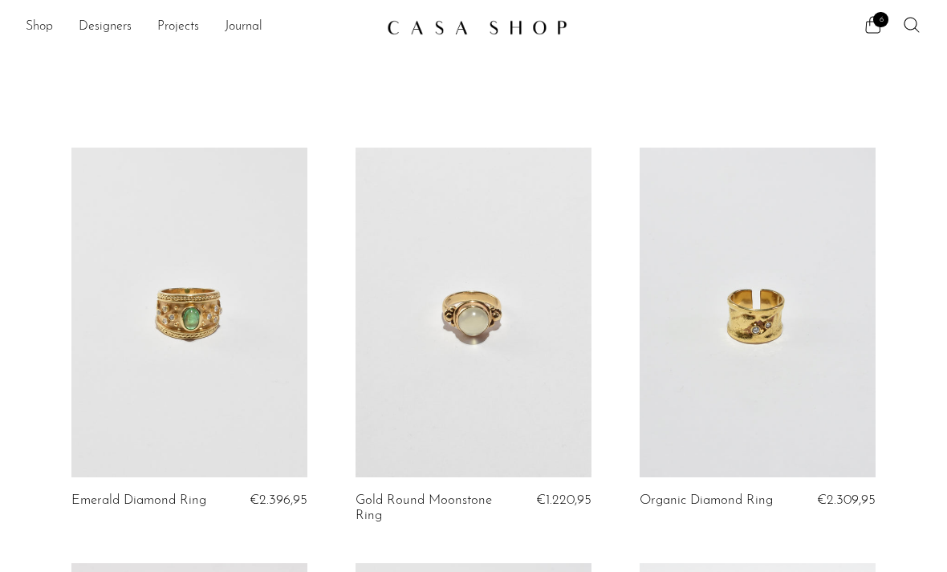
click at [39, 30] on link "Shop" at bounding box center [39, 27] width 27 height 21
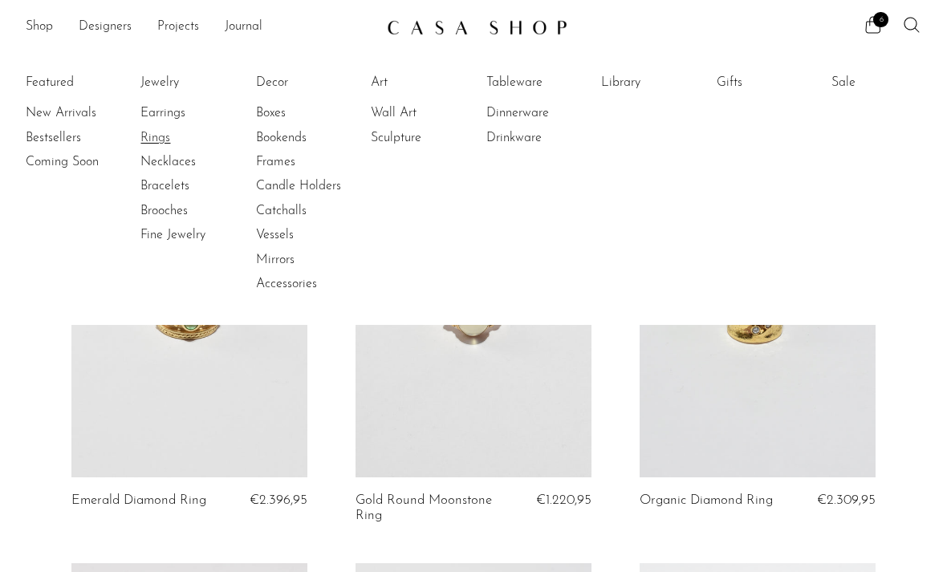
click at [152, 136] on link "Rings" at bounding box center [200, 138] width 120 height 18
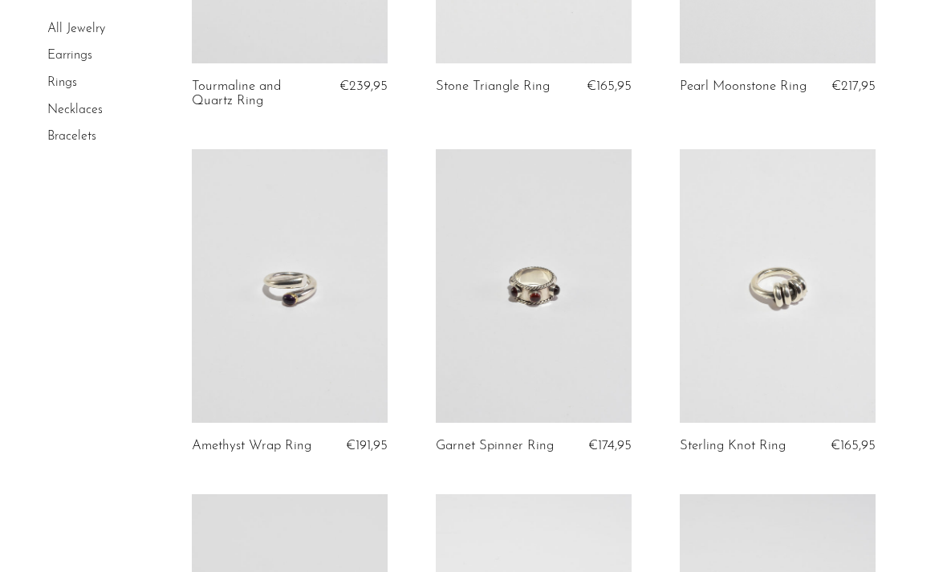
scroll to position [718, 0]
click at [777, 295] on link at bounding box center [777, 286] width 196 height 274
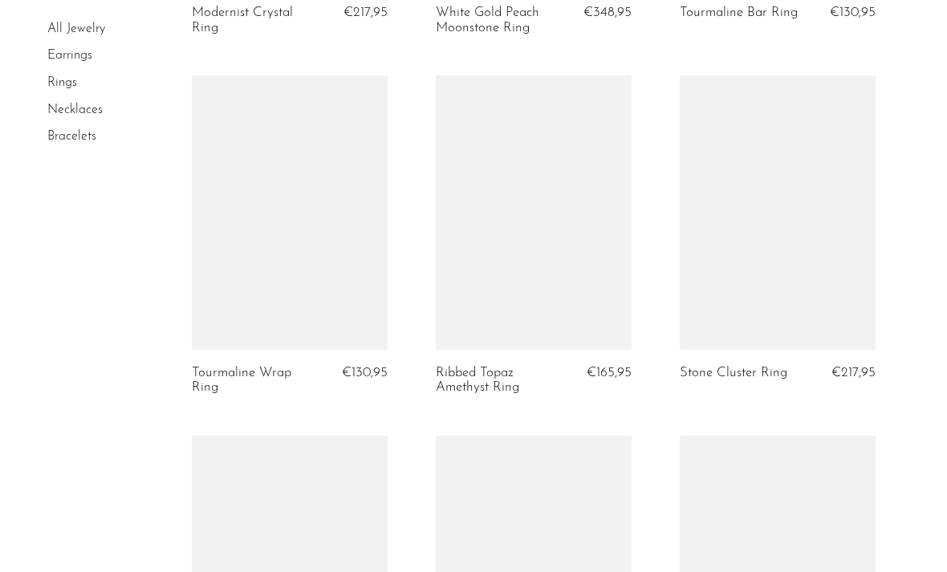
scroll to position [2220, 0]
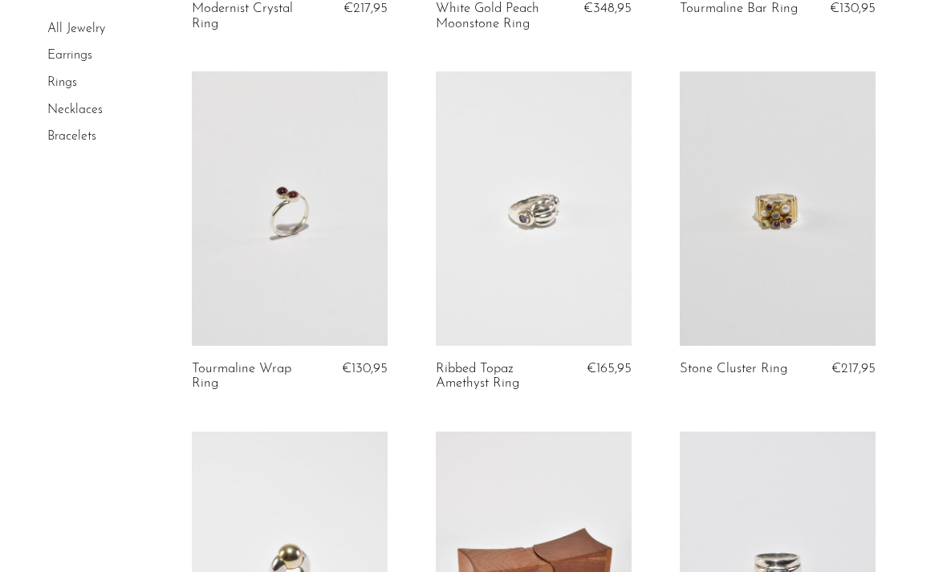
click at [302, 243] on link at bounding box center [290, 208] width 196 height 274
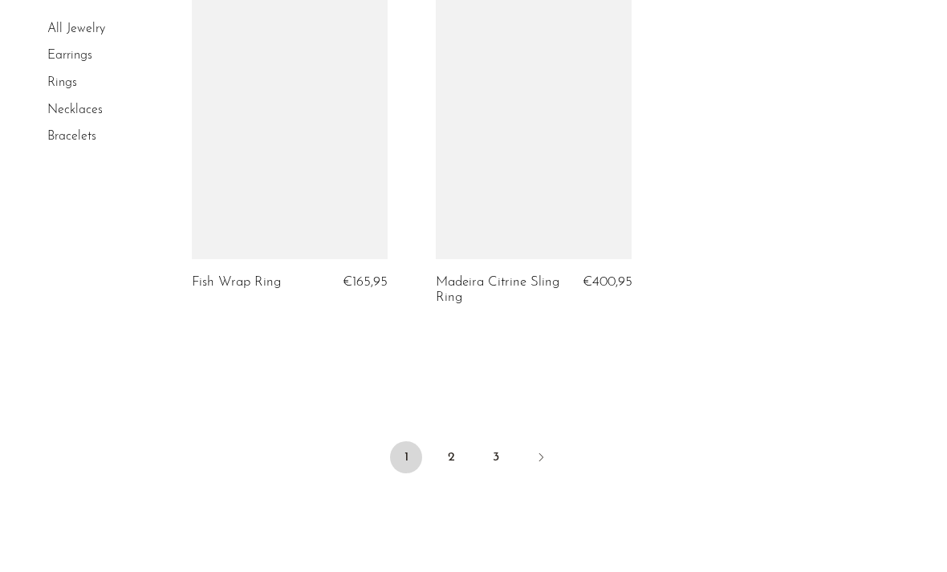
scroll to position [4126, 0]
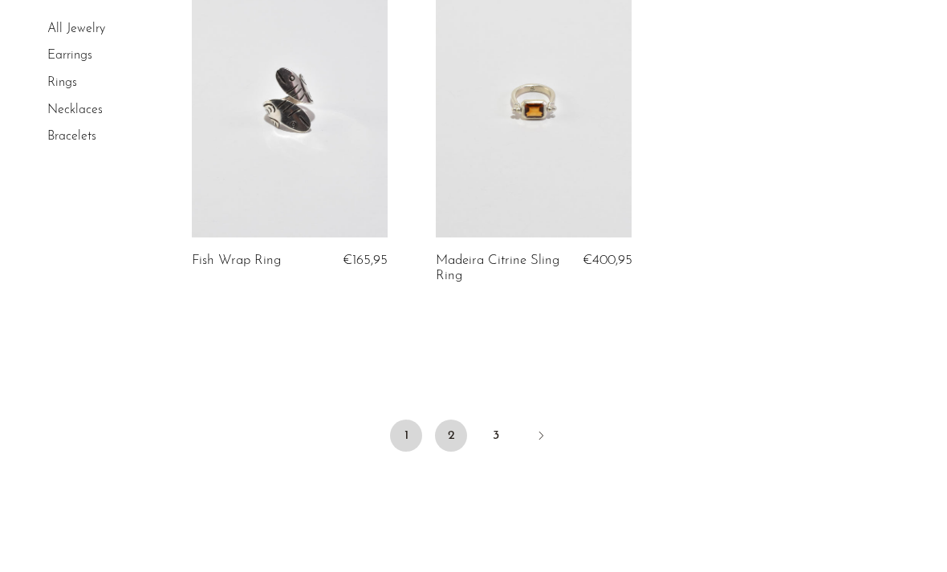
click at [452, 428] on link "2" at bounding box center [451, 436] width 32 height 32
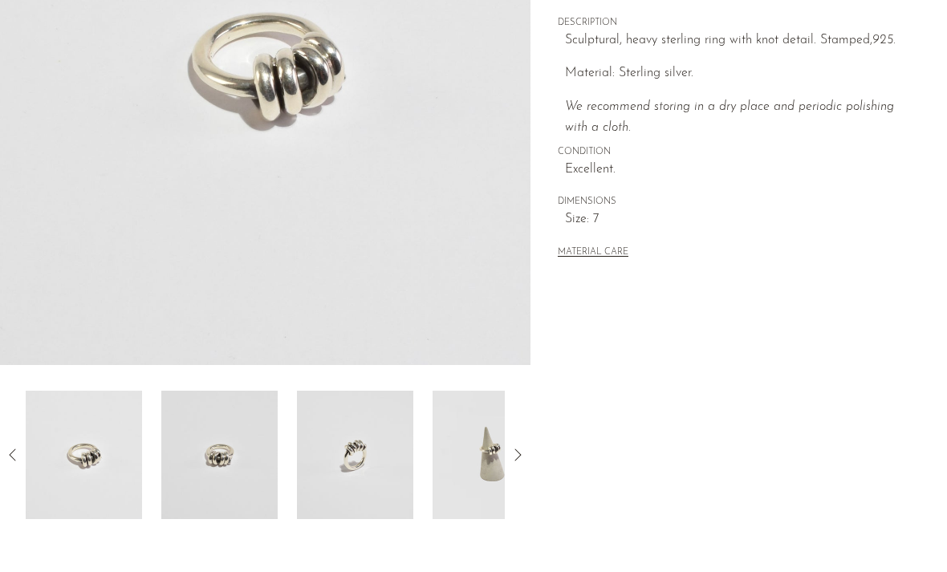
scroll to position [314, 0]
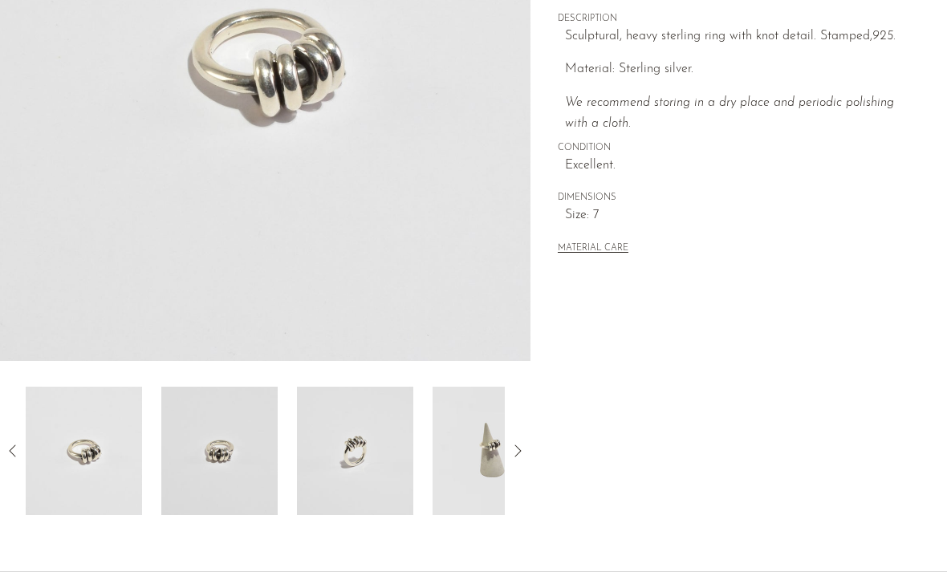
click at [215, 448] on img at bounding box center [219, 451] width 116 height 128
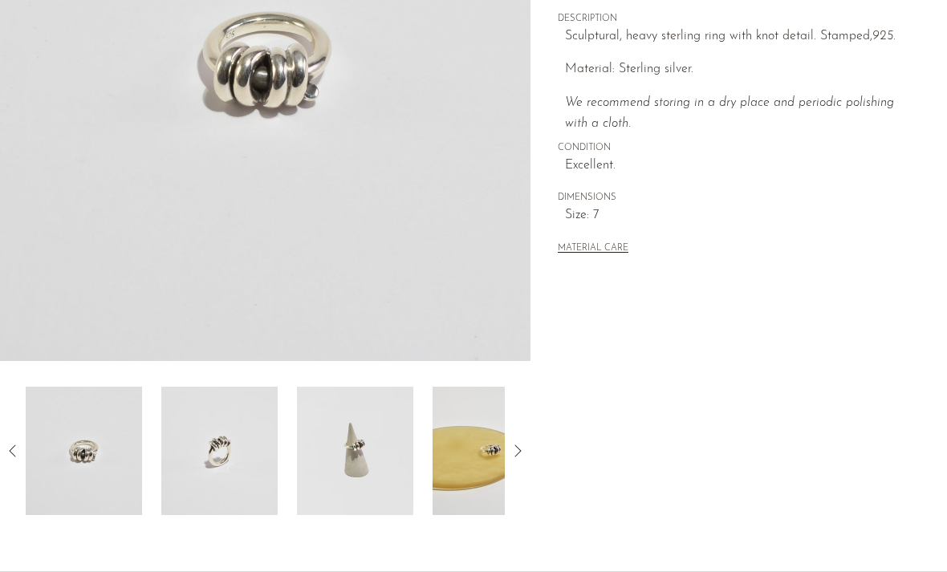
click at [213, 447] on img at bounding box center [219, 451] width 116 height 128
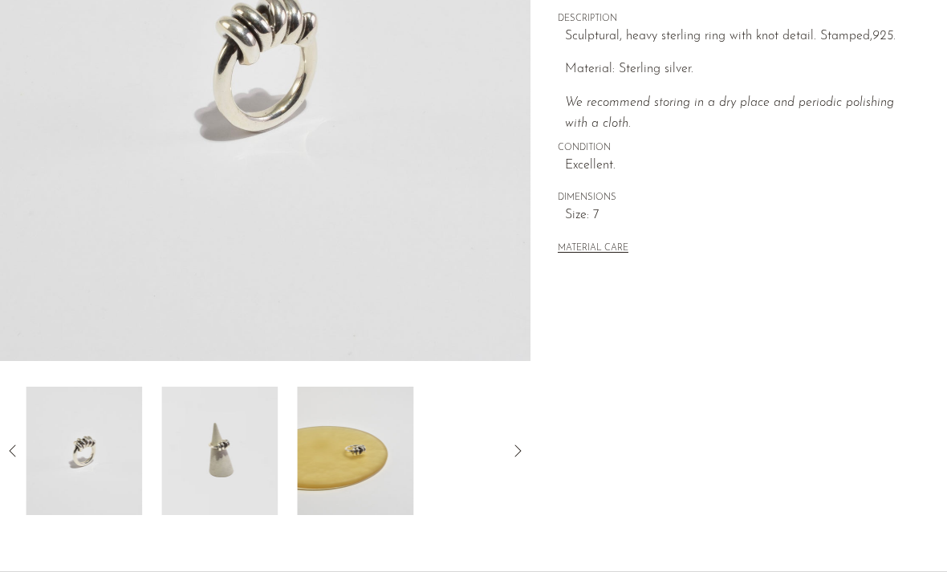
click at [213, 448] on img at bounding box center [219, 451] width 116 height 128
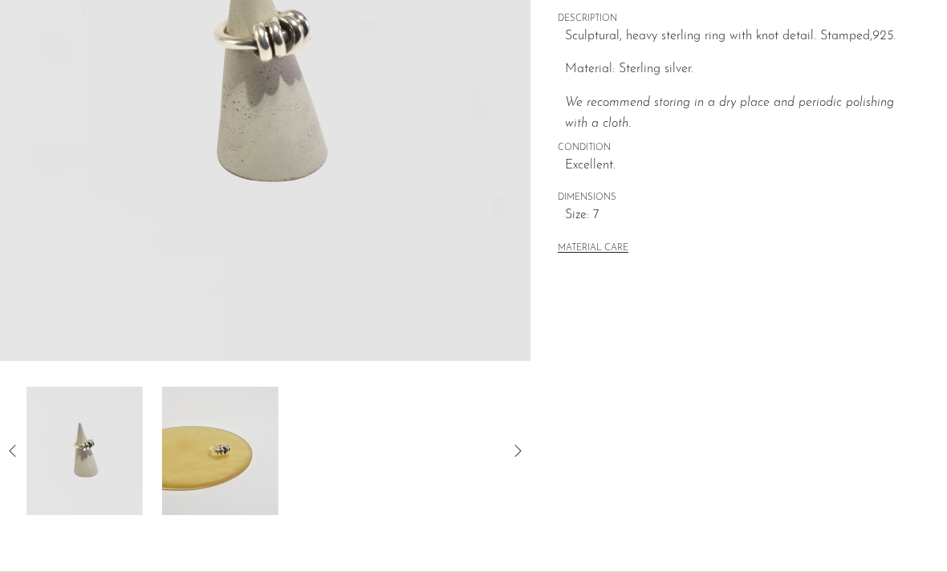
click at [213, 448] on img at bounding box center [220, 451] width 116 height 128
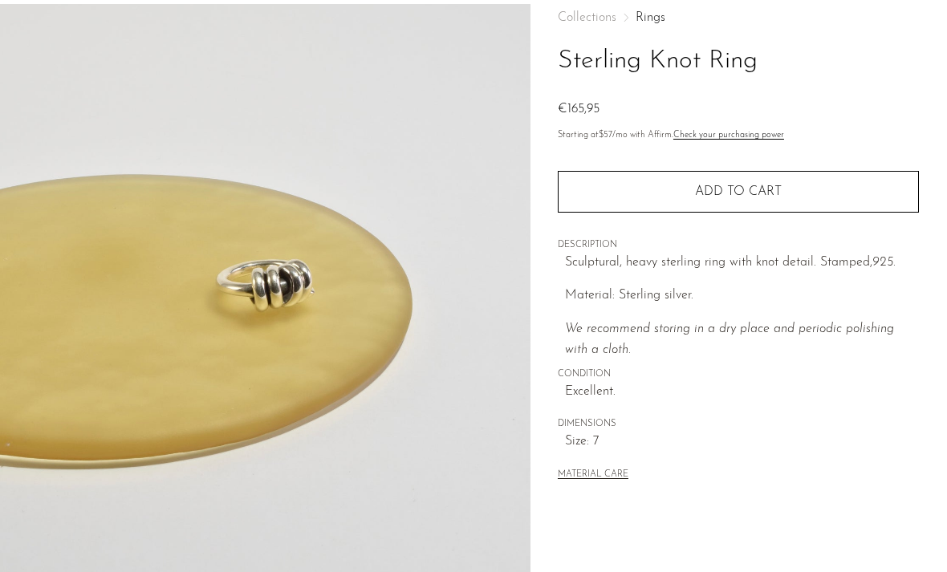
scroll to position [0, 0]
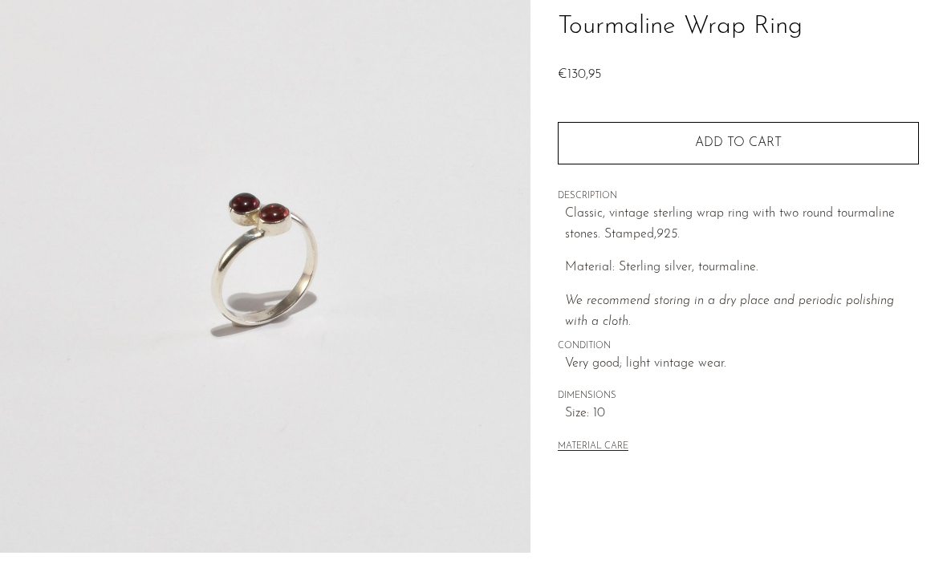
scroll to position [253, 0]
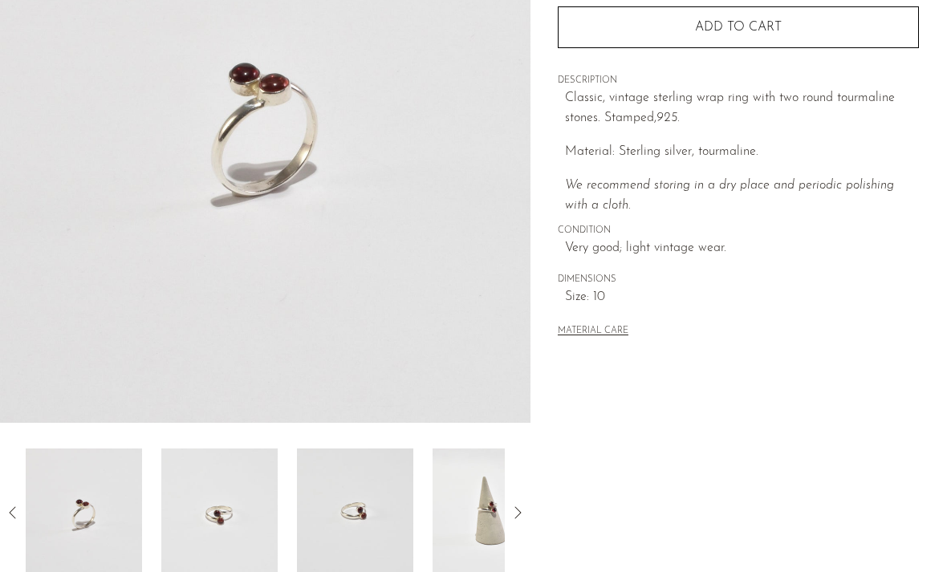
click at [216, 513] on img at bounding box center [219, 512] width 116 height 128
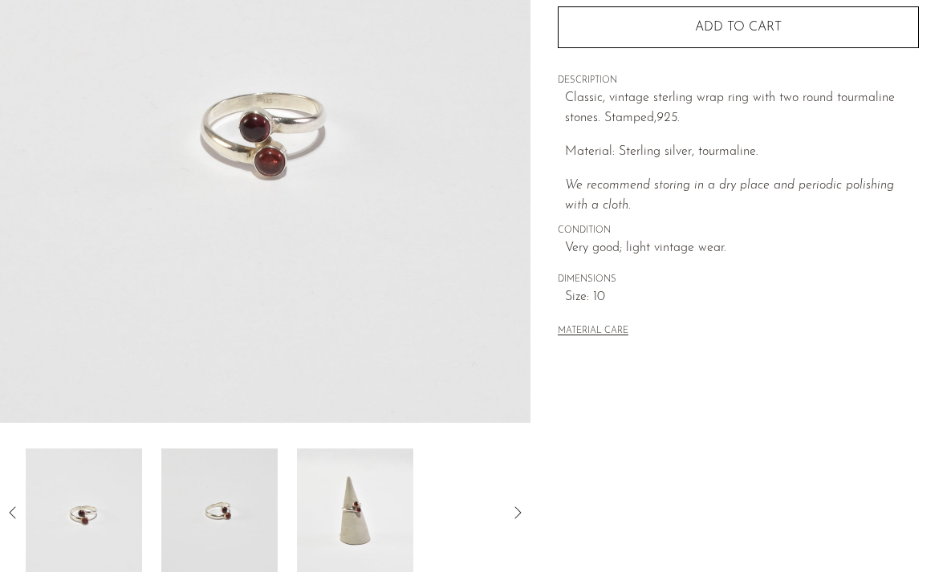
click at [216, 513] on img at bounding box center [219, 512] width 116 height 128
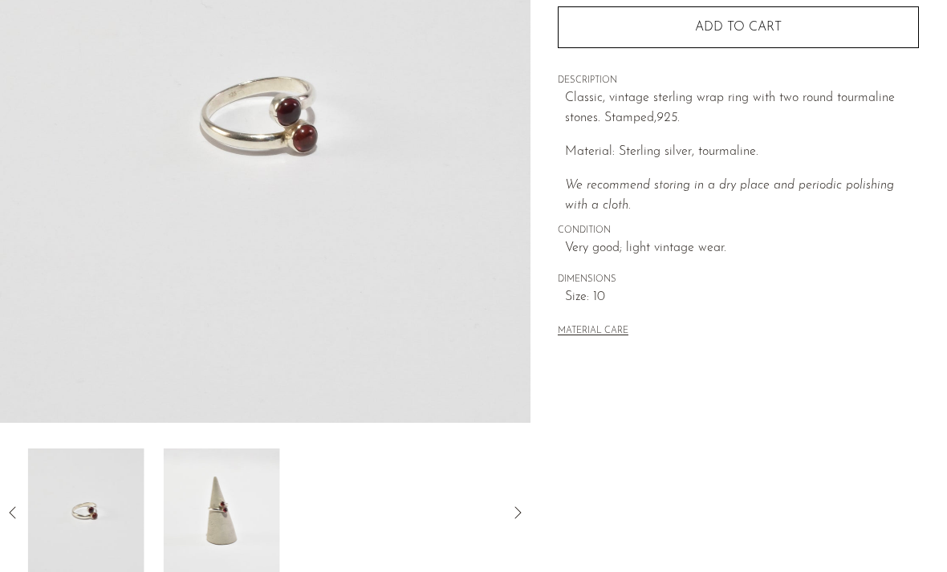
click at [217, 515] on img at bounding box center [222, 512] width 116 height 128
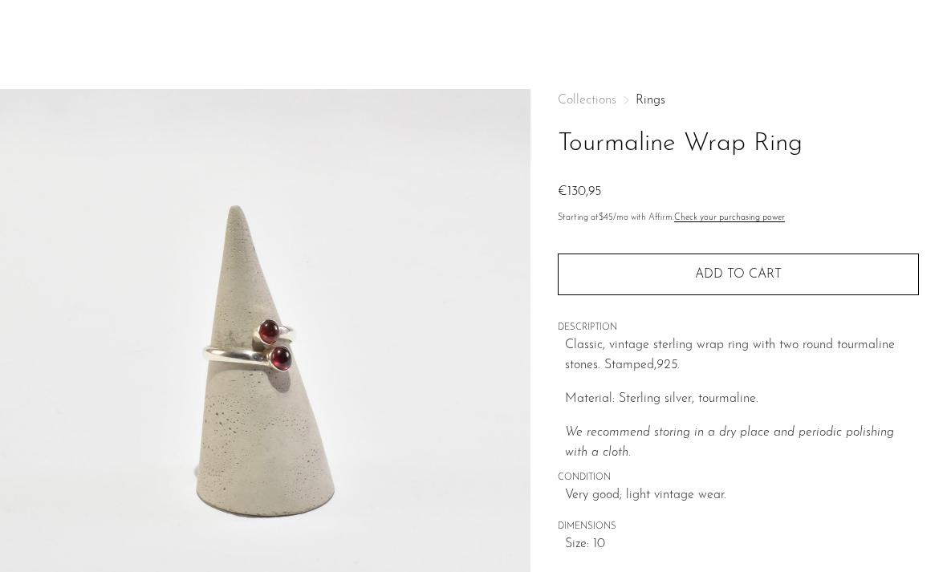
scroll to position [0, 0]
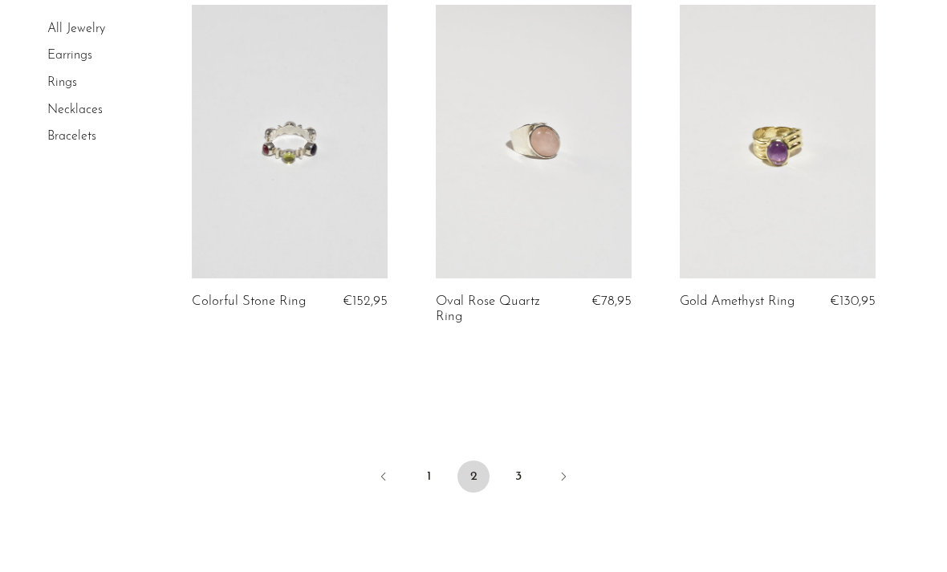
scroll to position [4127, 0]
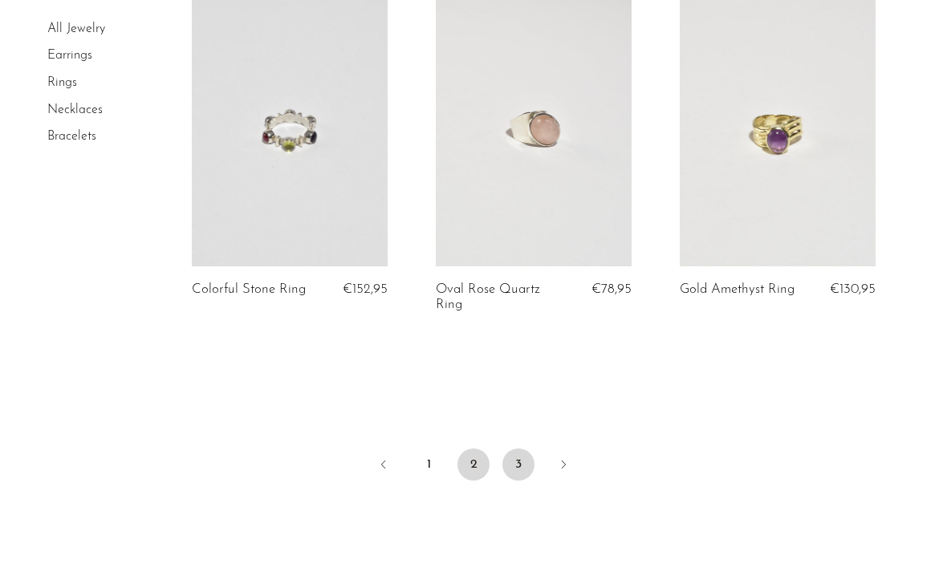
click at [513, 448] on link "3" at bounding box center [518, 464] width 32 height 32
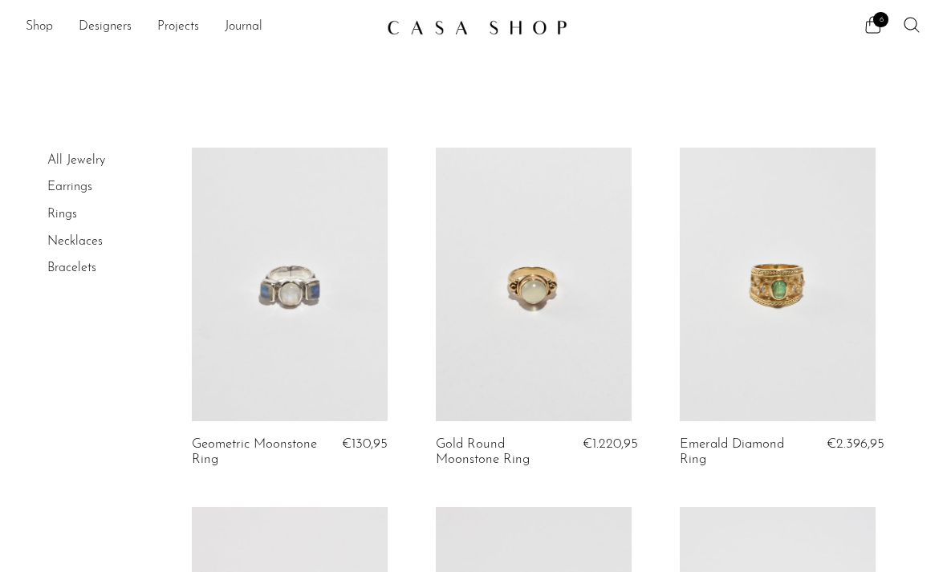
click at [41, 26] on link "Shop" at bounding box center [39, 27] width 27 height 21
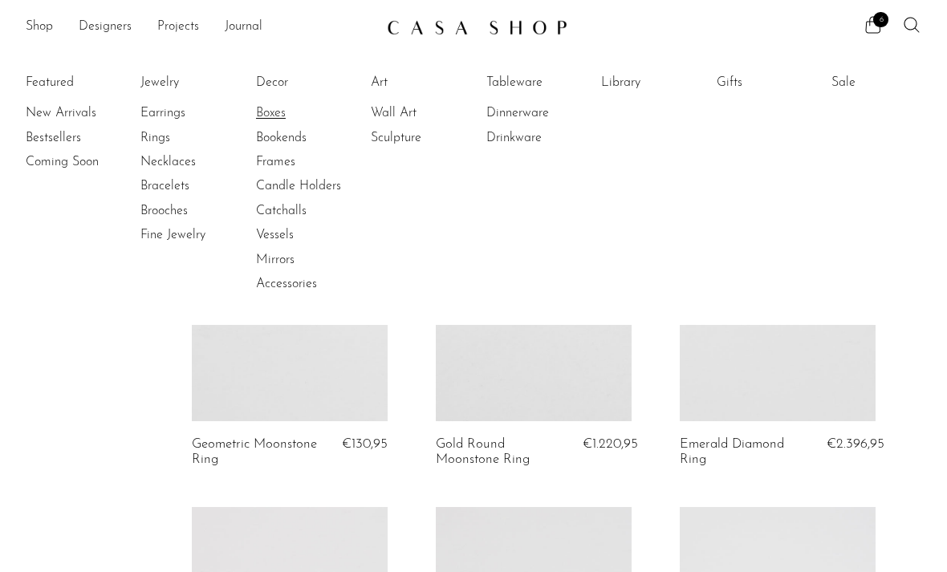
click at [270, 113] on link "Boxes" at bounding box center [316, 113] width 120 height 18
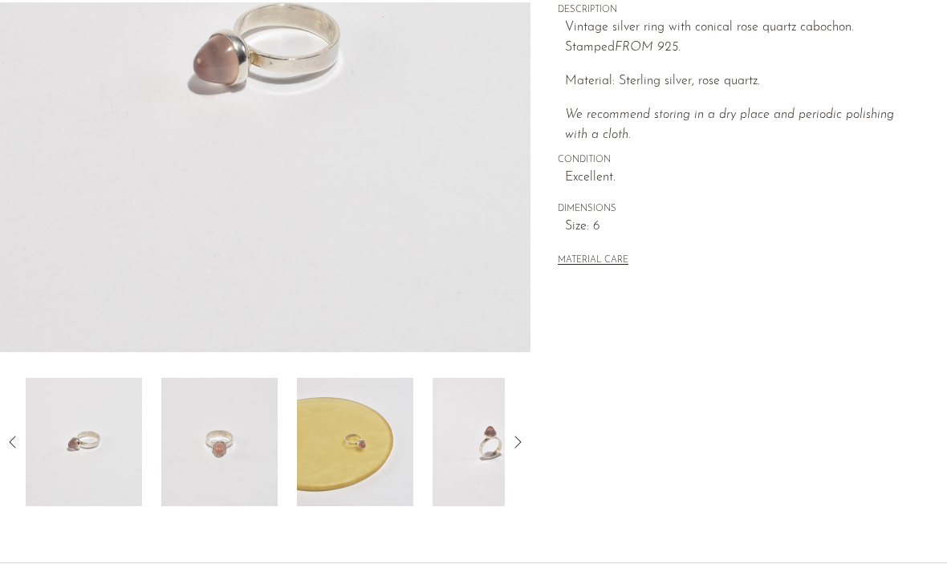
scroll to position [343, 0]
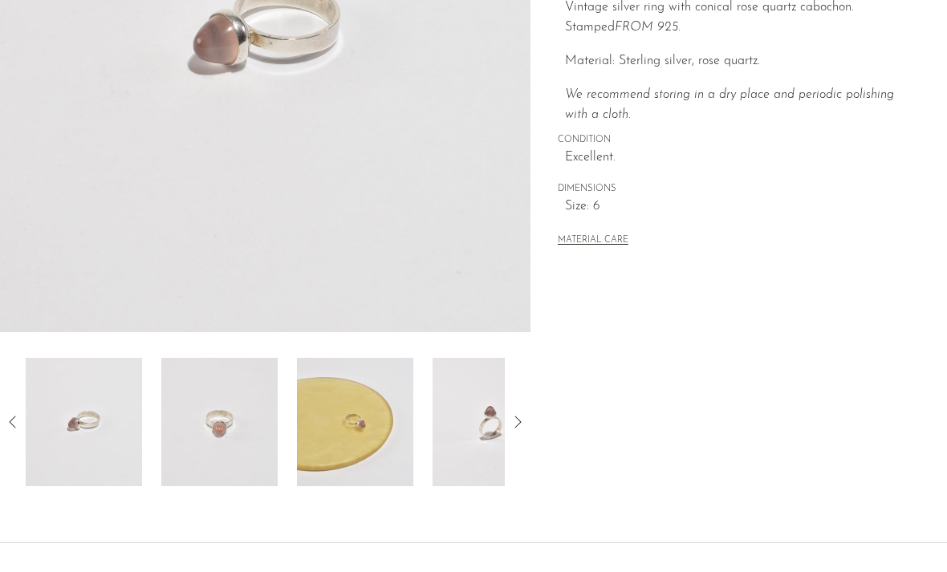
click at [236, 448] on img at bounding box center [219, 422] width 116 height 128
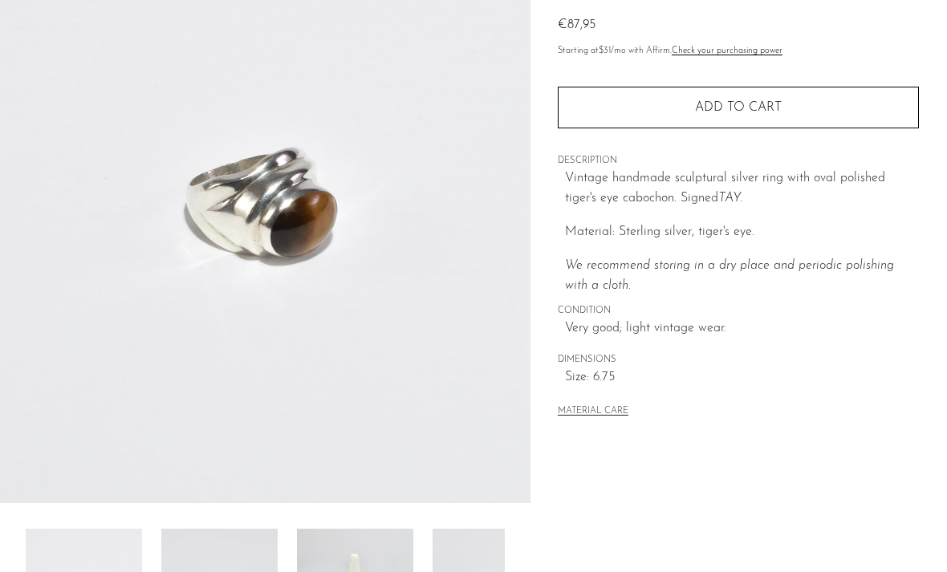
scroll to position [173, 0]
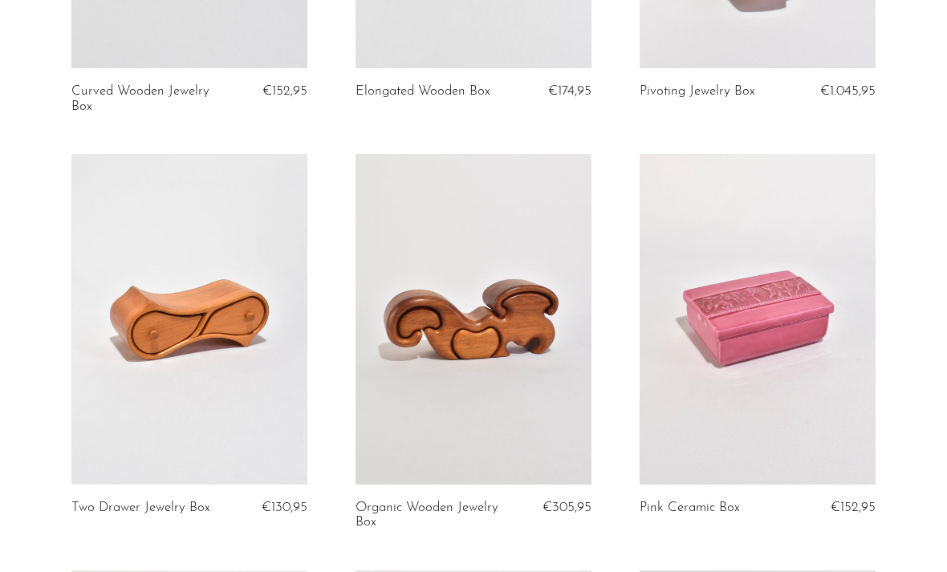
scroll to position [1660, 0]
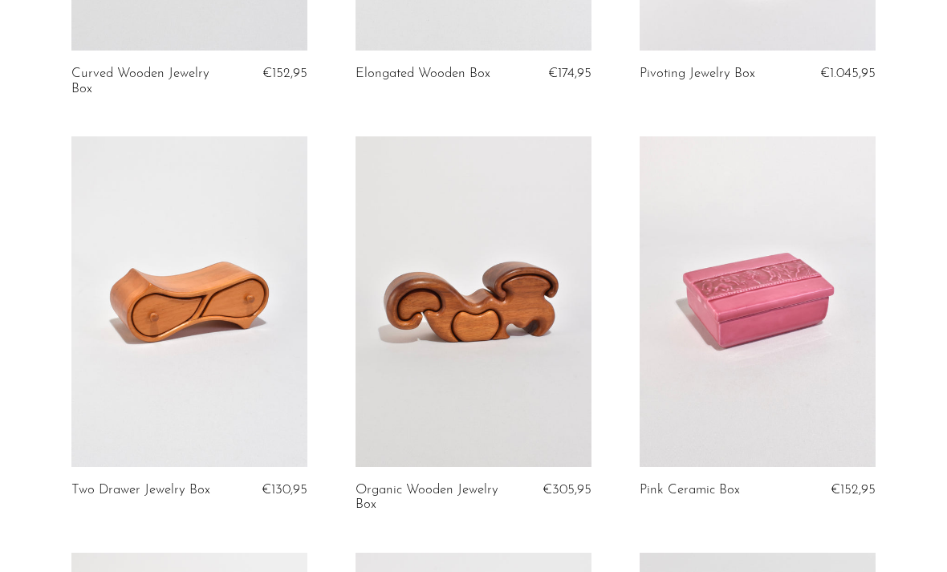
click at [248, 371] on link at bounding box center [189, 301] width 236 height 330
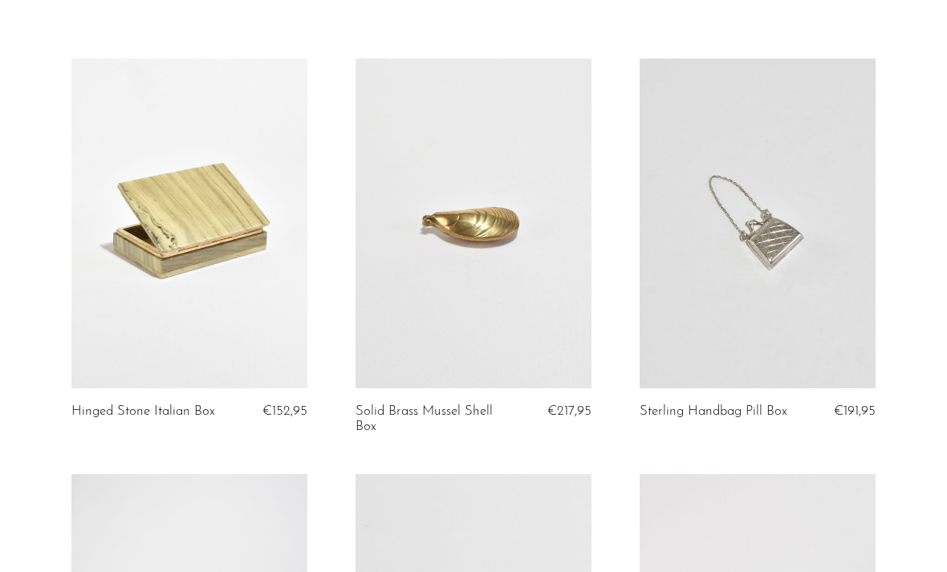
scroll to position [87, 0]
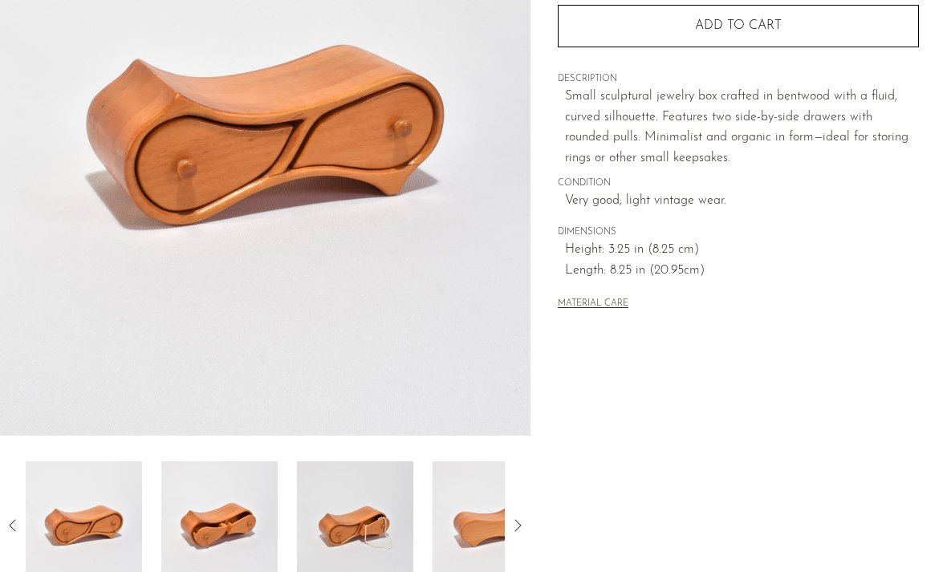
scroll to position [249, 0]
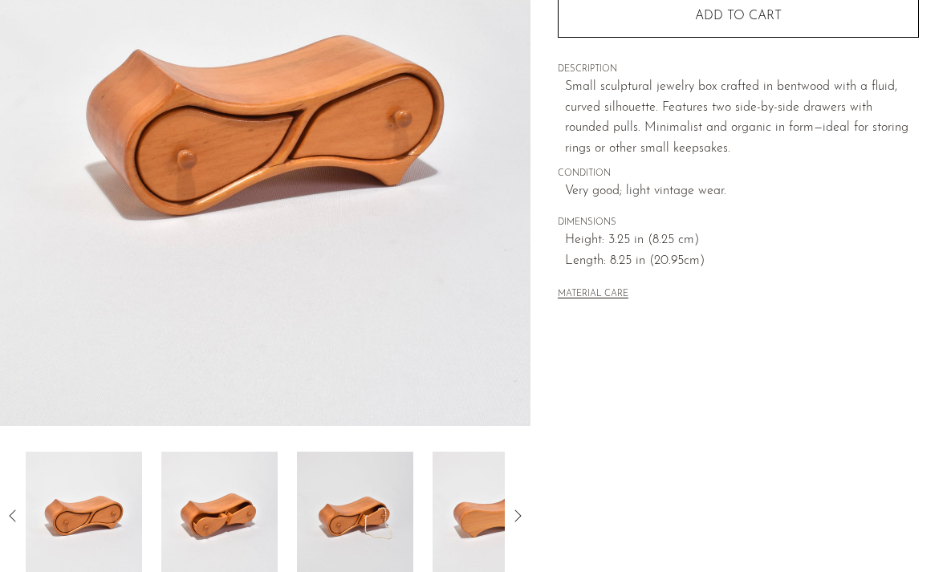
click at [221, 514] on img at bounding box center [219, 516] width 116 height 128
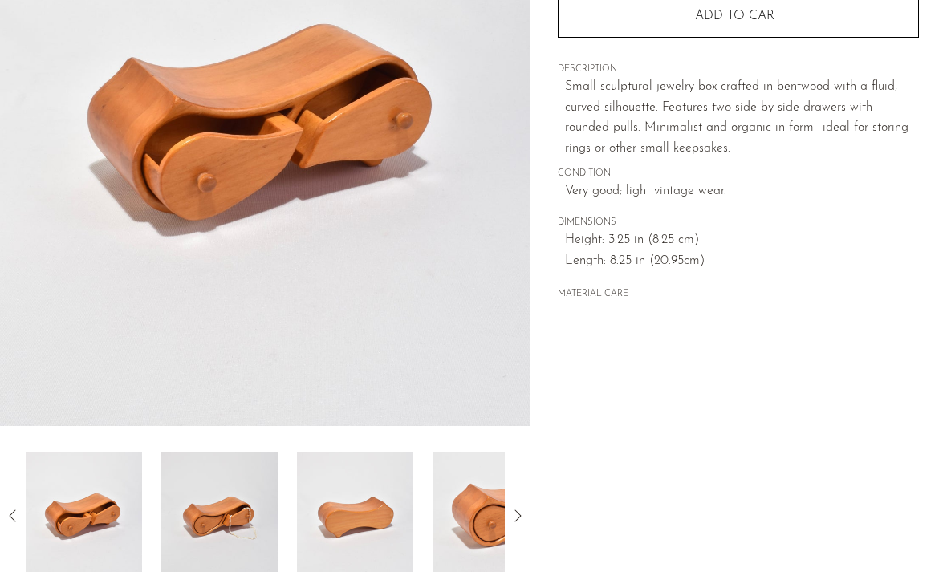
click at [226, 514] on img at bounding box center [219, 516] width 116 height 128
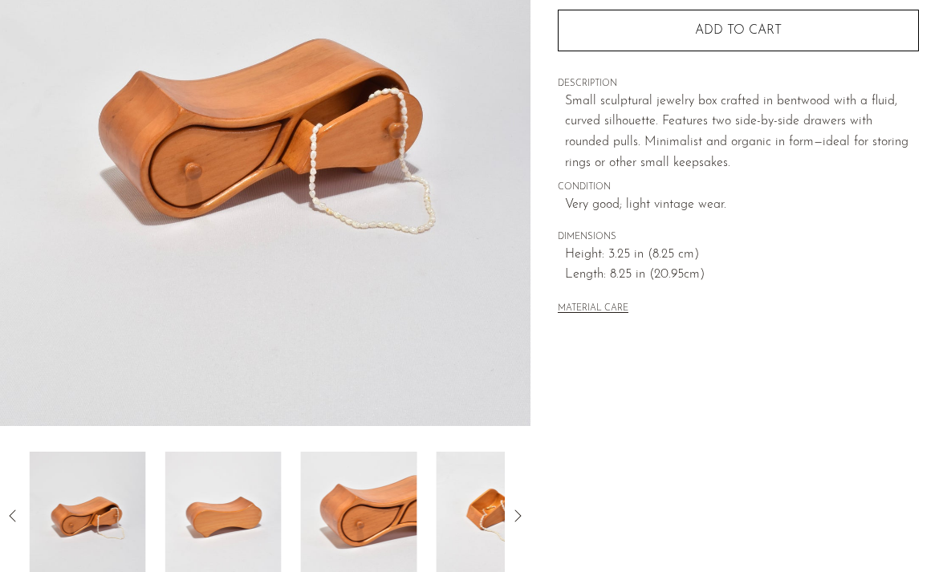
click at [226, 514] on img at bounding box center [223, 516] width 116 height 128
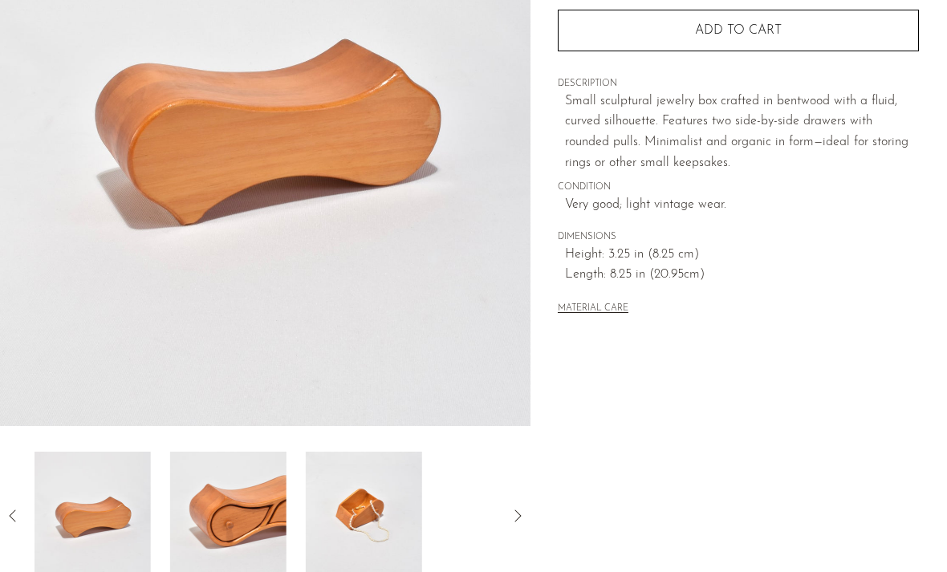
click at [227, 515] on img at bounding box center [228, 516] width 116 height 128
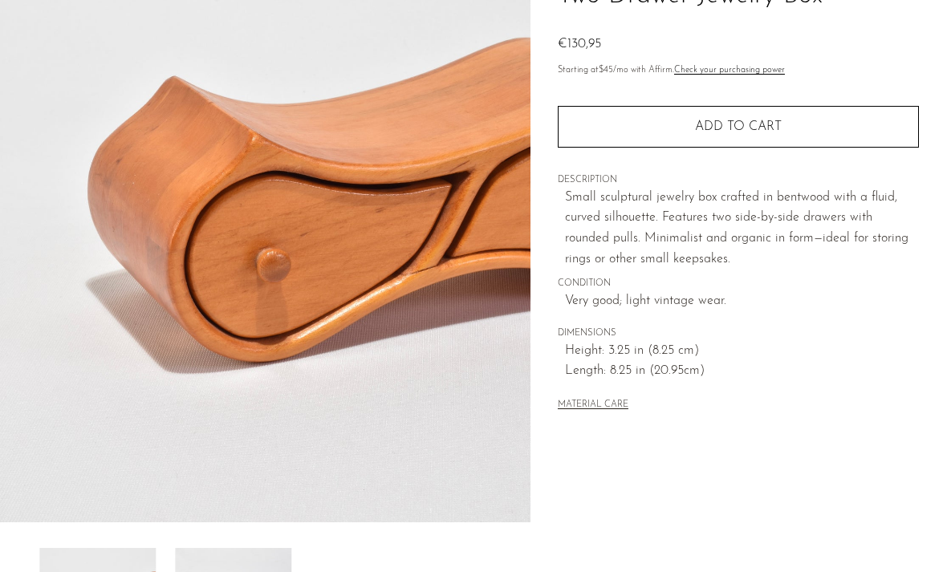
scroll to position [0, 0]
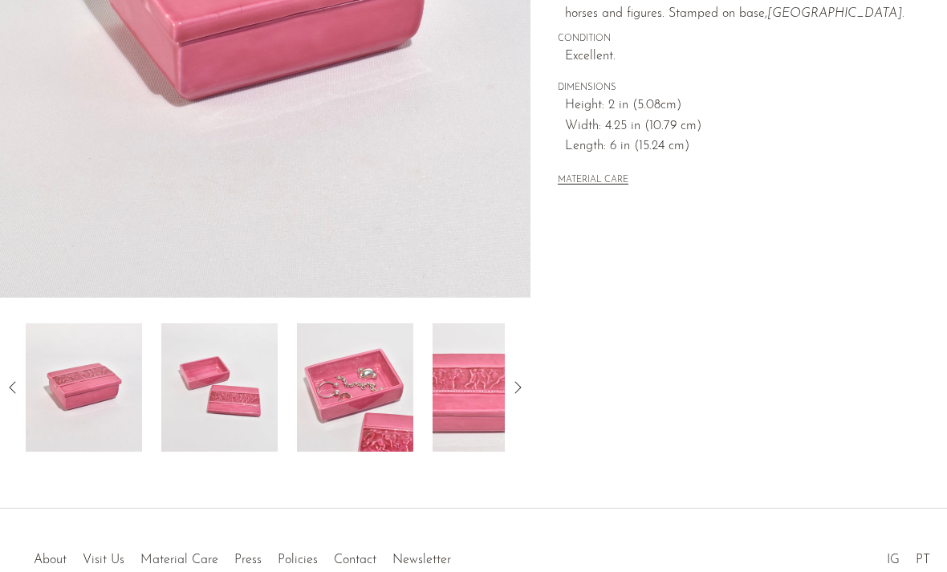
scroll to position [391, 0]
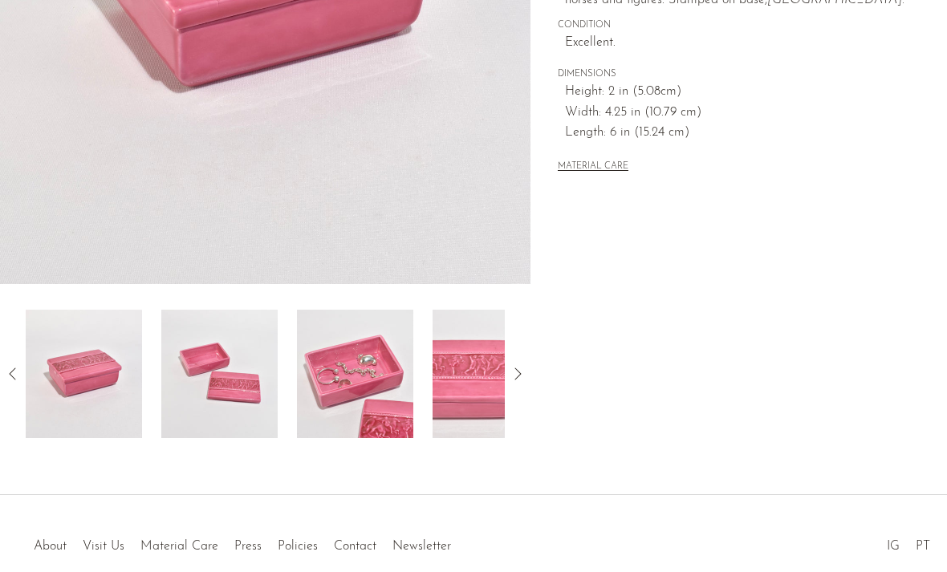
click at [201, 386] on img at bounding box center [219, 374] width 116 height 128
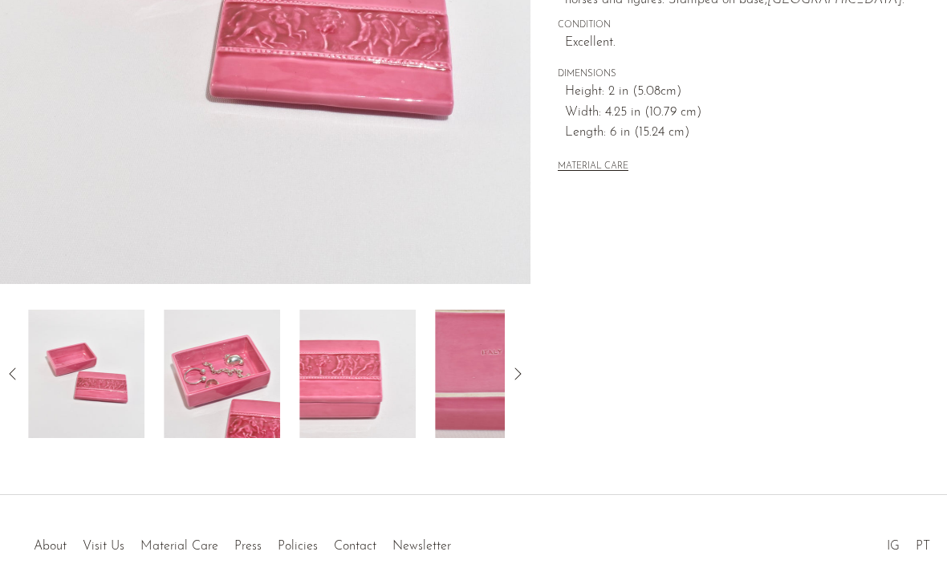
click at [220, 382] on img at bounding box center [222, 374] width 116 height 128
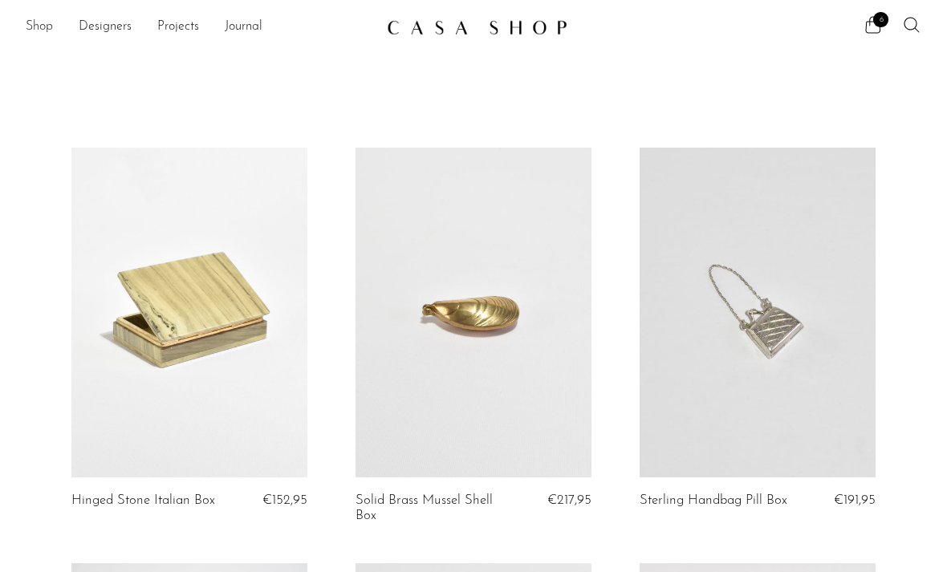
click at [43, 31] on link "Shop" at bounding box center [39, 27] width 27 height 21
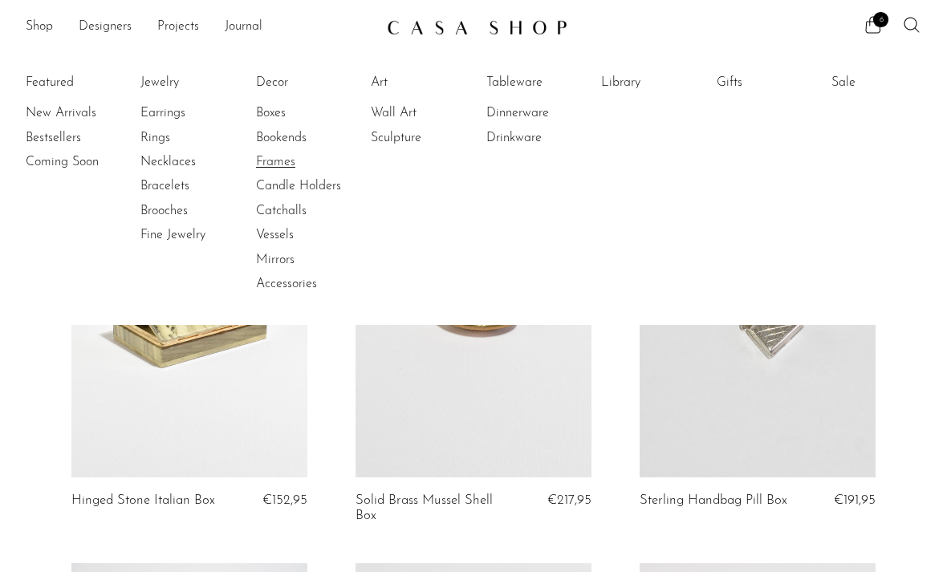
click at [267, 163] on link "Frames" at bounding box center [316, 162] width 120 height 18
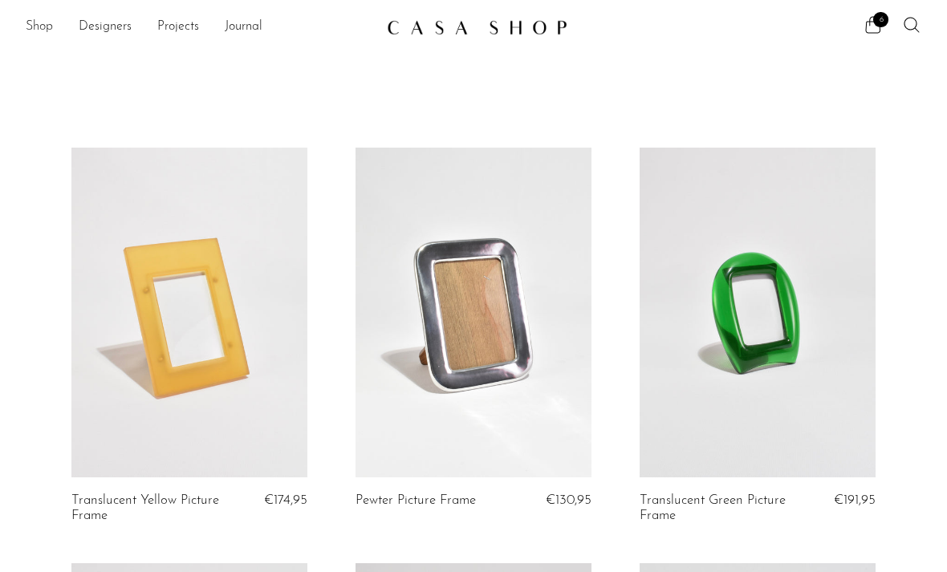
click at [43, 29] on link "Shop" at bounding box center [39, 27] width 27 height 21
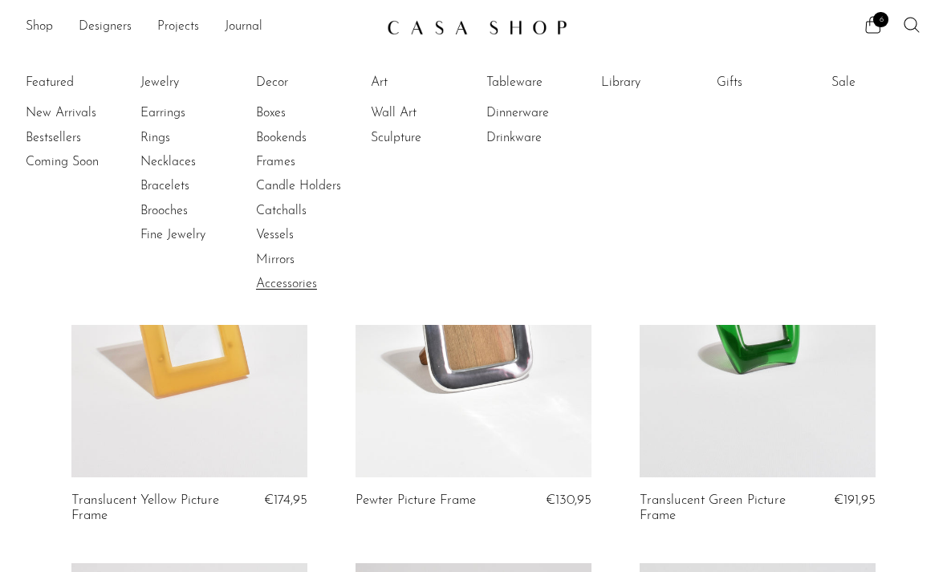
click at [281, 282] on link "Accessories" at bounding box center [316, 284] width 120 height 18
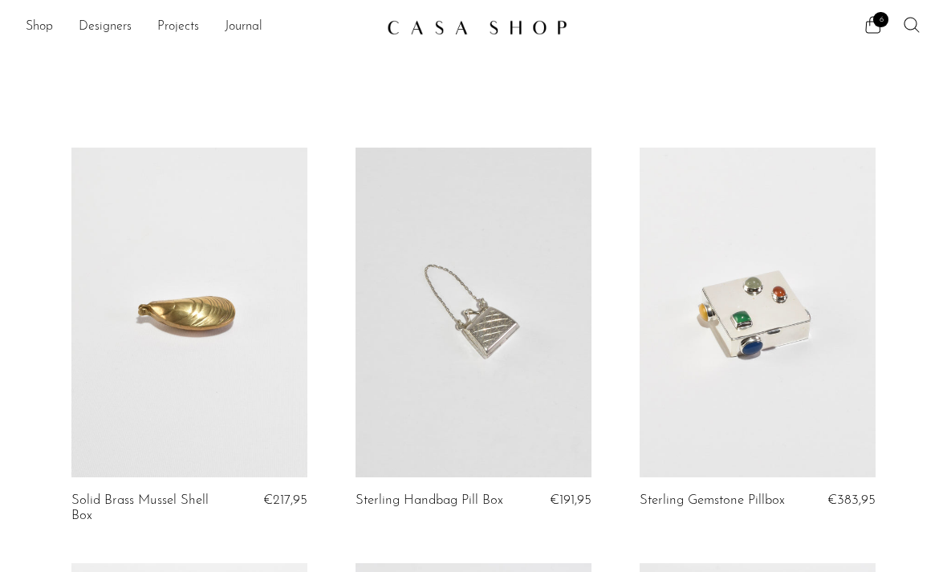
click at [911, 21] on icon at bounding box center [911, 24] width 19 height 19
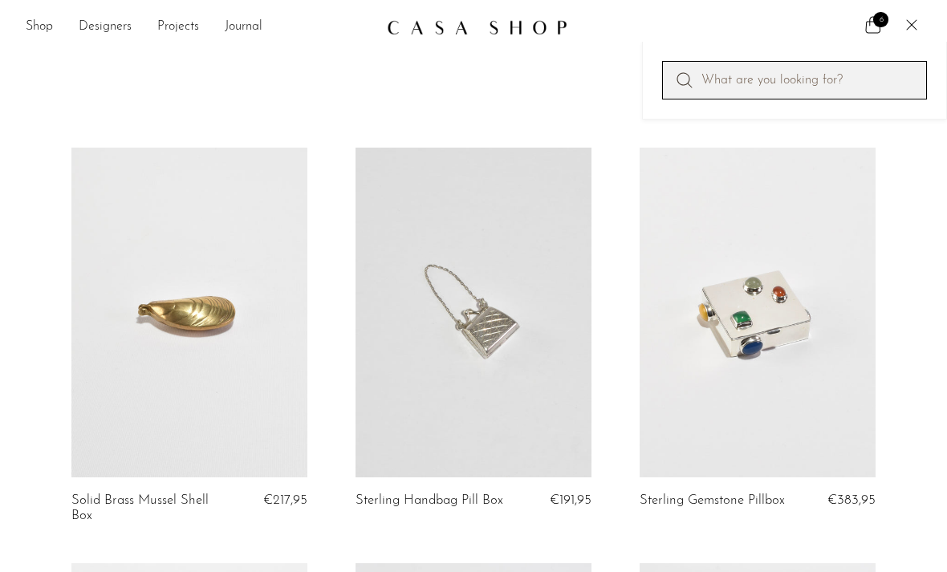
click at [764, 82] on input "Perform a search" at bounding box center [794, 80] width 265 height 39
type input "Hand"
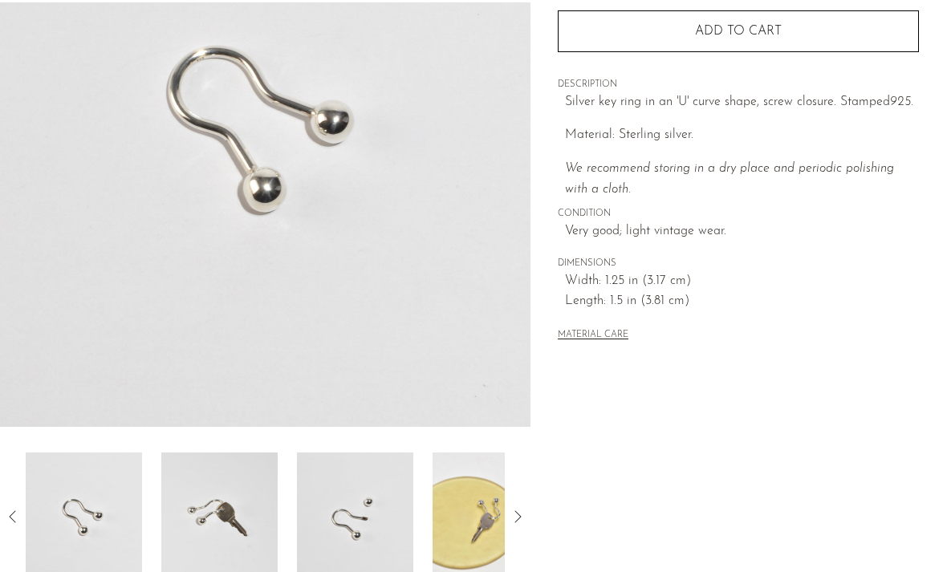
scroll to position [262, 0]
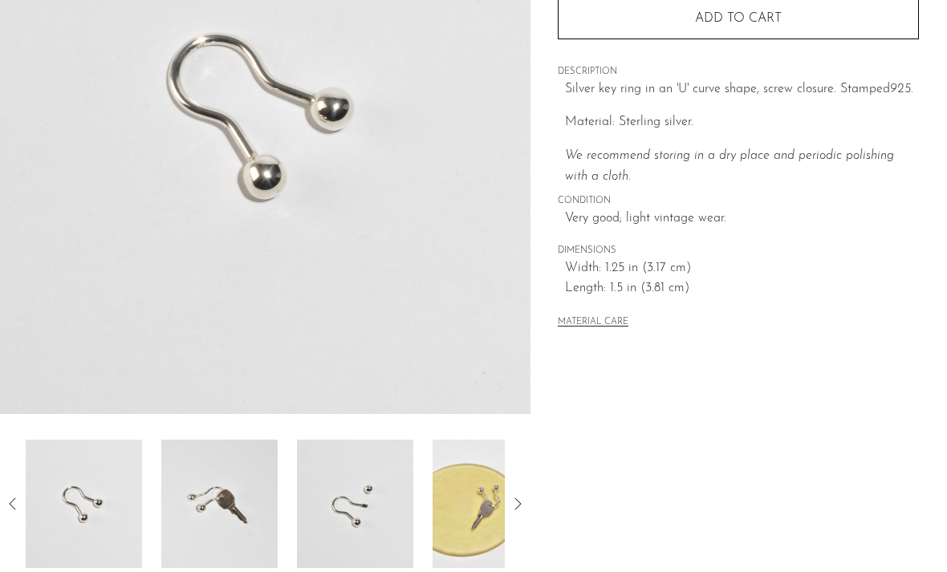
click at [232, 521] on img at bounding box center [219, 504] width 116 height 128
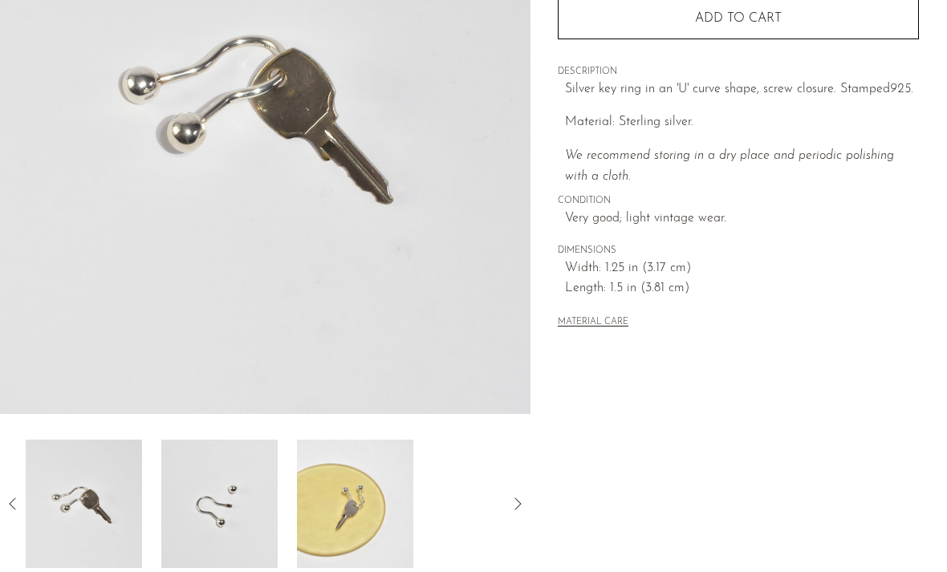
click at [230, 520] on img at bounding box center [219, 504] width 116 height 128
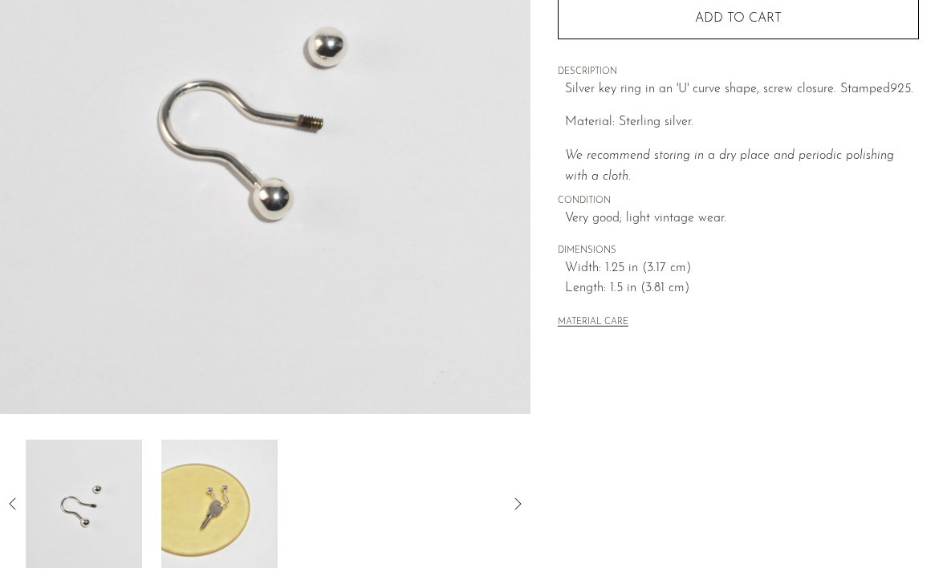
click at [230, 520] on img at bounding box center [219, 504] width 116 height 128
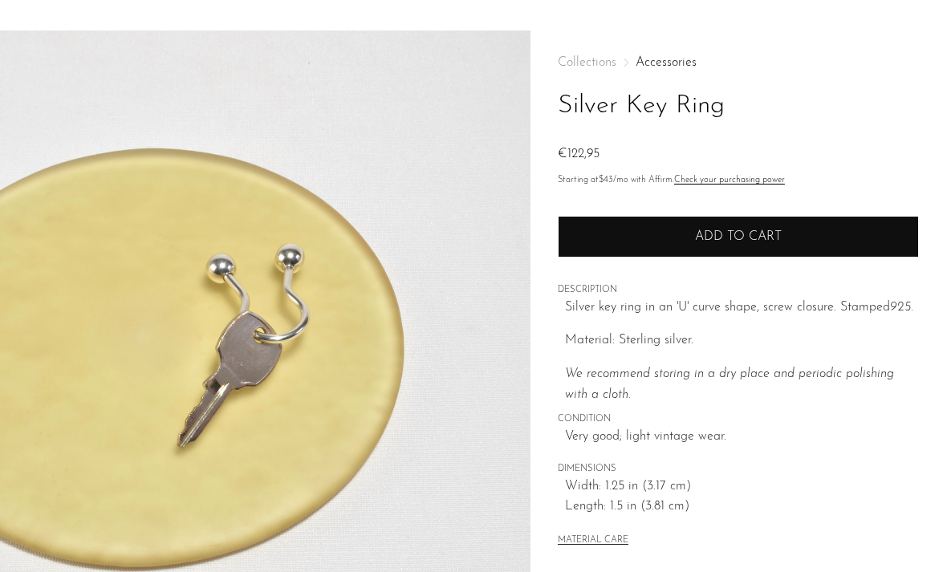
scroll to position [34, 0]
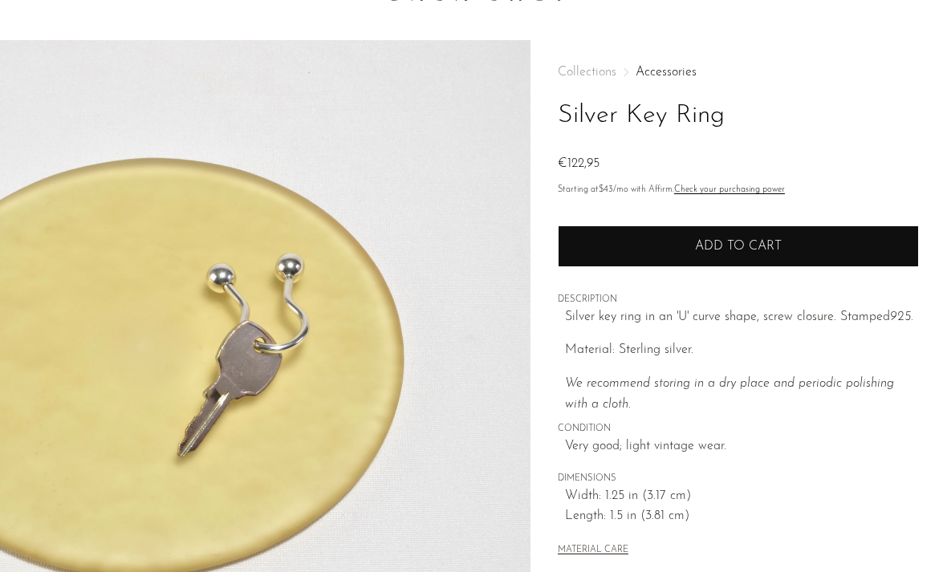
click at [592, 258] on button "Add to cart" at bounding box center [738, 246] width 361 height 42
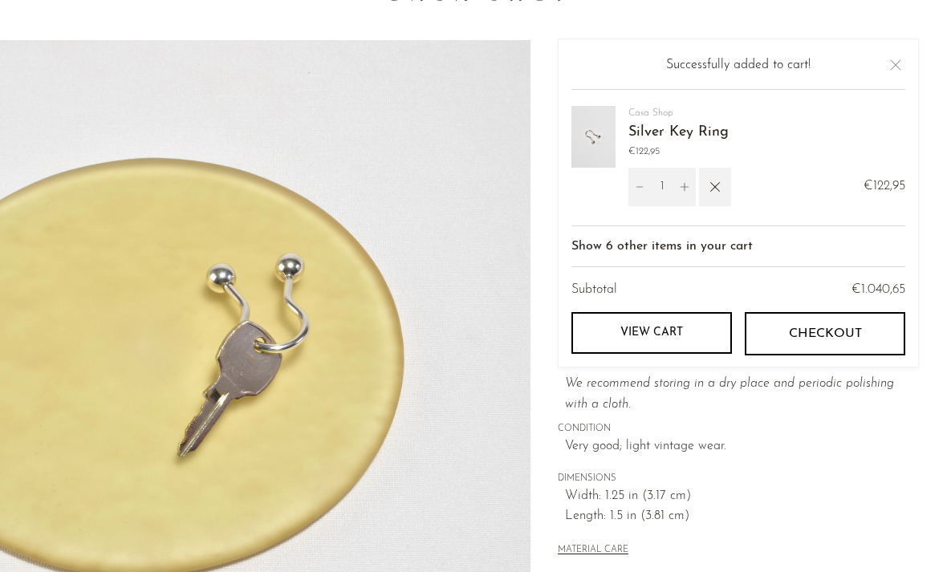
scroll to position [33, 0]
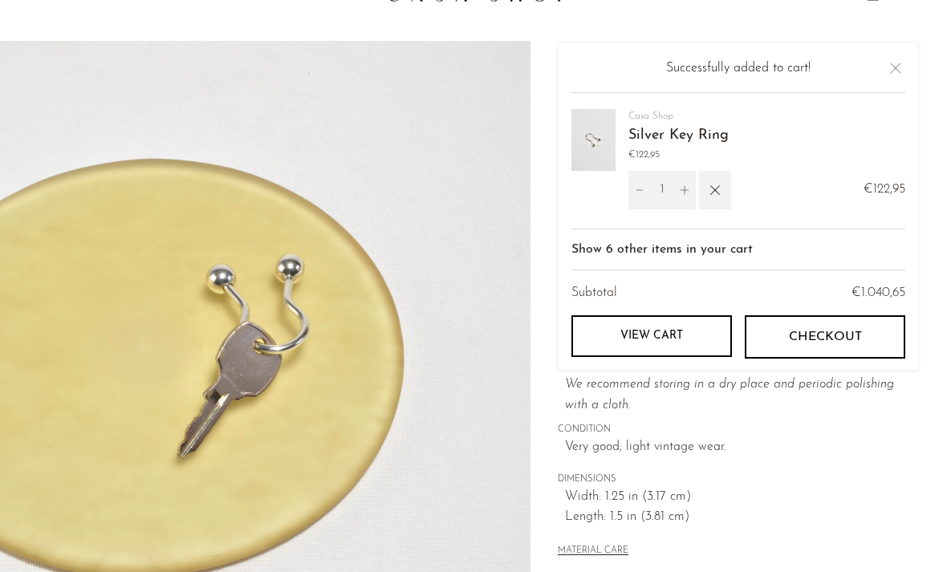
click at [774, 466] on div "Collections Accessories Silver Key Ring €122,95 Starting at $43 /mo with Affirm…" at bounding box center [738, 313] width 361 height 545
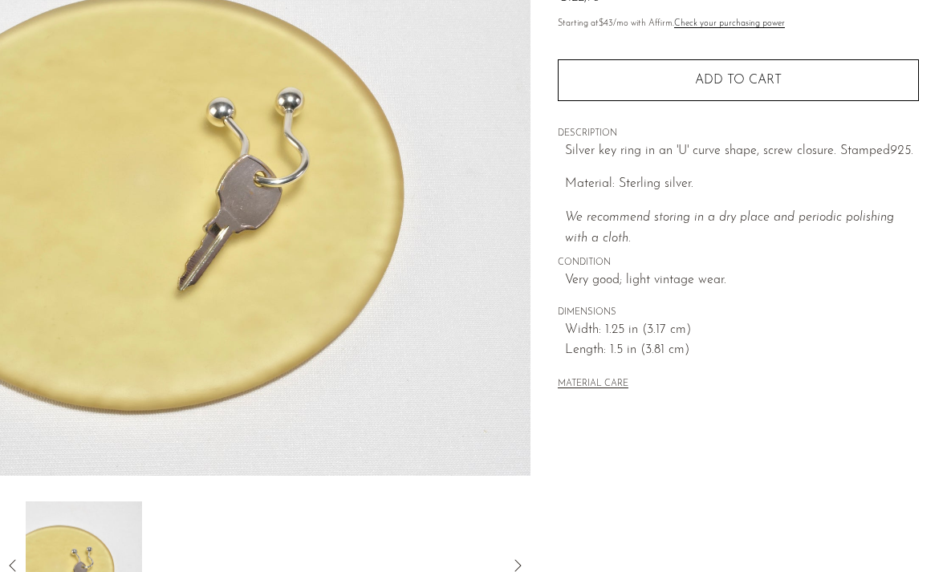
scroll to position [204, 0]
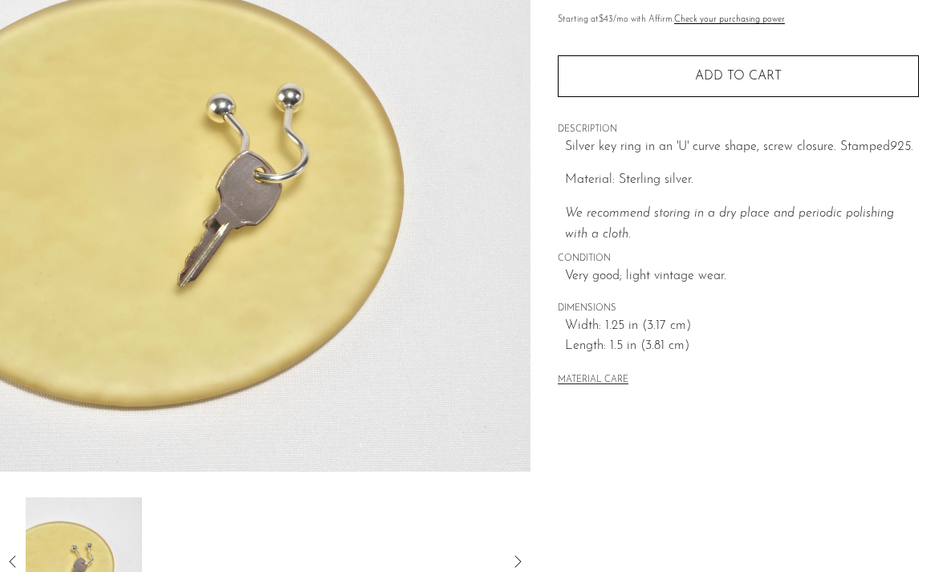
click at [15, 557] on icon at bounding box center [12, 561] width 19 height 19
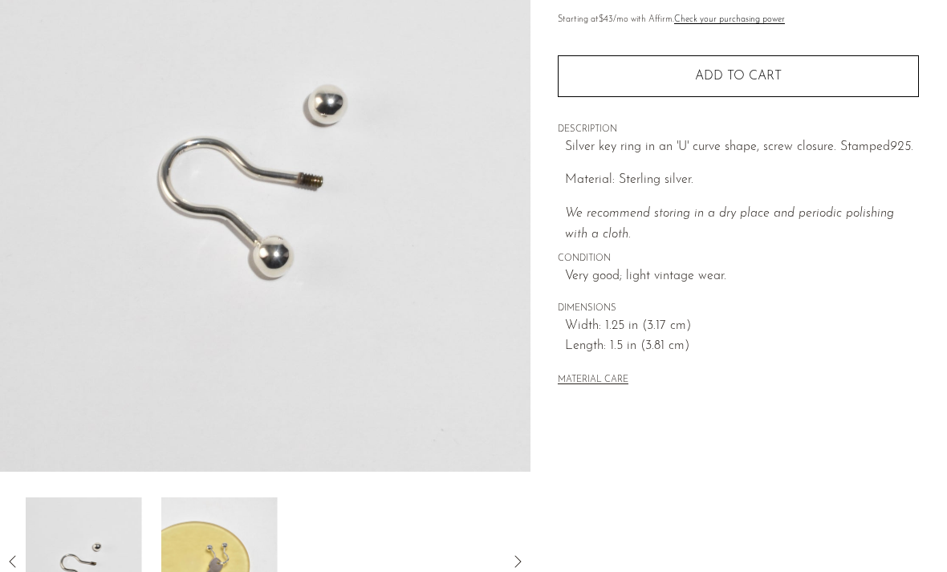
click at [14, 559] on icon at bounding box center [12, 561] width 19 height 19
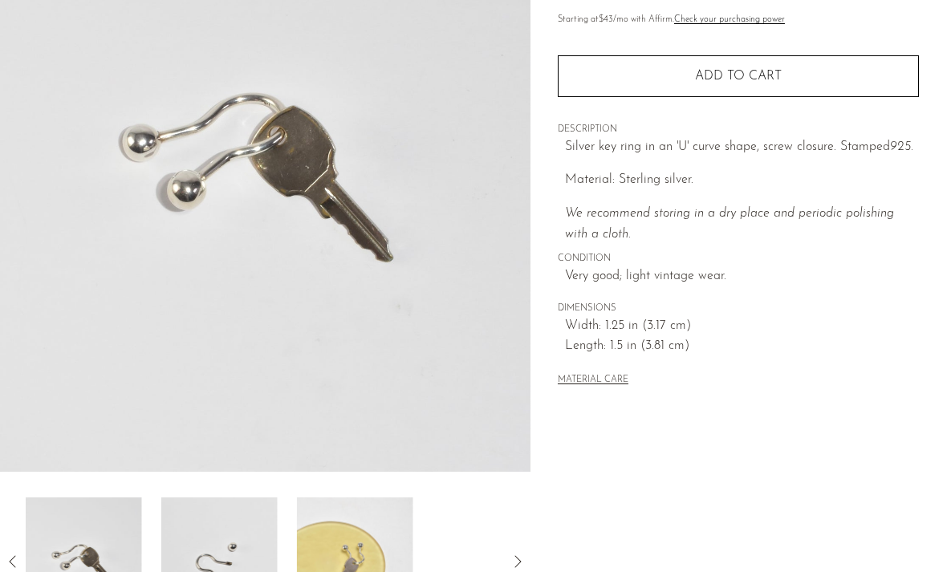
click at [14, 561] on icon at bounding box center [12, 561] width 19 height 19
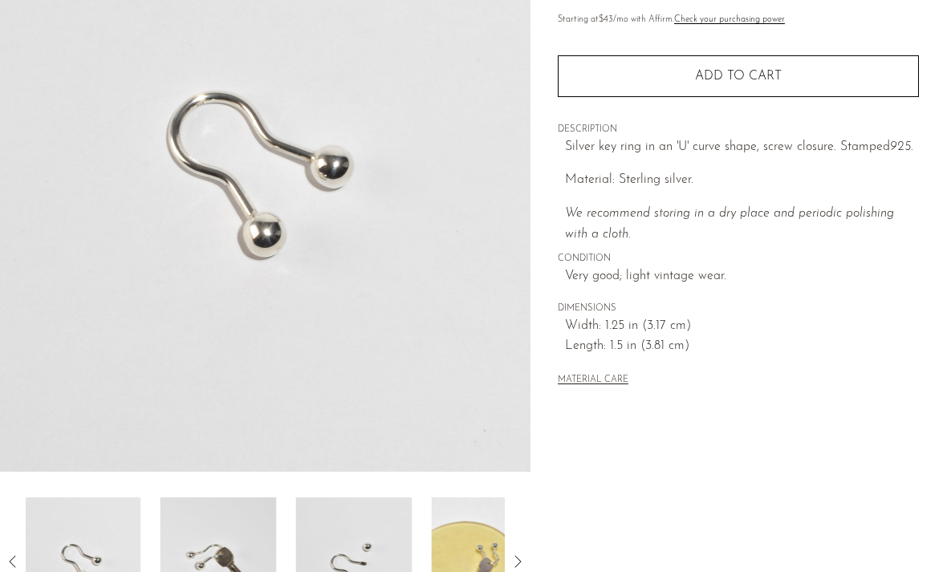
click at [14, 561] on icon at bounding box center [12, 561] width 19 height 19
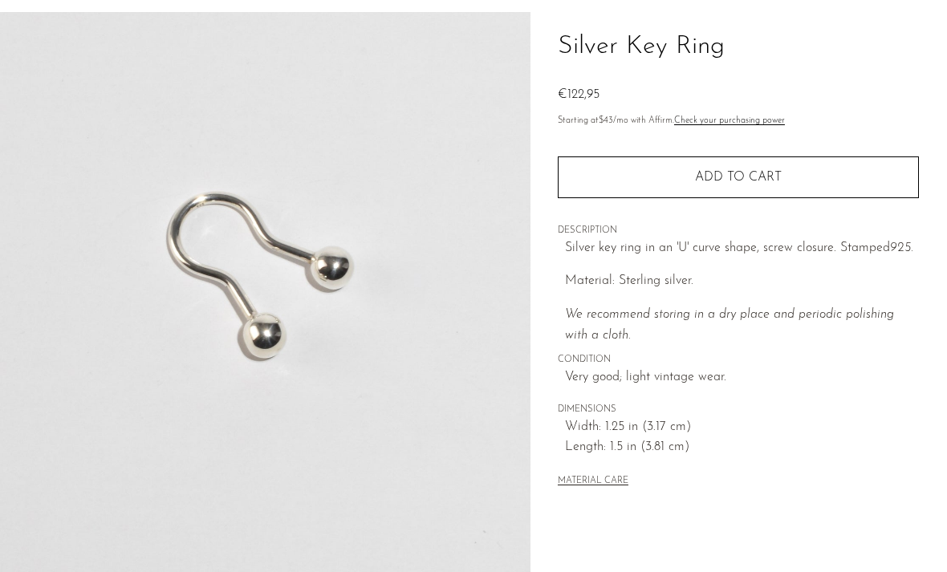
scroll to position [0, 0]
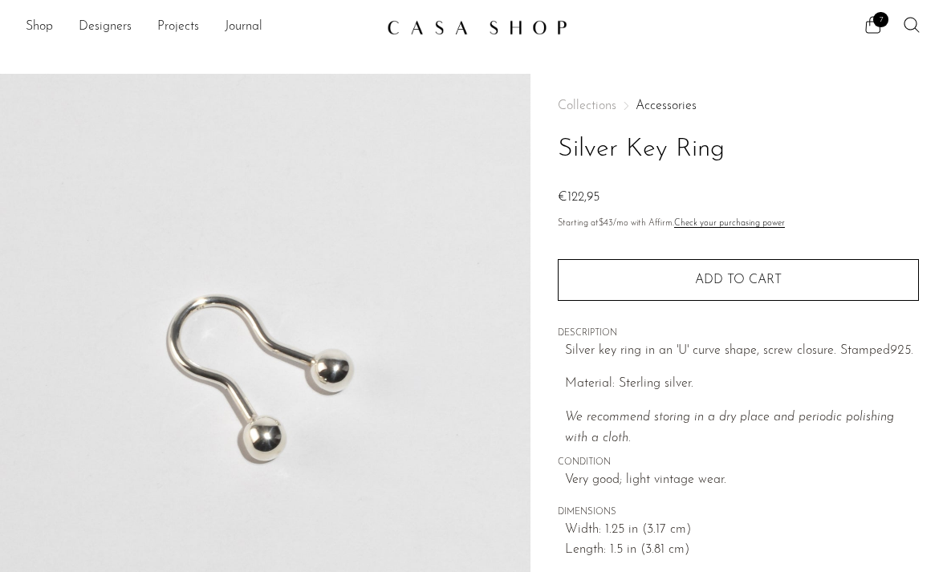
click at [663, 291] on button "Add to cart" at bounding box center [738, 280] width 361 height 42
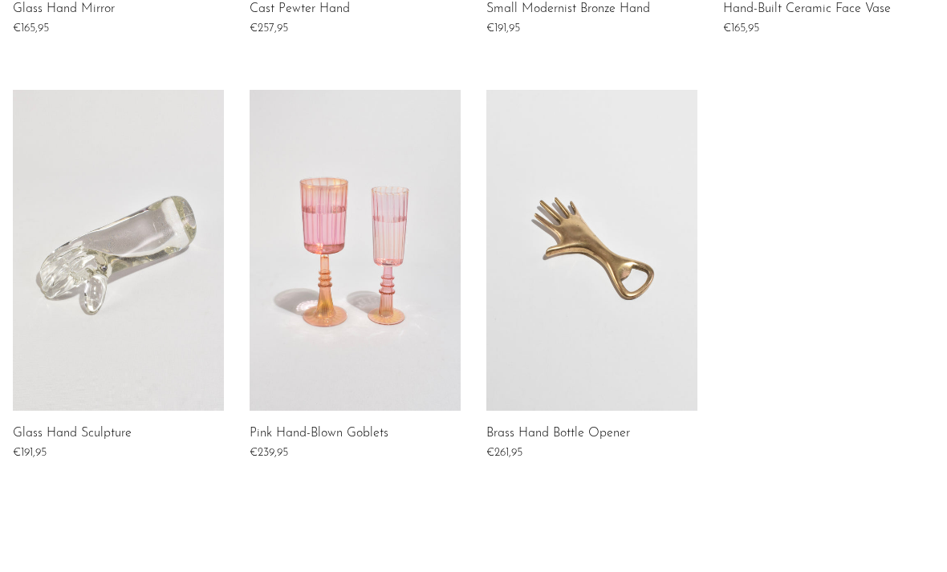
scroll to position [1144, 0]
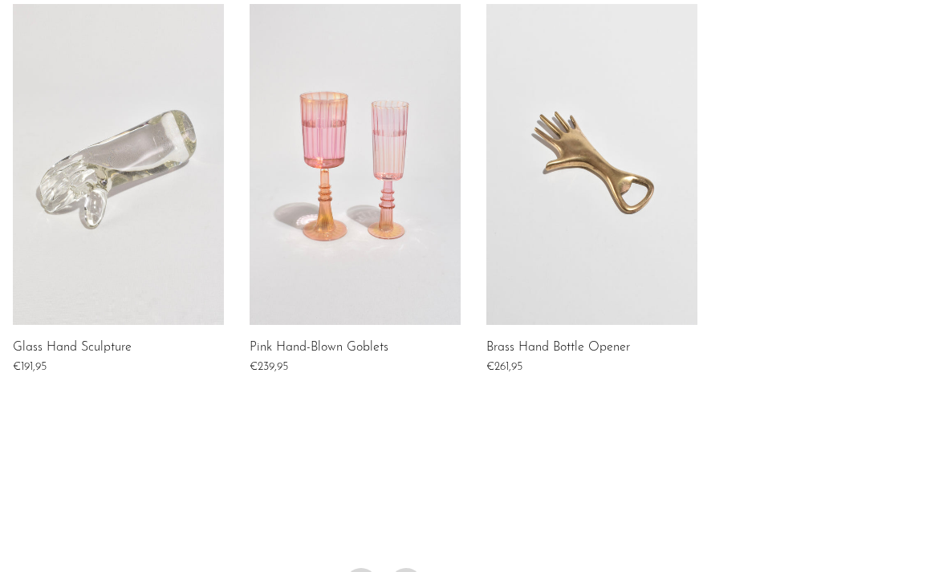
drag, startPoint x: 399, startPoint y: 576, endPoint x: 399, endPoint y: 551, distance: 24.9
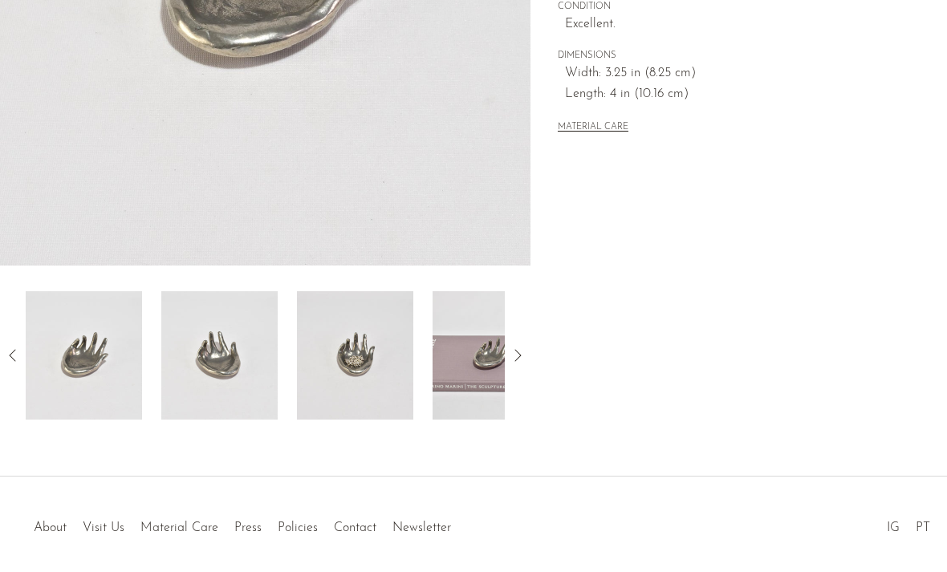
scroll to position [421, 0]
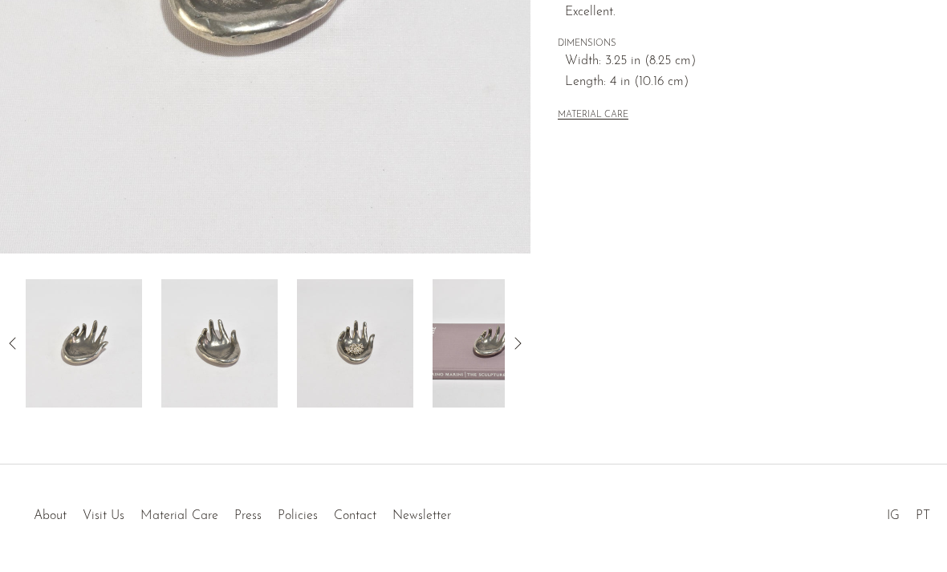
click at [409, 332] on img at bounding box center [355, 344] width 116 height 128
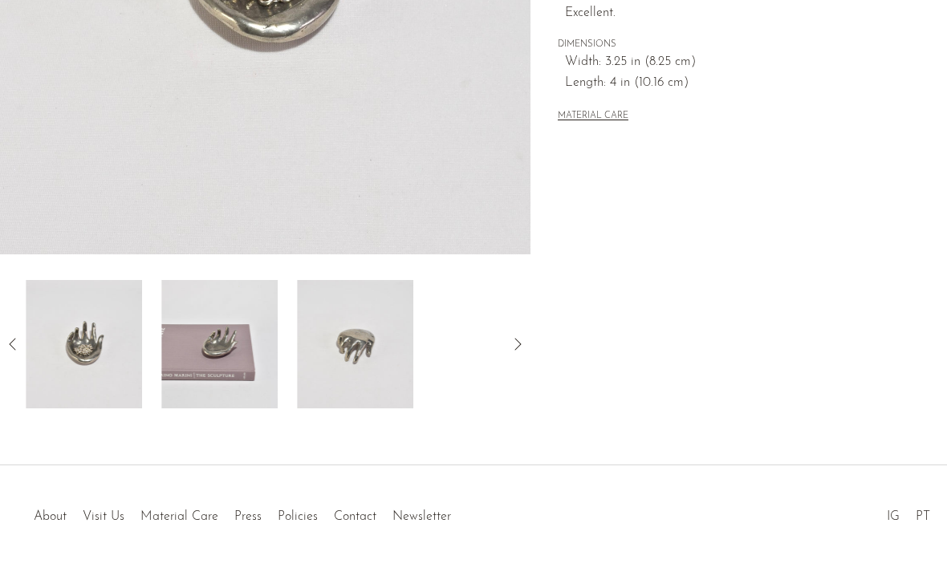
click at [251, 339] on img at bounding box center [219, 344] width 116 height 128
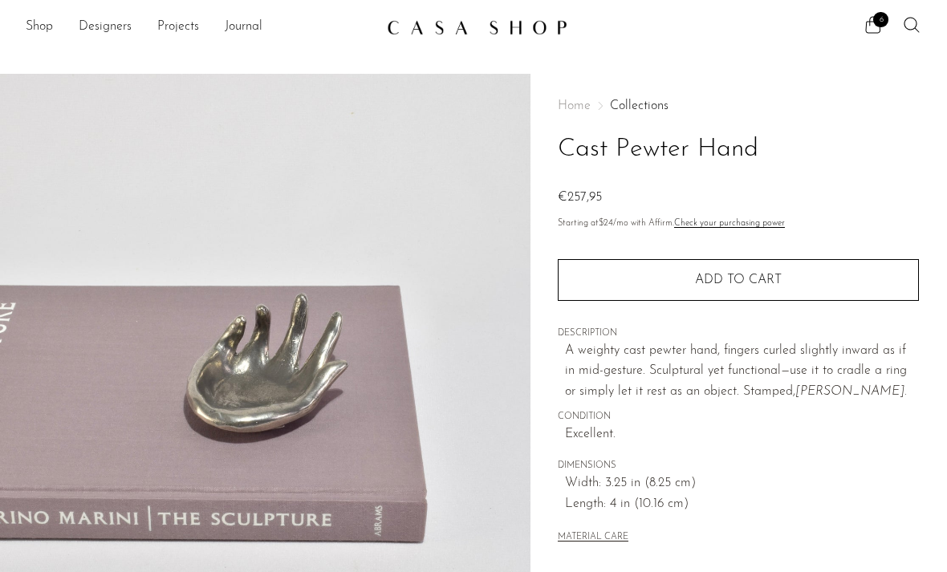
scroll to position [0, 0]
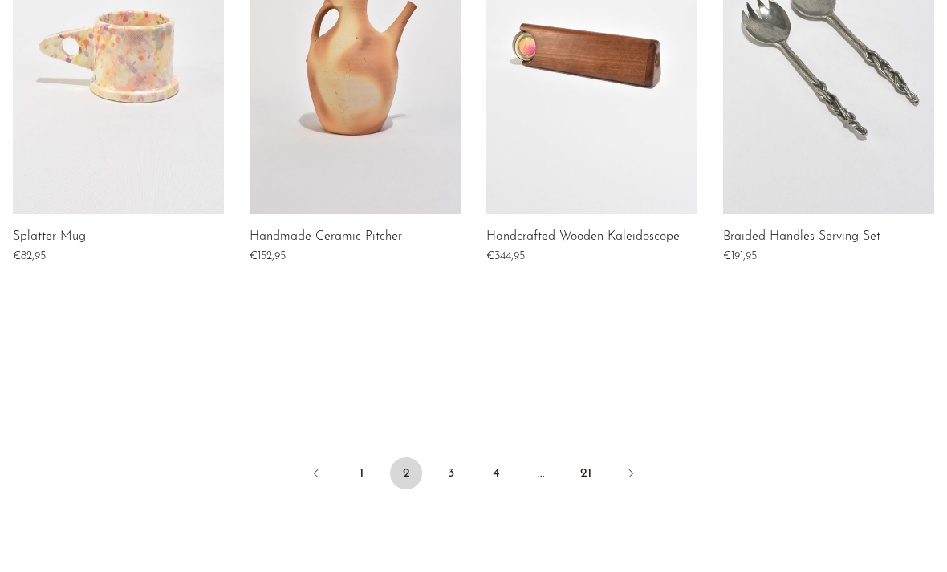
scroll to position [1263, 0]
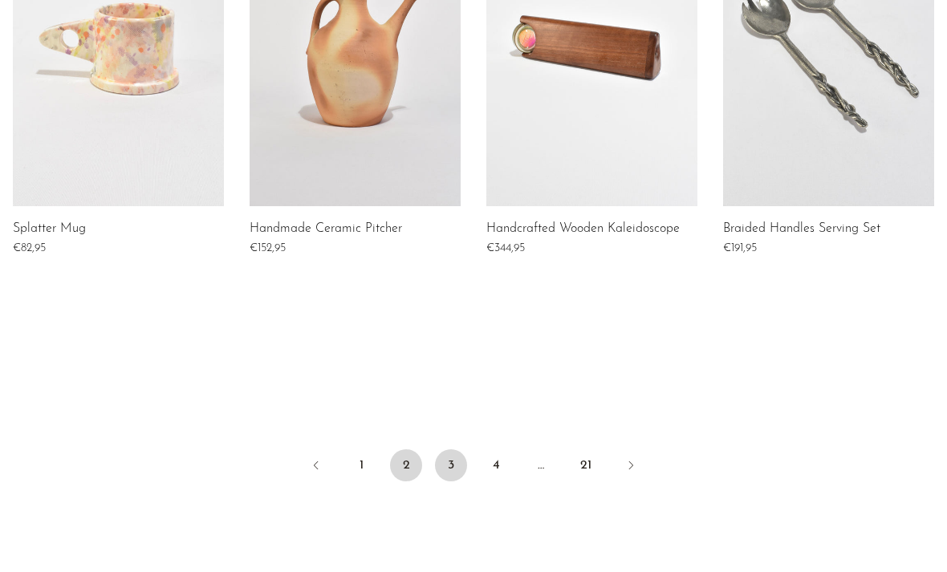
click at [456, 459] on link "3" at bounding box center [451, 465] width 32 height 32
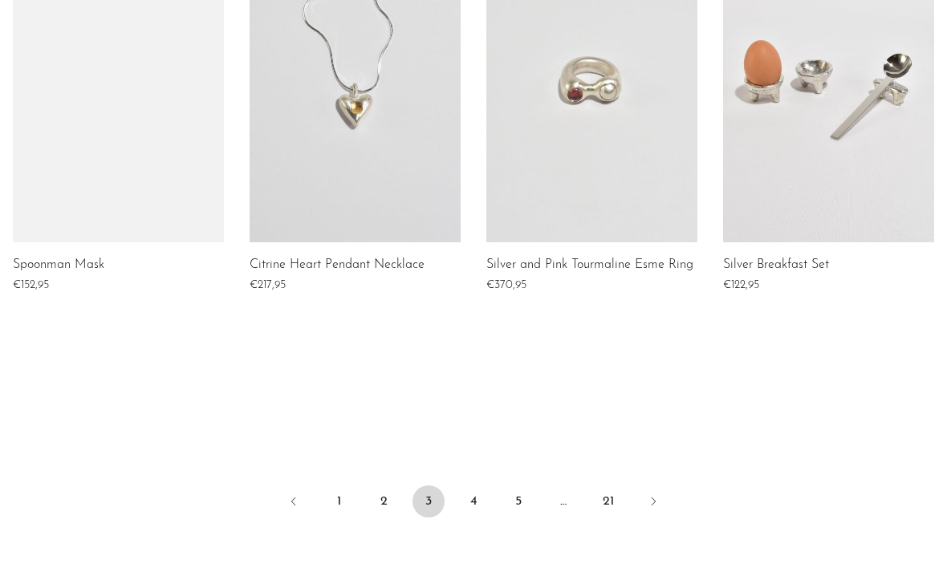
scroll to position [1254, 0]
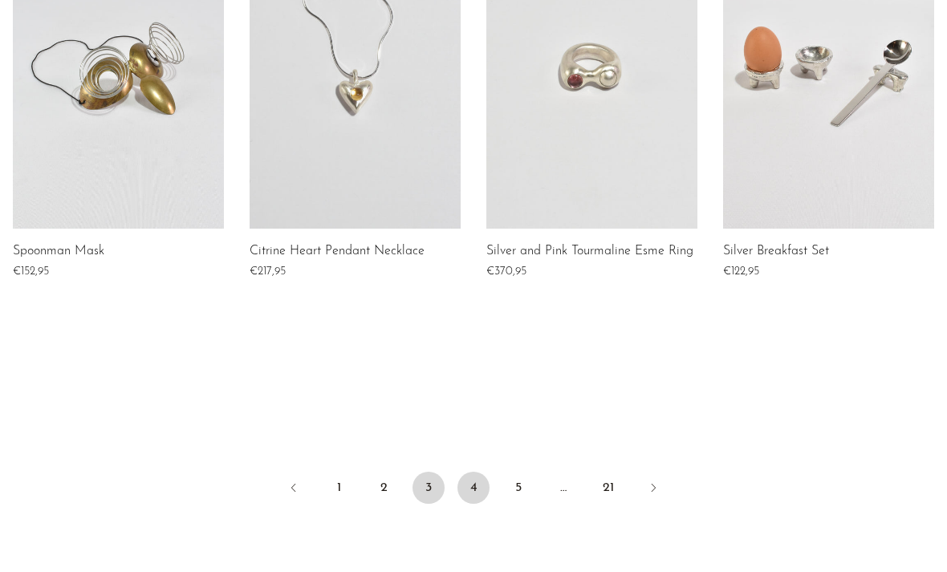
drag, startPoint x: 469, startPoint y: 476, endPoint x: 469, endPoint y: 452, distance: 24.9
click at [469, 476] on link "4" at bounding box center [473, 488] width 32 height 32
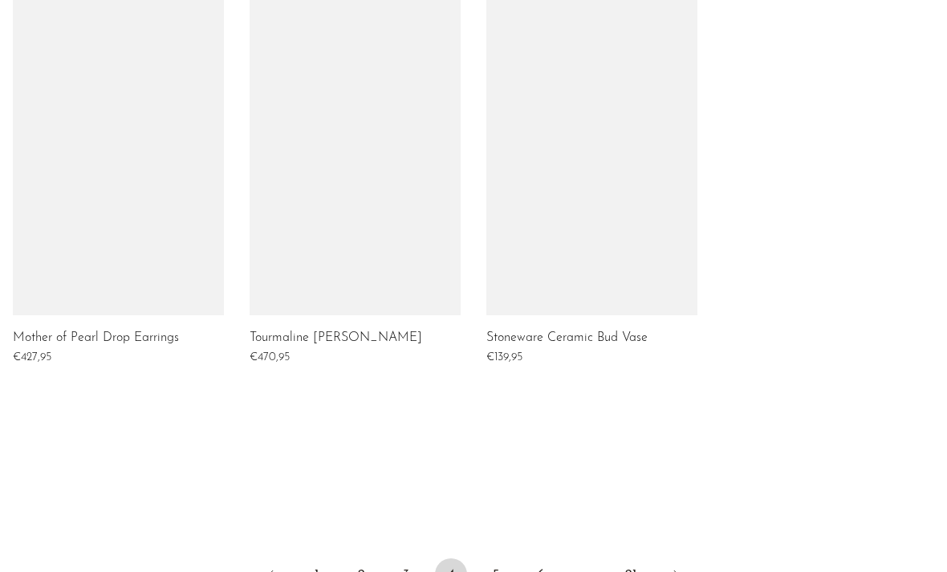
scroll to position [1160, 0]
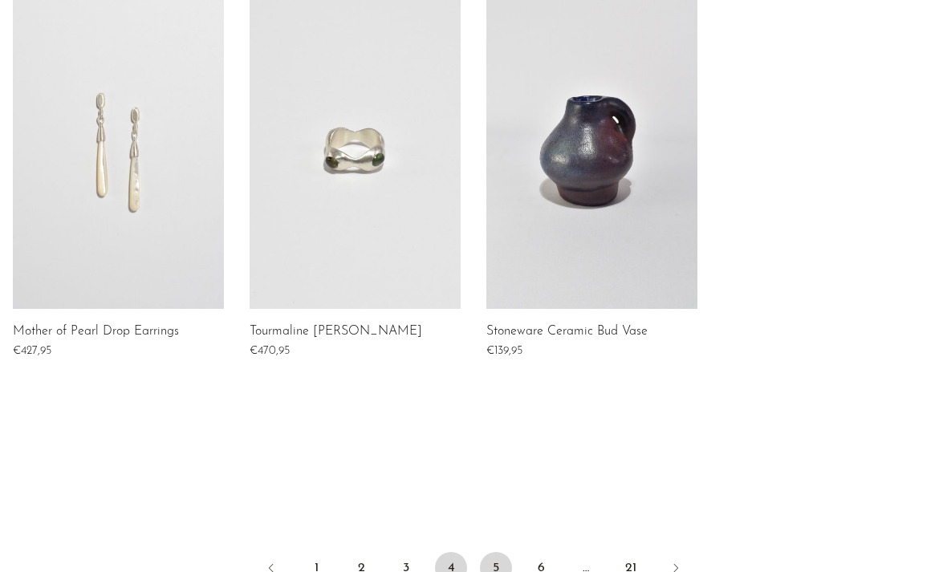
drag, startPoint x: 493, startPoint y: 554, endPoint x: 493, endPoint y: 541, distance: 12.8
click at [493, 554] on link "5" at bounding box center [496, 568] width 32 height 32
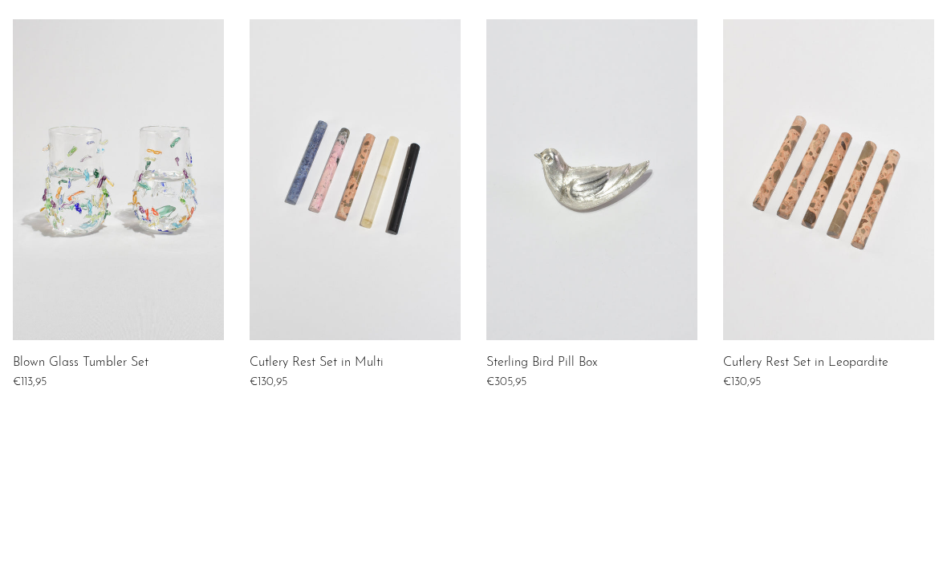
scroll to position [1218, 0]
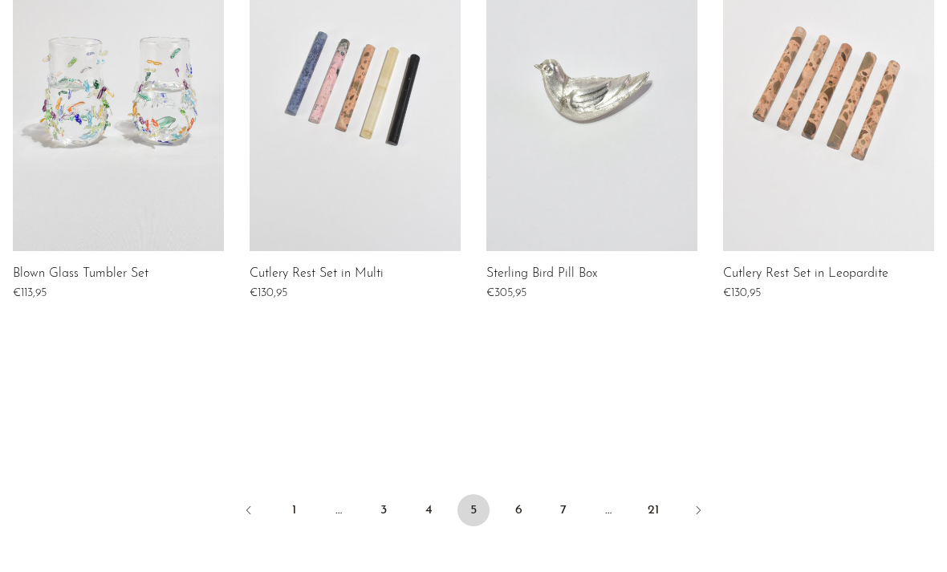
click at [533, 488] on ul "1 … 3 4 5 6 7 … 21" at bounding box center [473, 512] width 947 height 48
click at [519, 521] on link "6" at bounding box center [518, 510] width 32 height 32
